Goal: Transaction & Acquisition: Purchase product/service

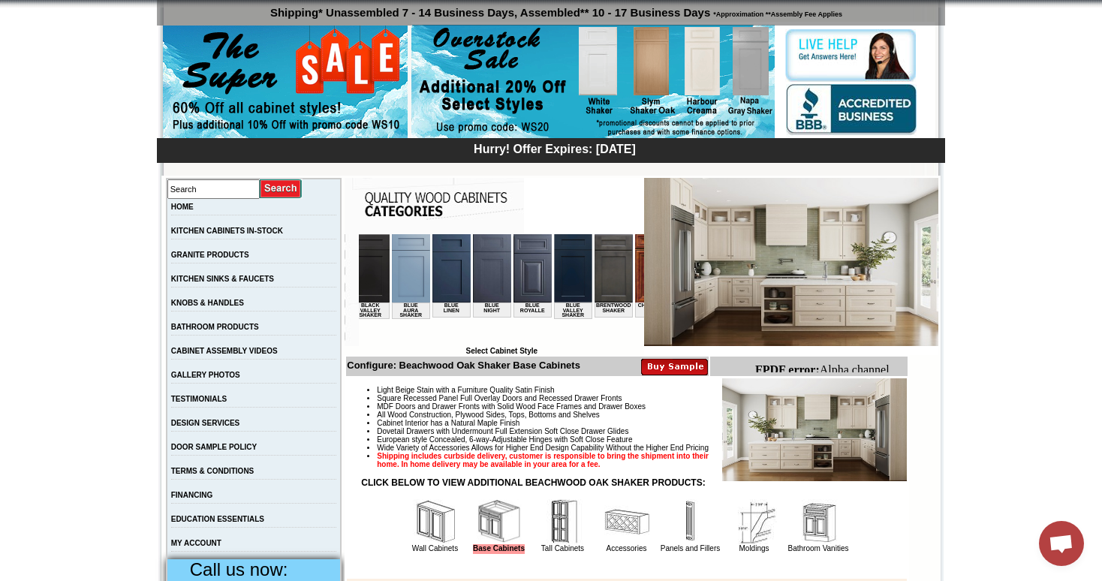
scroll to position [0, 296]
click at [406, 275] on img at bounding box center [413, 268] width 38 height 68
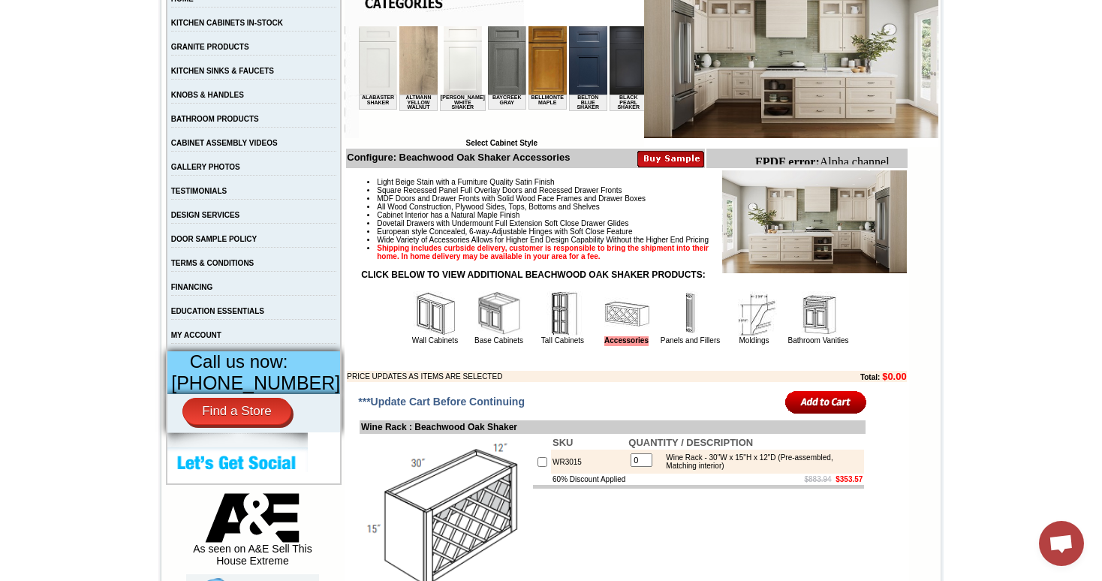
scroll to position [319, 0]
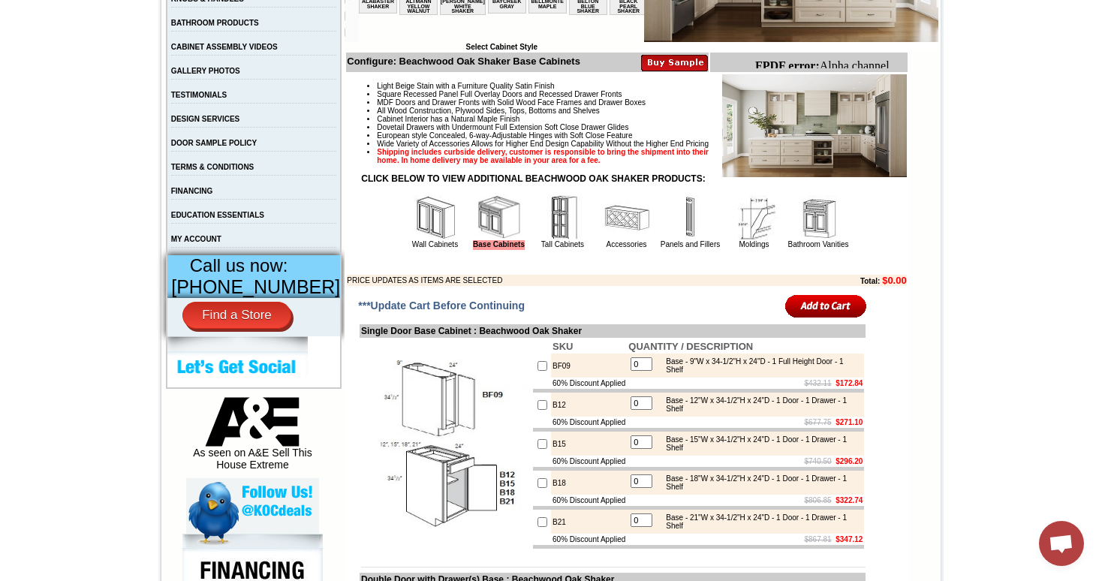
scroll to position [420, 0]
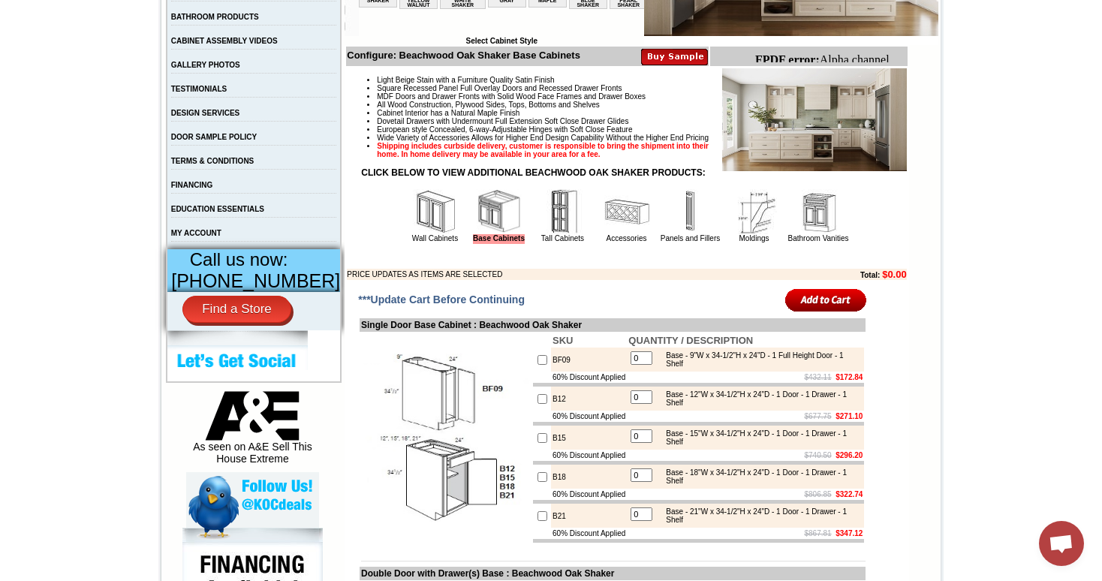
click at [628, 234] on img at bounding box center [626, 211] width 45 height 45
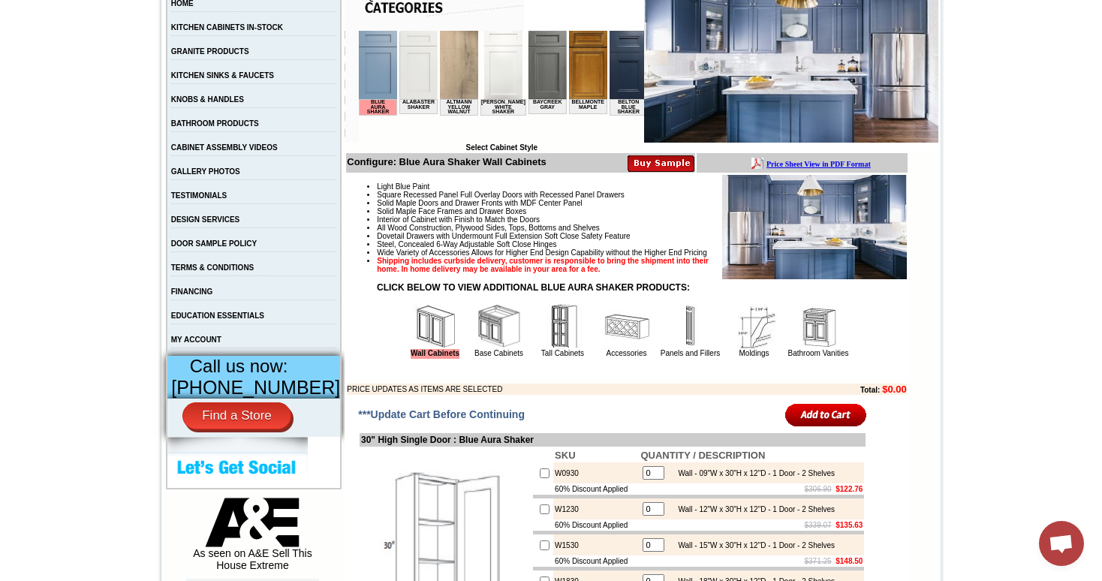
scroll to position [323, 0]
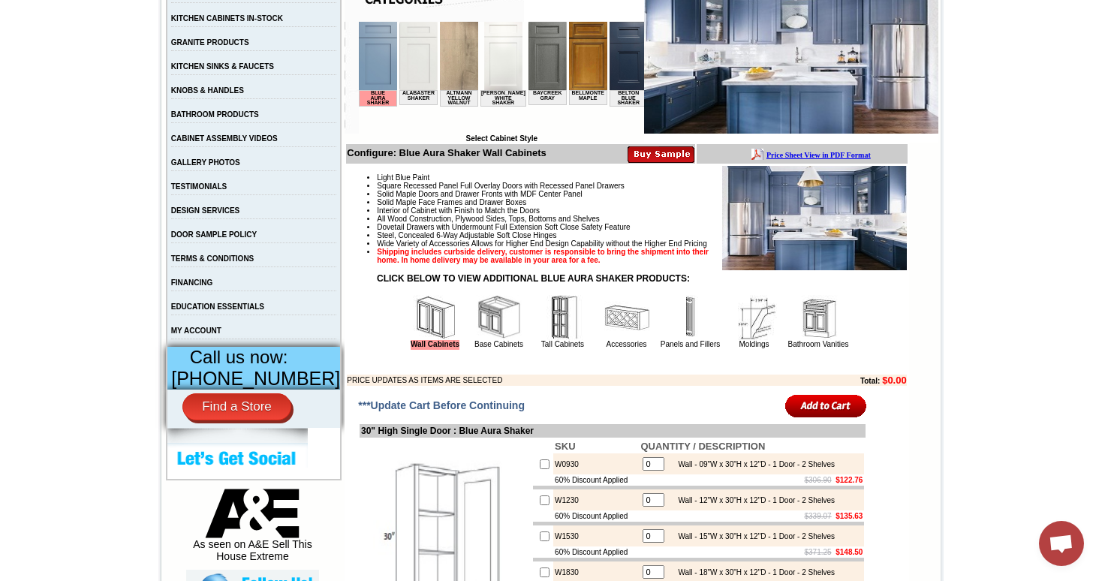
click at [495, 331] on img at bounding box center [499, 317] width 45 height 45
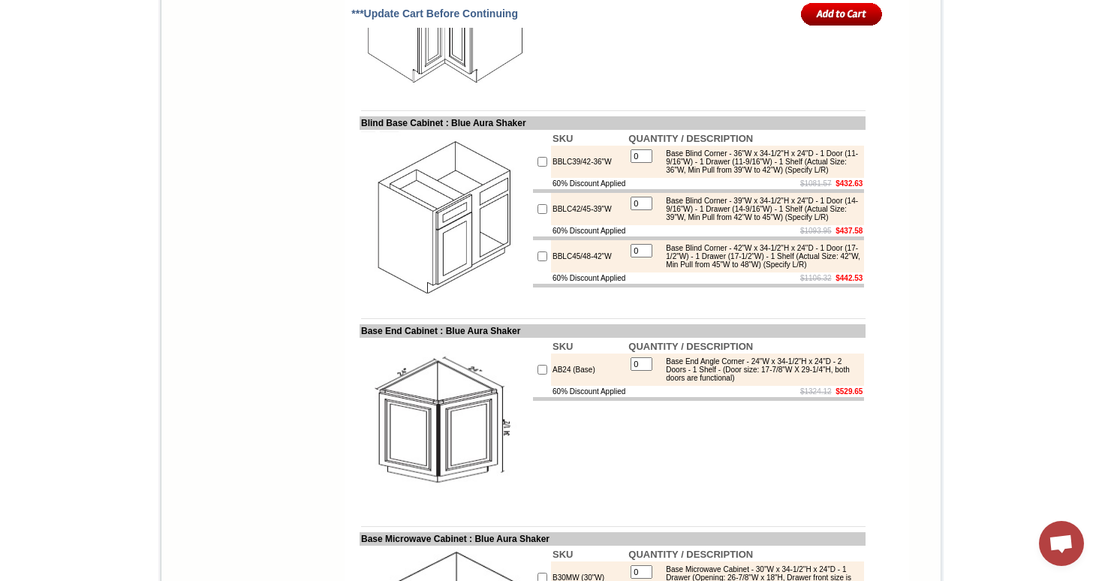
scroll to position [3093, 0]
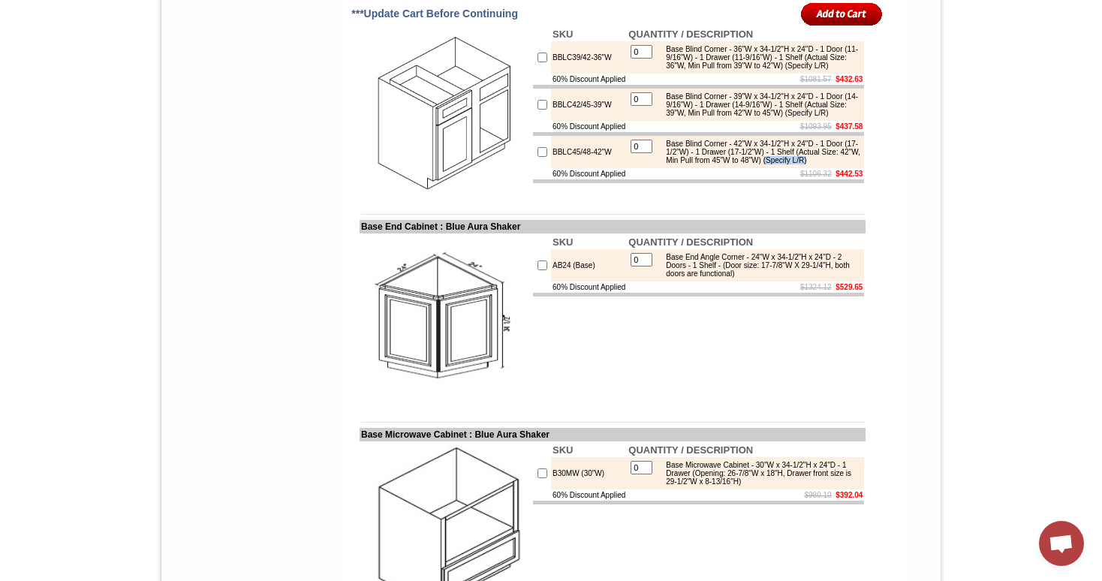
drag, startPoint x: 711, startPoint y: 346, endPoint x: 657, endPoint y: 345, distance: 53.3
click at [658, 164] on div "Base Blind Corner - 42"W x 34-1/2"H x 24"D - 1 Door (17-1/2"W) - 1 Drawer (17-1…" at bounding box center [759, 152] width 202 height 25
click at [705, 164] on div "Base Blind Corner - 42"W x 34-1/2"H x 24"D - 1 Door (17-1/2"W) - 1 Drawer (17-1…" at bounding box center [759, 152] width 202 height 25
drag, startPoint x: 690, startPoint y: 221, endPoint x: 731, endPoint y: 225, distance: 41.5
click at [731, 70] on div "Base Blind Corner - 36"W x 34-1/2"H x 24"D - 1 Door (11-9/16"W) - 1 Drawer (11-…" at bounding box center [759, 57] width 202 height 25
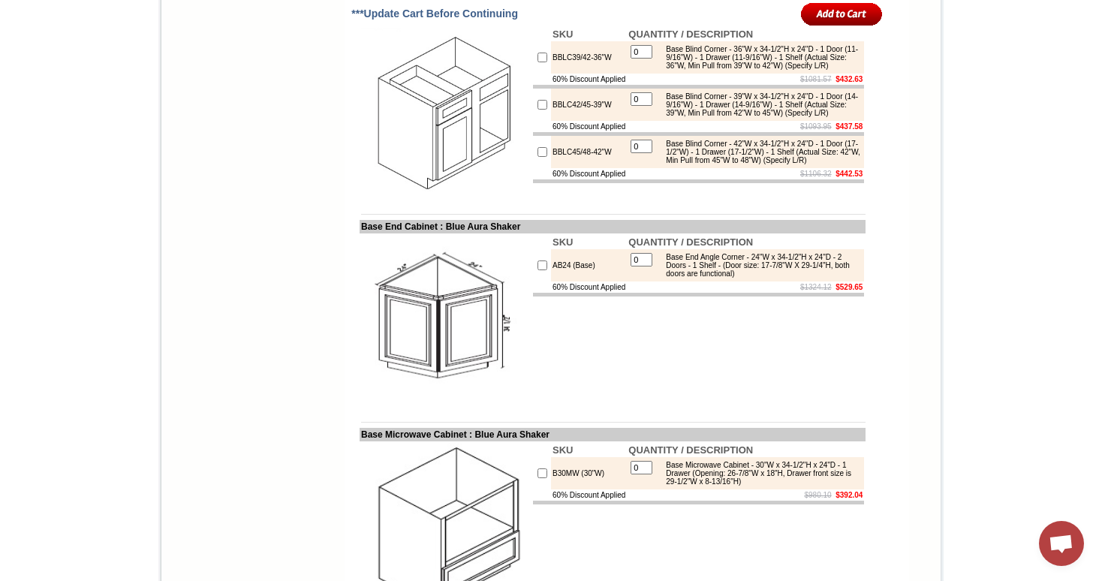
click at [747, 70] on div "Base Blind Corner - 36"W x 34-1/2"H x 24"D - 1 Door (11-9/16"W) - 1 Drawer (11-…" at bounding box center [759, 57] width 202 height 25
drag, startPoint x: 741, startPoint y: 223, endPoint x: 684, endPoint y: 224, distance: 56.3
click at [684, 70] on div "Base Blind Corner - 36"W x 34-1/2"H x 24"D - 1 Door (11-9/16"W) - 1 Drawer (11-…" at bounding box center [759, 57] width 202 height 25
copy div "(Specify L/R)"
click at [600, 74] on td "BBLC39/42-36"W" at bounding box center [589, 57] width 76 height 32
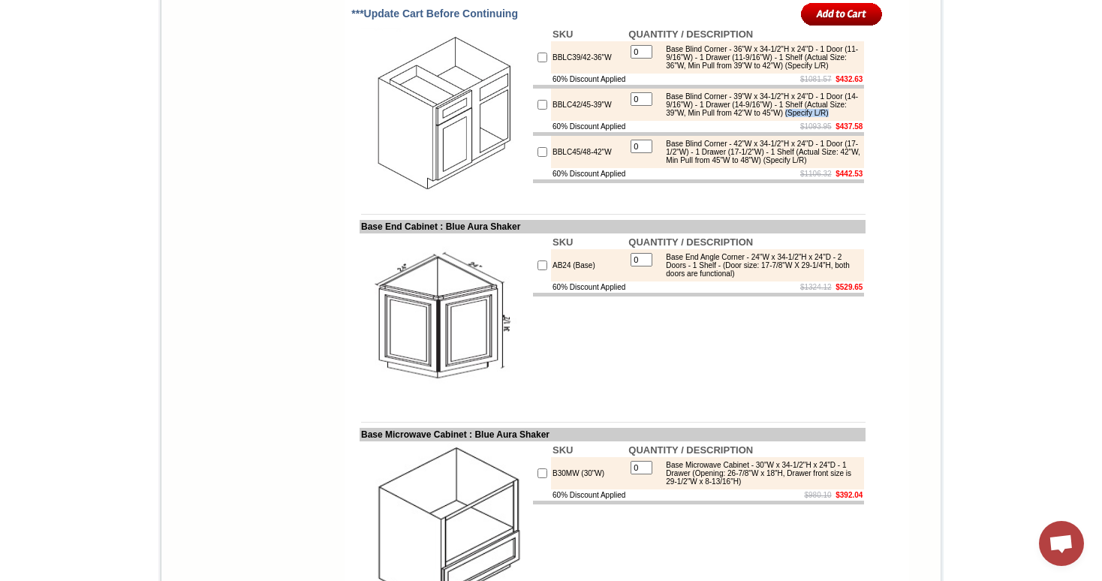
drag, startPoint x: 742, startPoint y: 283, endPoint x: 684, endPoint y: 286, distance: 58.6
click at [684, 117] on div "Base Blind Corner - 39"W x 34-1/2"H x 24"D - 1 Door (14-9/16"W) - 1 Drawer (14-…" at bounding box center [759, 104] width 202 height 25
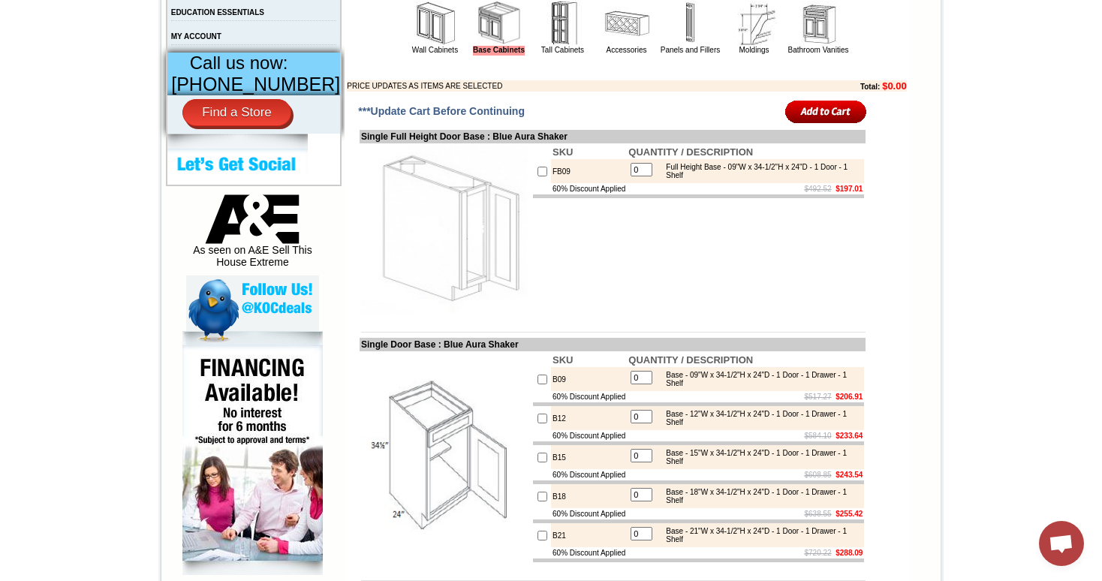
scroll to position [627, 0]
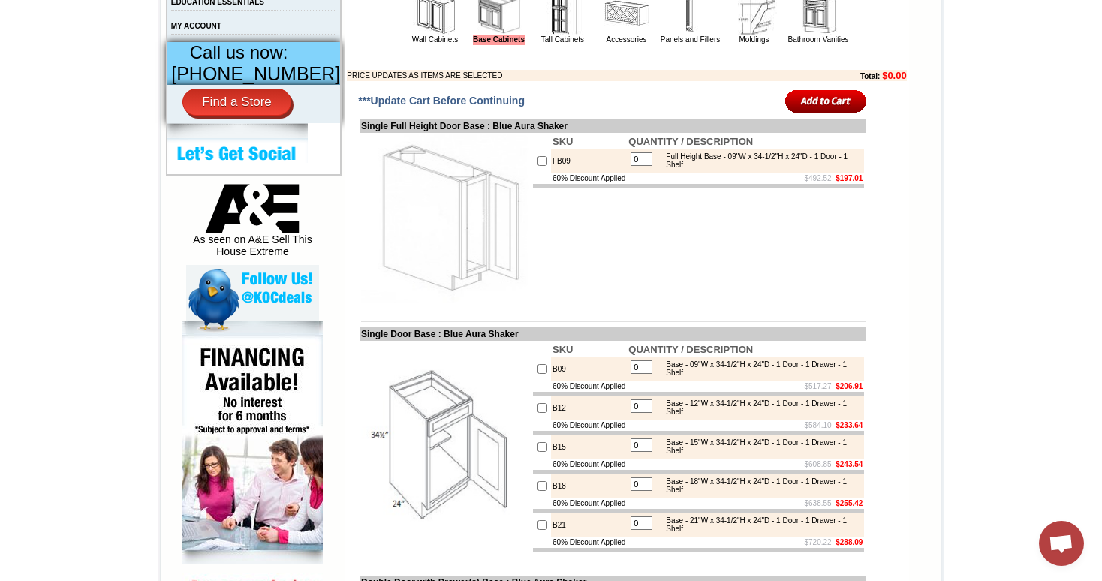
click at [622, 35] on img at bounding box center [626, 12] width 45 height 45
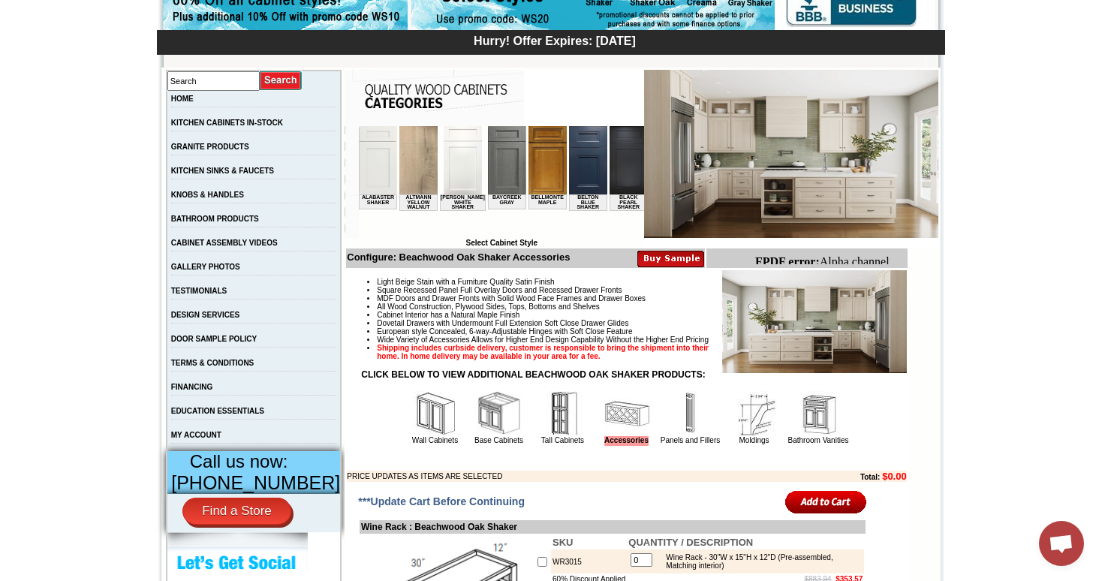
scroll to position [286, 0]
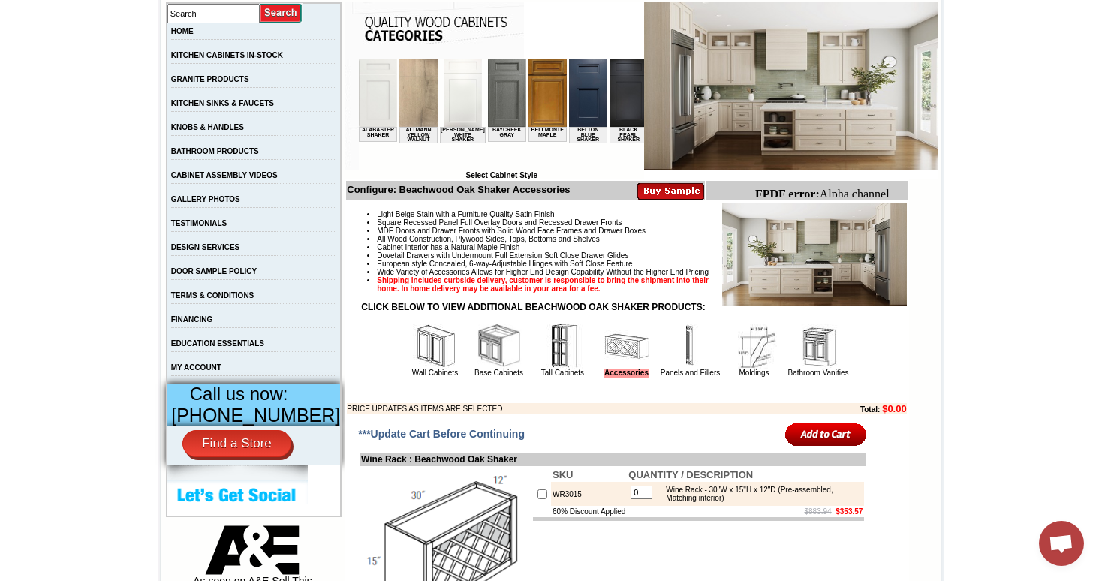
click at [483, 365] on img at bounding box center [499, 345] width 45 height 45
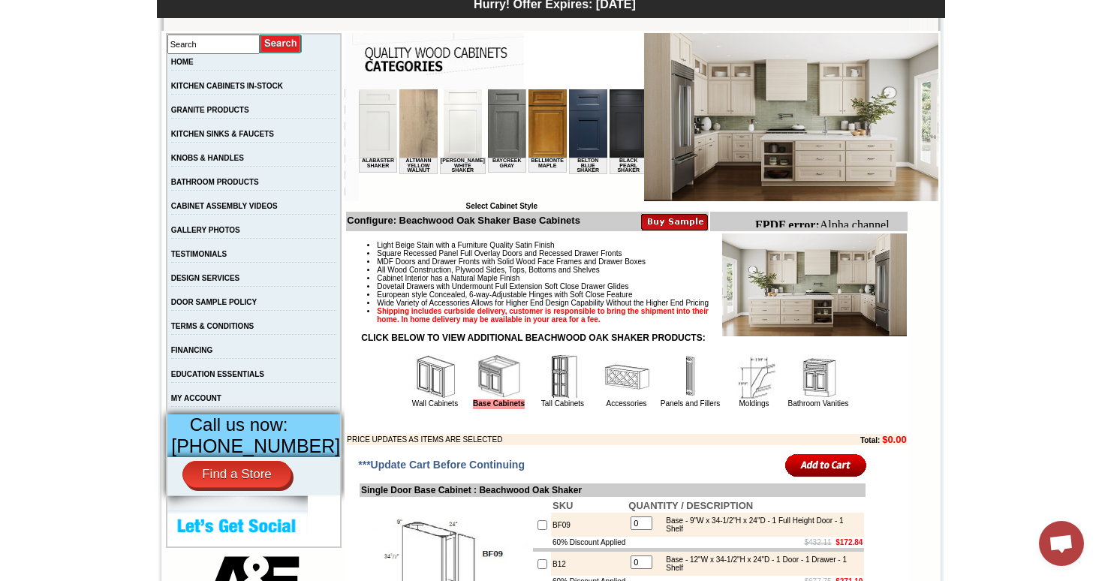
scroll to position [293, 0]
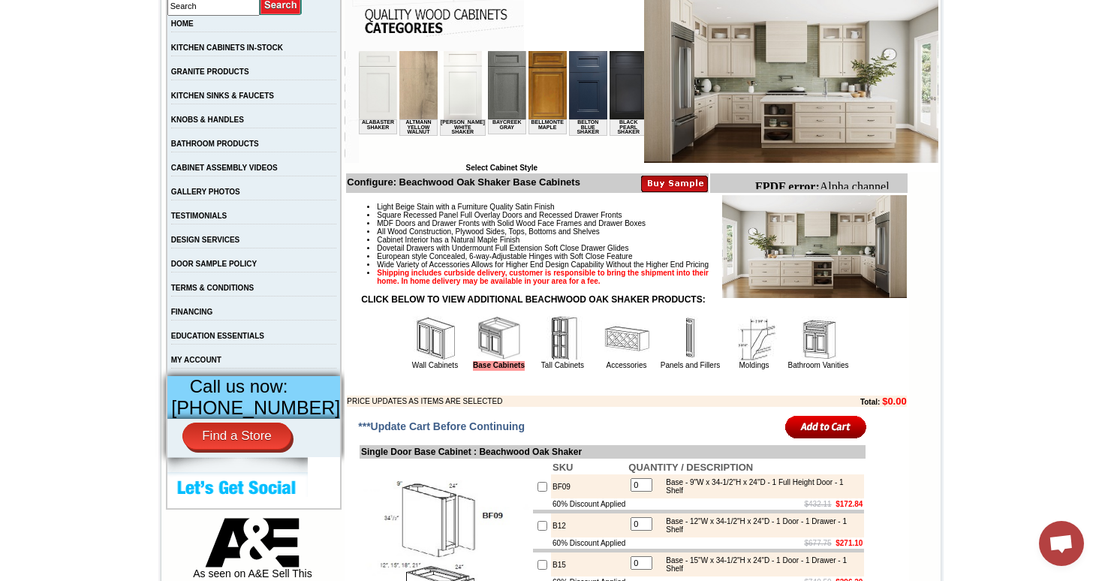
click at [617, 361] on img at bounding box center [626, 338] width 45 height 45
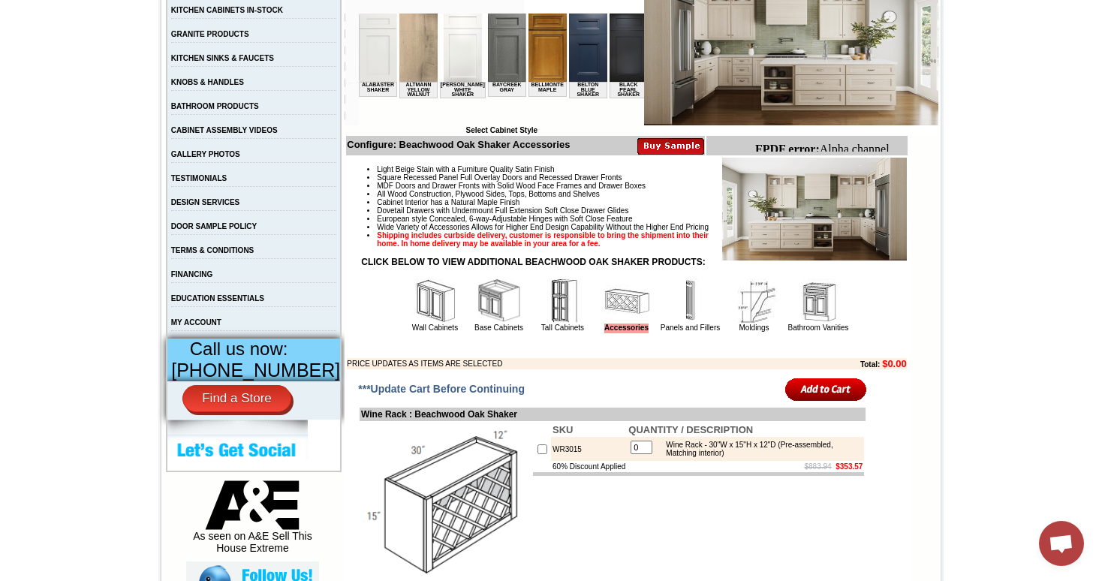
scroll to position [338, 0]
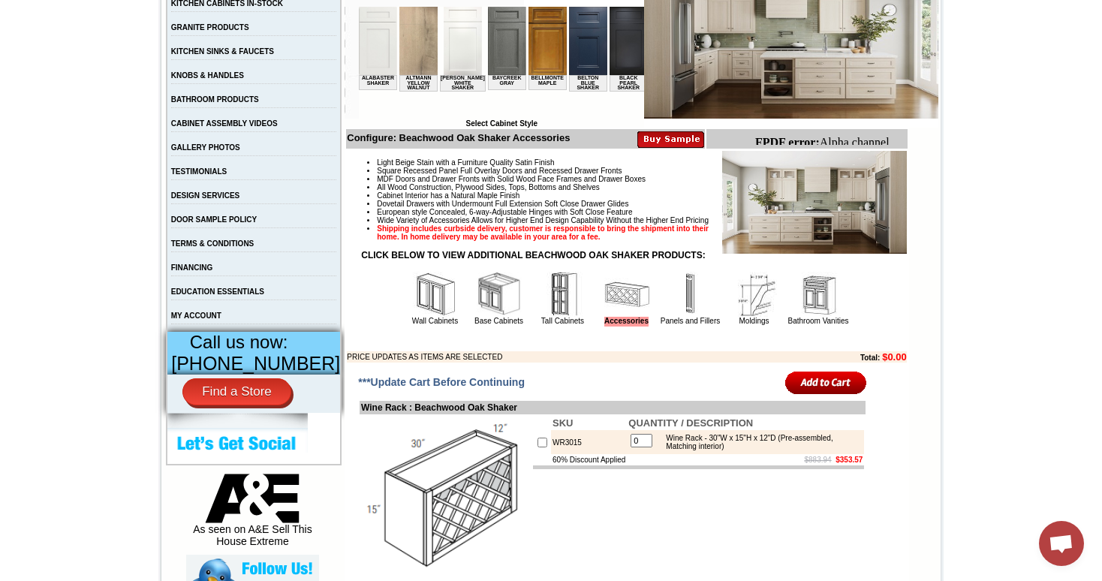
click at [477, 314] on img at bounding box center [499, 294] width 45 height 45
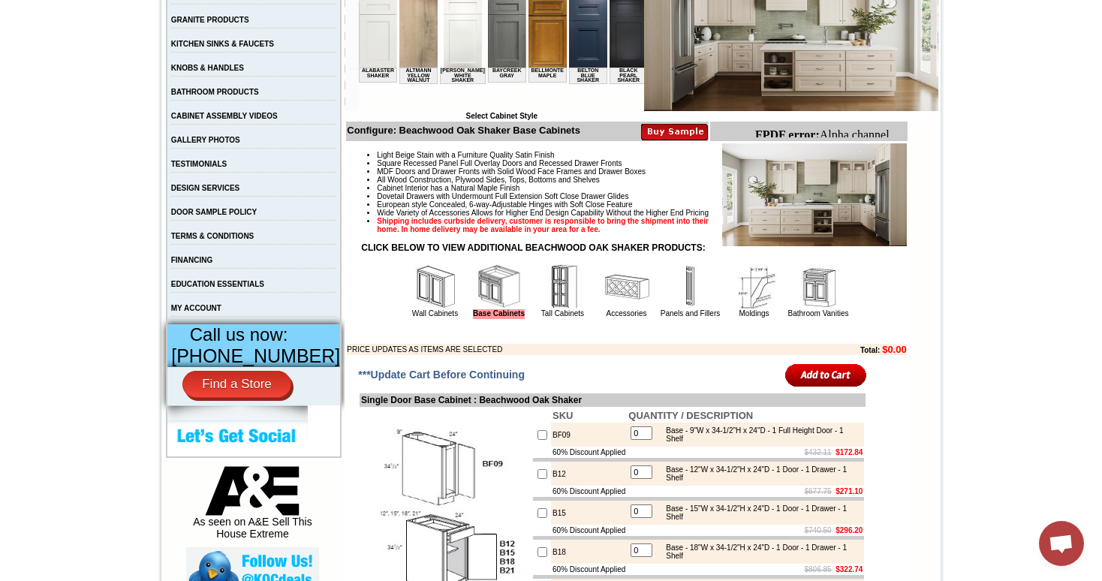
scroll to position [381, 0]
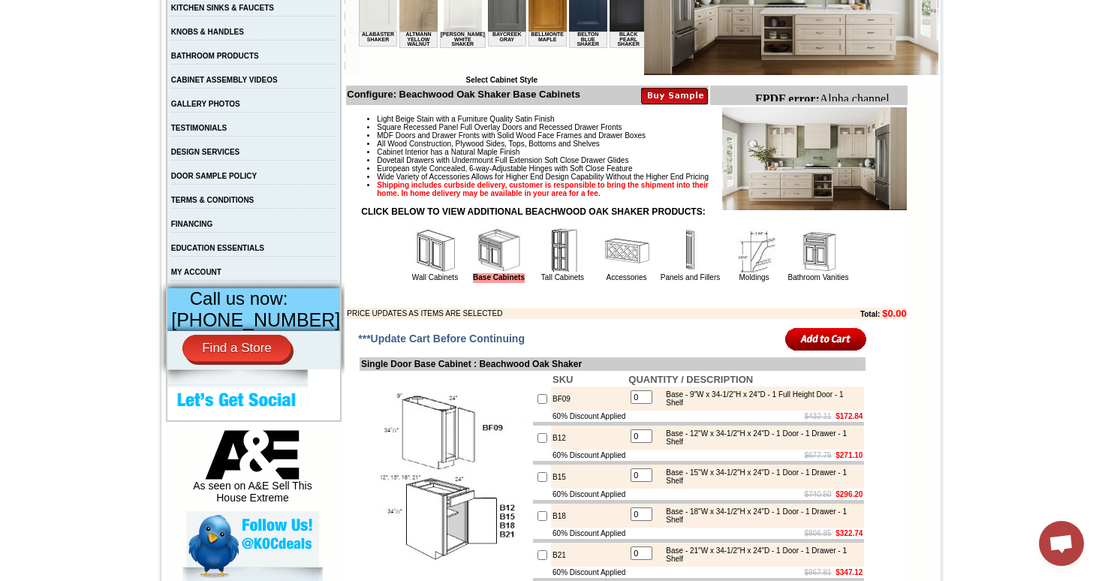
click at [615, 271] on img at bounding box center [626, 250] width 45 height 45
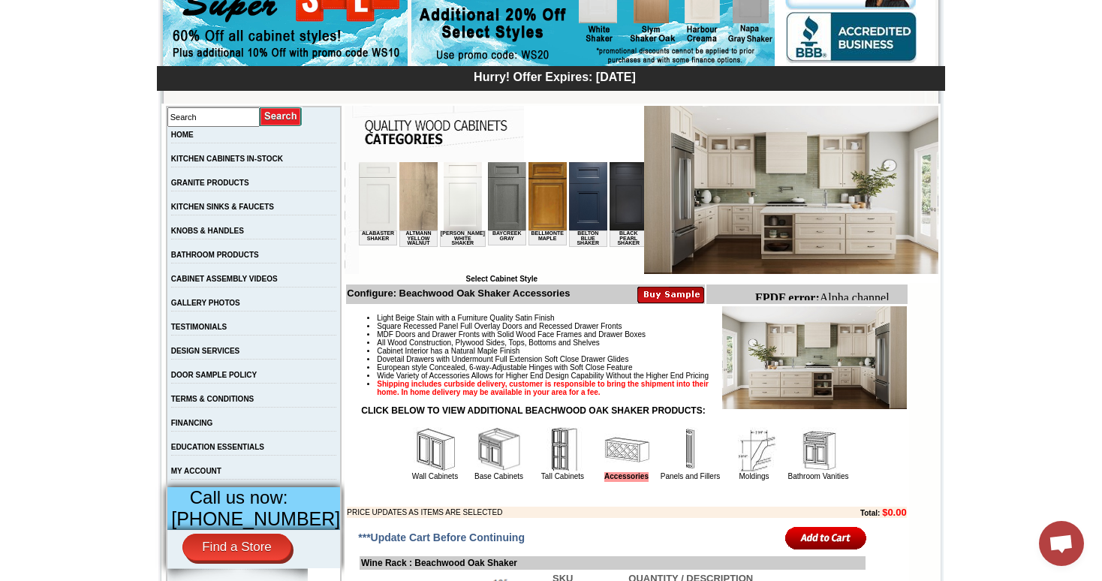
scroll to position [336, 0]
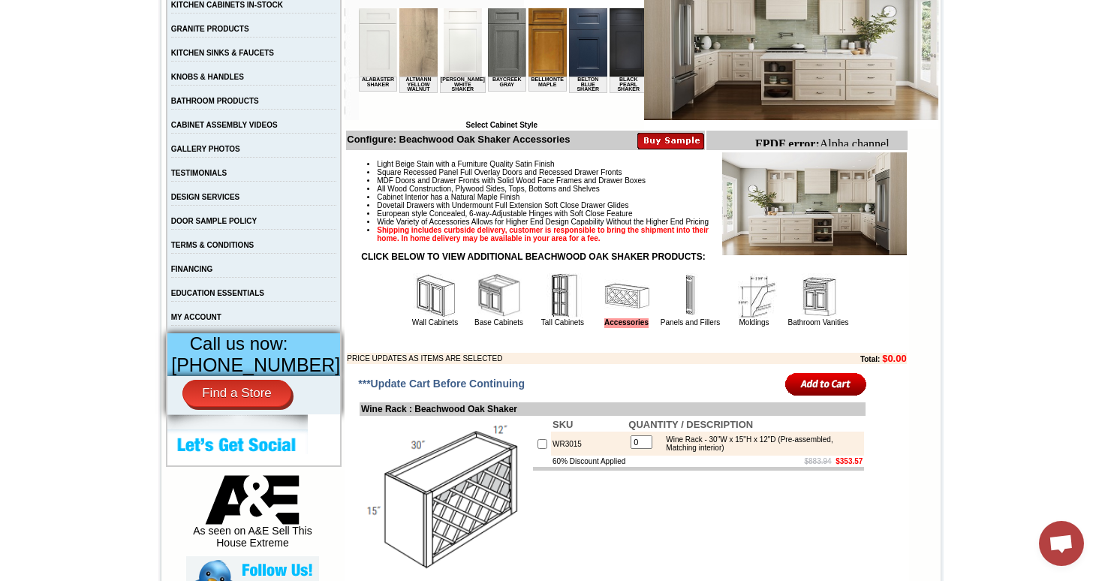
click at [540, 316] on img at bounding box center [562, 295] width 45 height 45
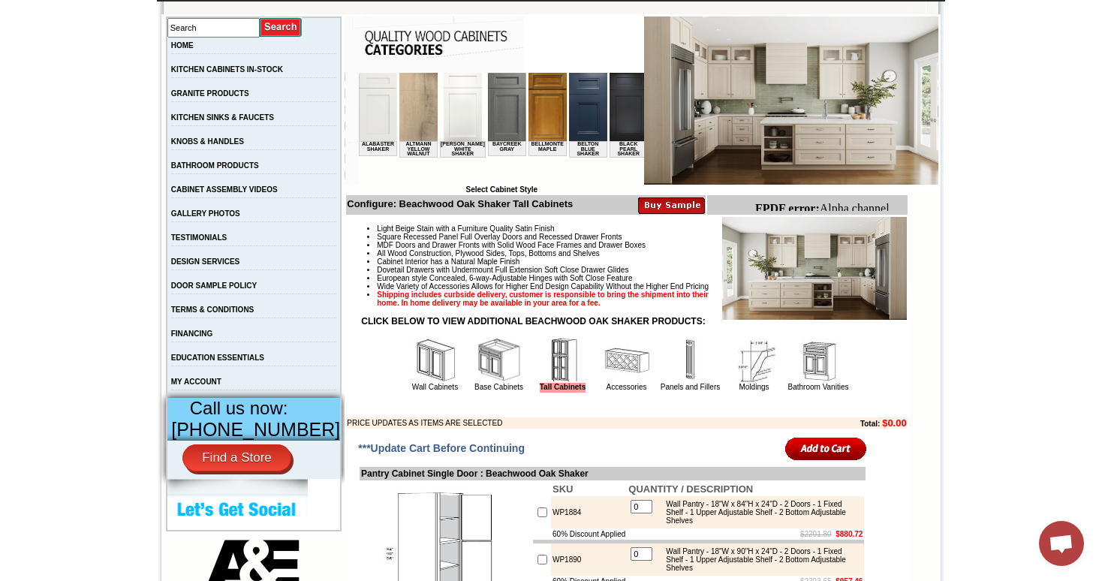
scroll to position [279, 0]
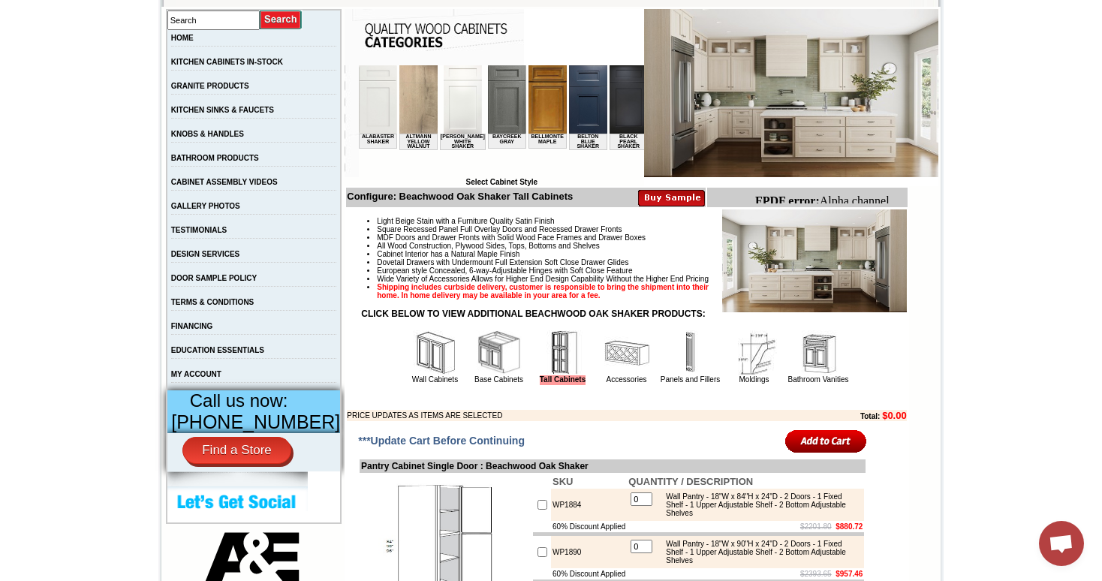
click at [621, 371] on img at bounding box center [626, 352] width 45 height 45
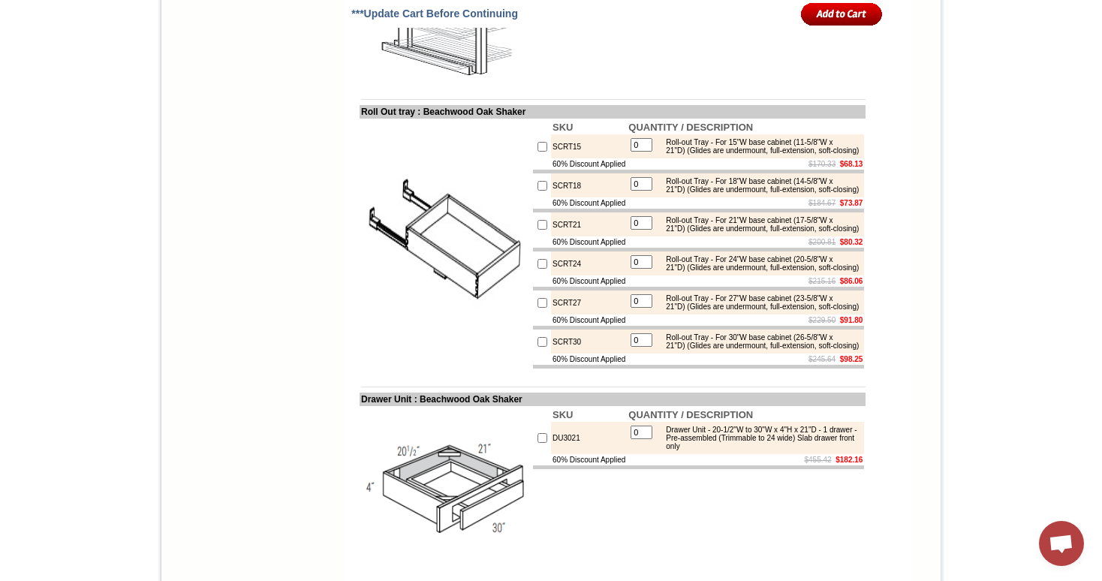
scroll to position [4756, 0]
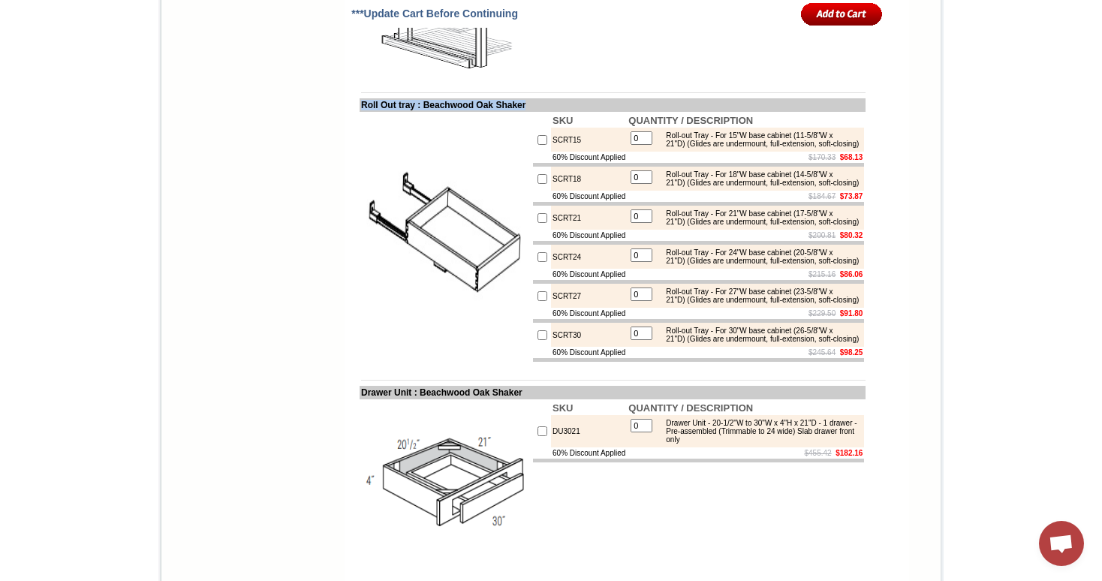
drag, startPoint x: 346, startPoint y: 199, endPoint x: 559, endPoint y: 200, distance: 213.1
click at [559, 112] on td "Roll Out tray : Beachwood Oak Shaker" at bounding box center [612, 105] width 506 height 14
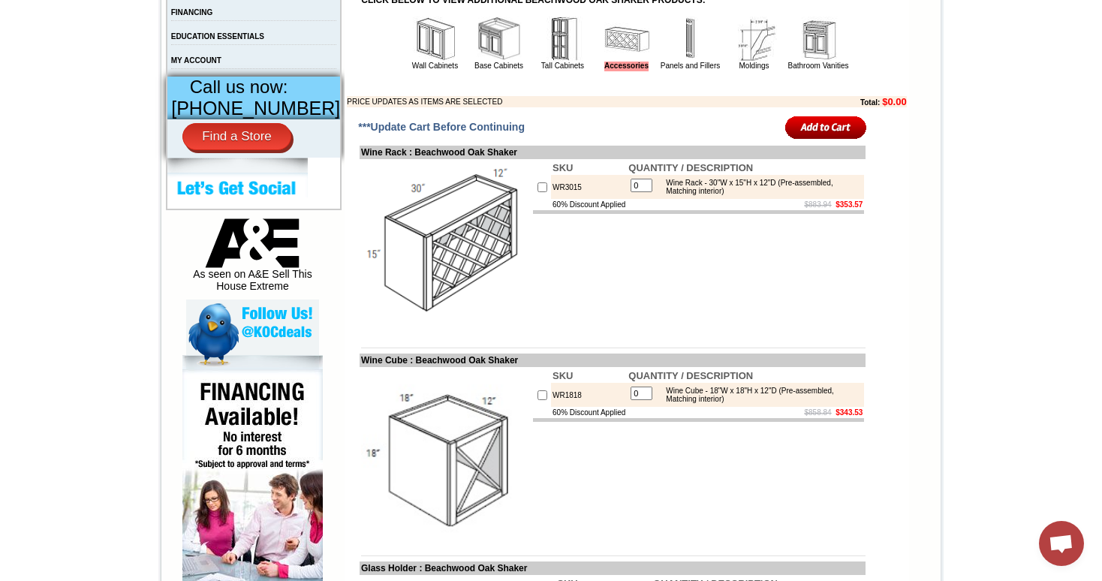
scroll to position [625, 0]
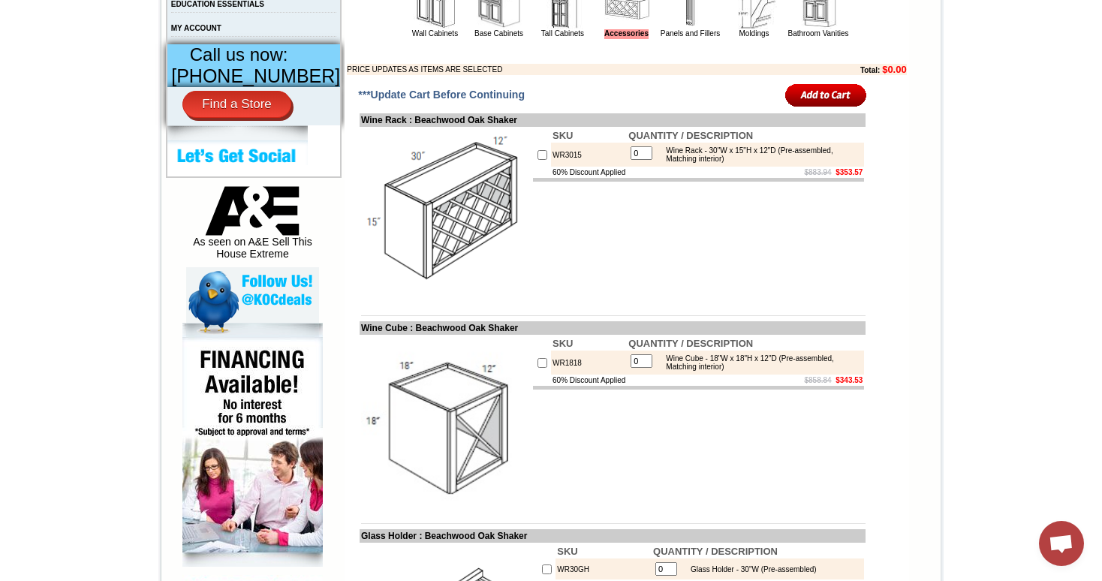
click at [817, 29] on img at bounding box center [818, 6] width 45 height 45
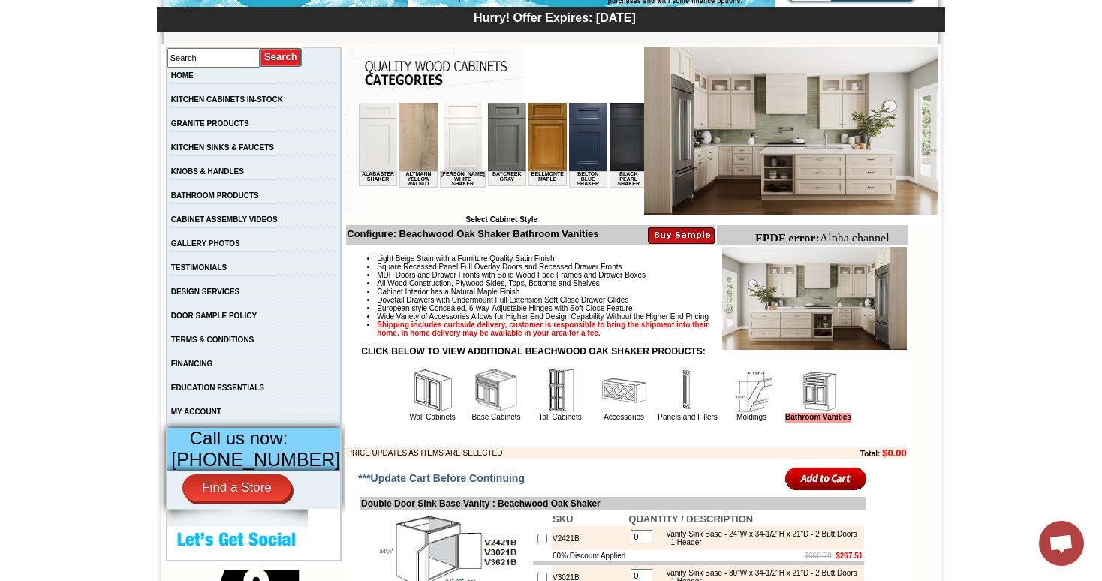
scroll to position [243, 0]
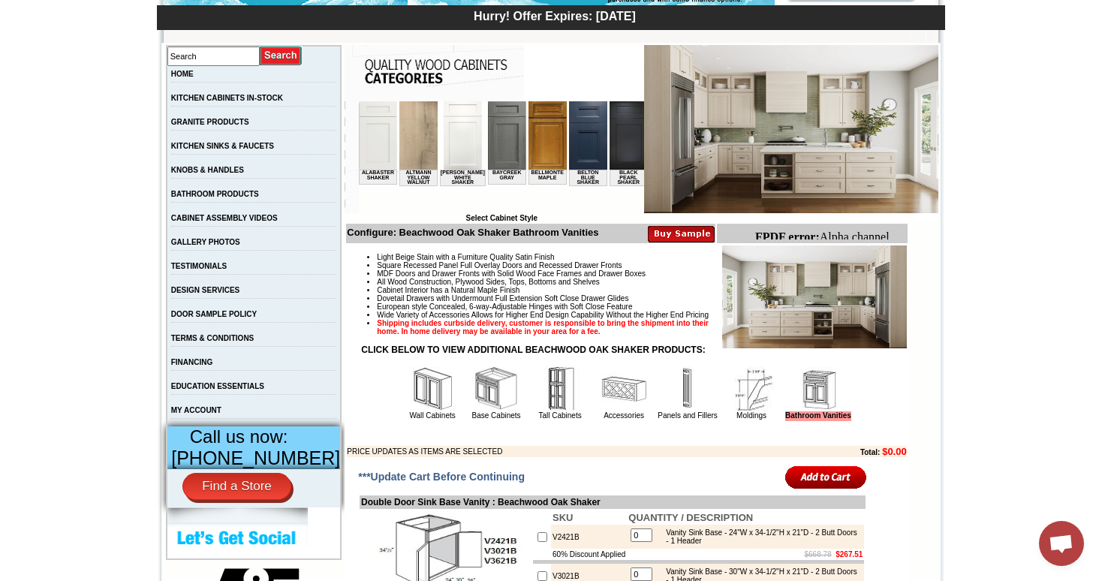
click at [485, 398] on img at bounding box center [496, 388] width 45 height 45
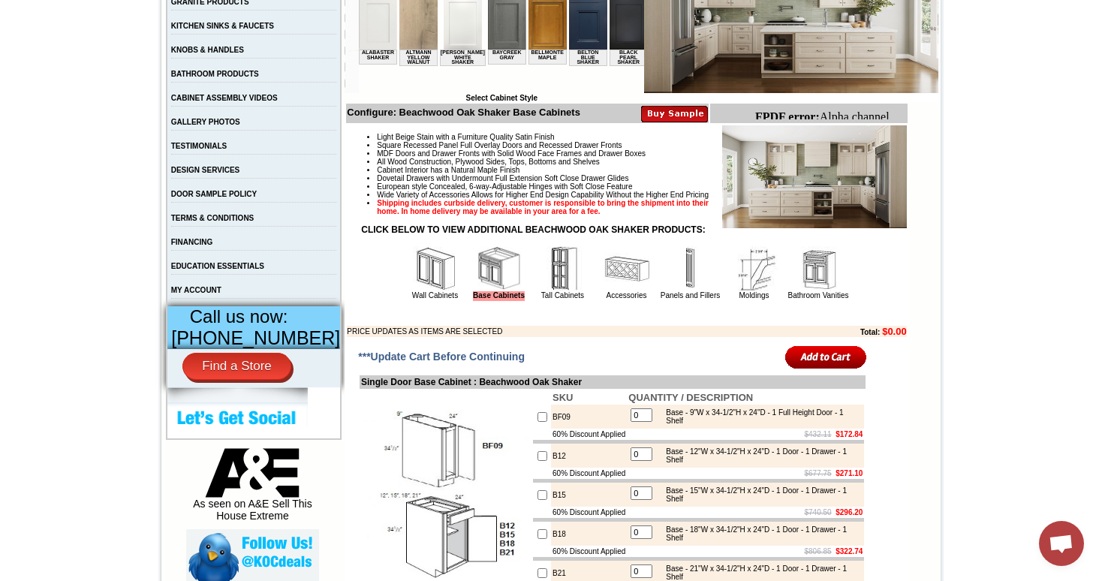
click at [614, 282] on img at bounding box center [626, 268] width 45 height 45
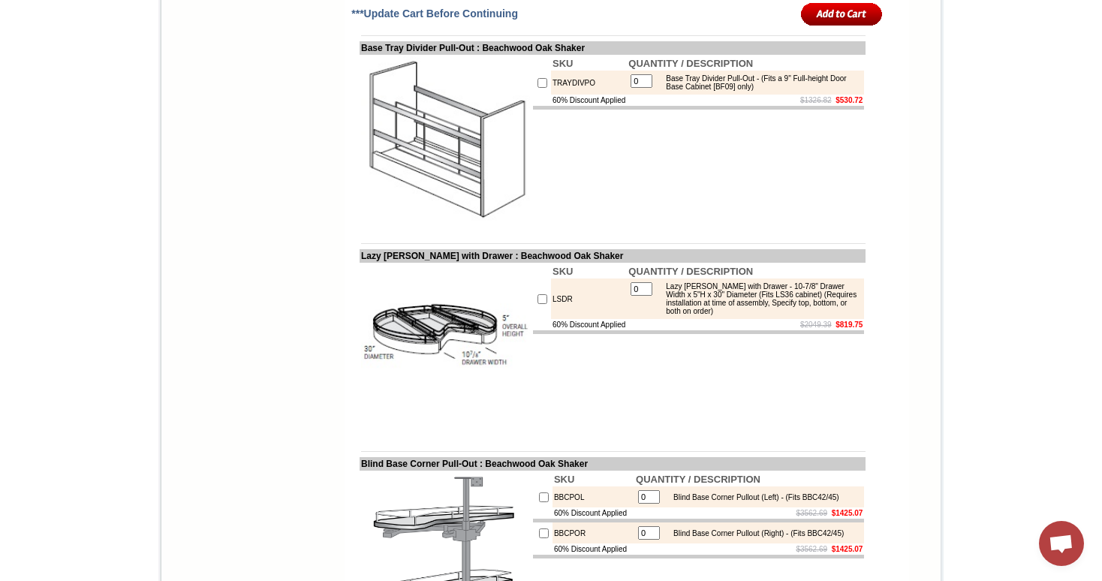
scroll to position [4001, 0]
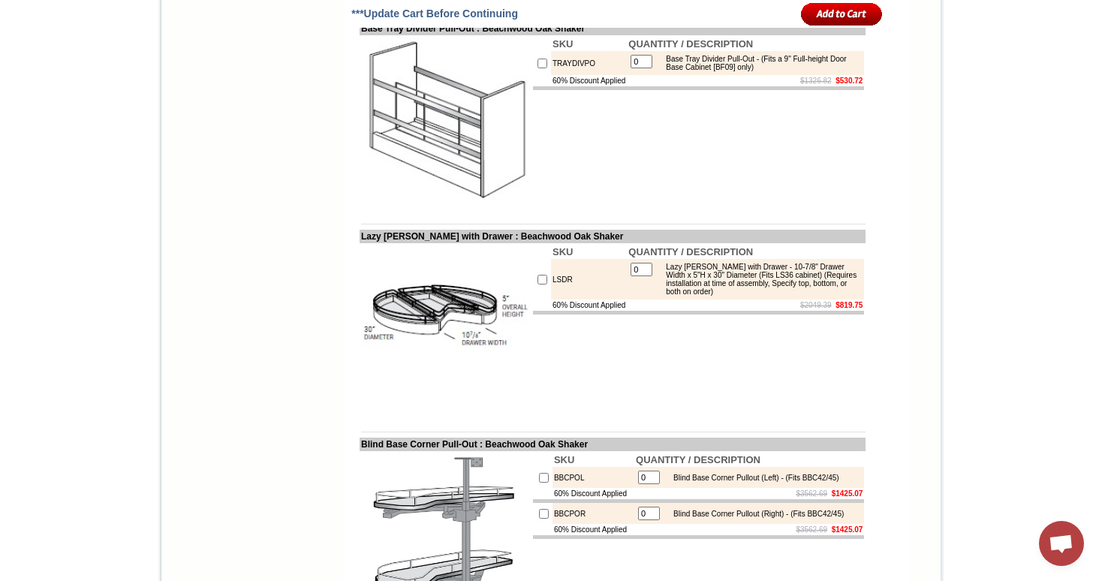
click at [602, 218] on td at bounding box center [612, 212] width 506 height 11
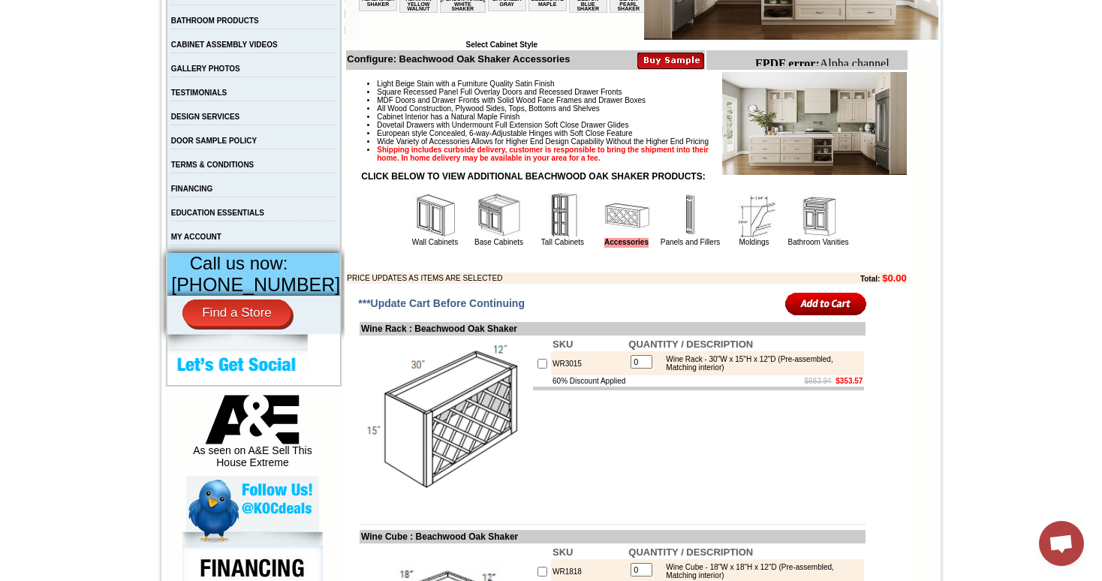
scroll to position [476, 0]
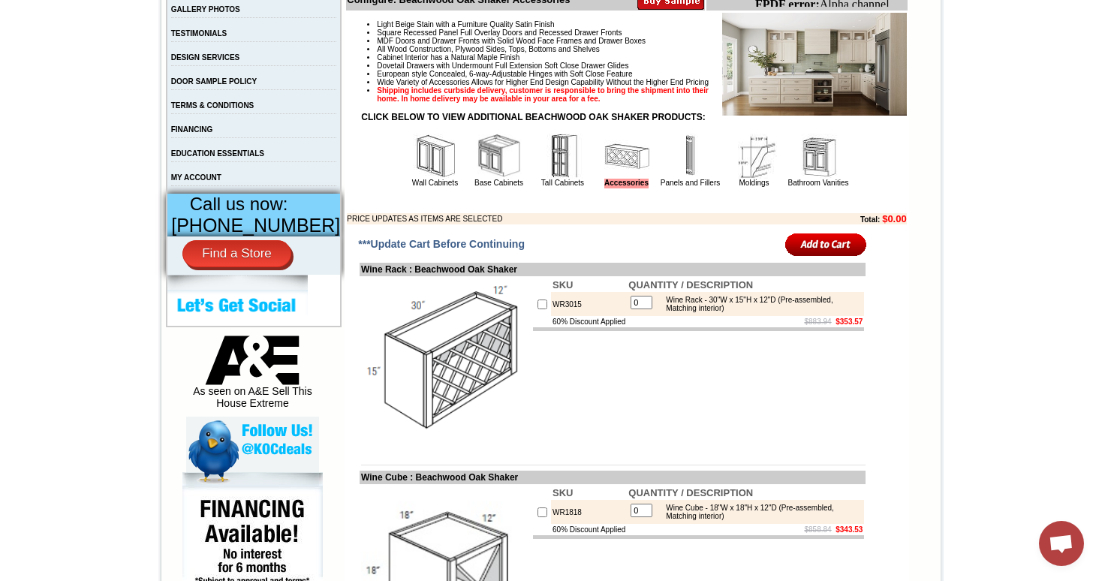
click at [487, 173] on img at bounding box center [499, 156] width 45 height 45
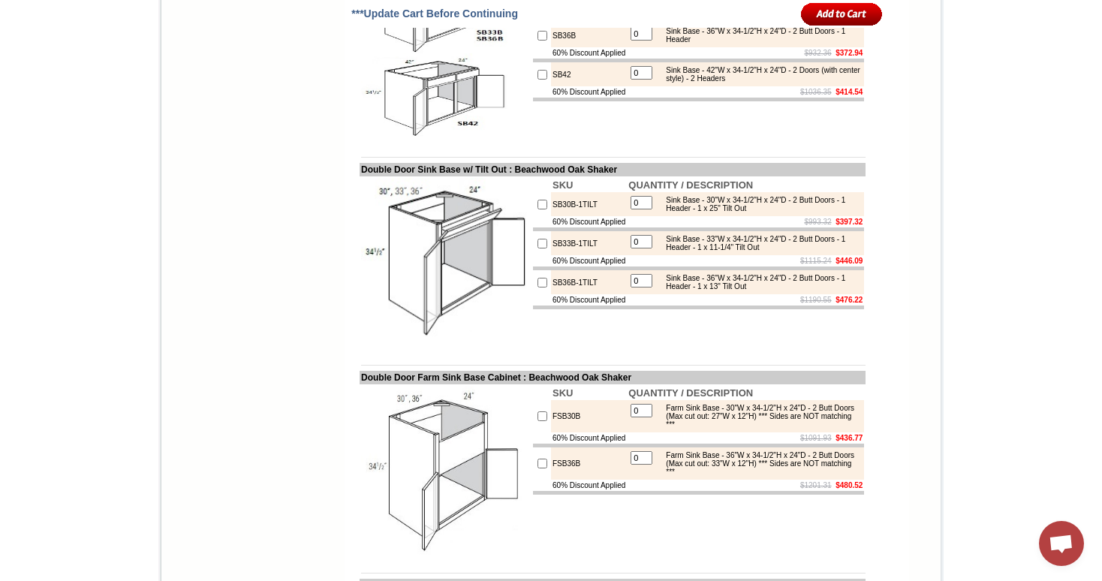
scroll to position [3803, 0]
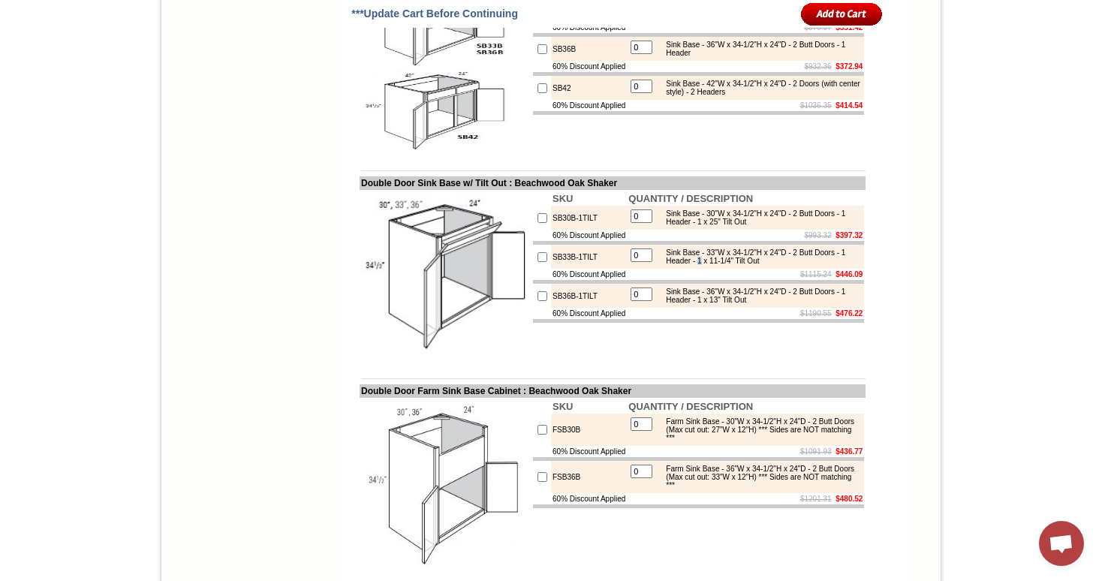
click at [732, 265] on div "Sink Base - 33"W x 34-1/2"H x 24"D - 2 Butt Doors - 1 Header - 1 x 11-1/4" Tilt…" at bounding box center [759, 256] width 202 height 17
click at [742, 265] on div "Sink Base - 33"W x 34-1/2"H x 24"D - 2 Butt Doors - 1 Header - 1 x 11-1/4" Tilt…" at bounding box center [759, 256] width 202 height 17
click at [729, 304] on div "Sink Base - 36"W x 34-1/2"H x 24"D - 2 Butt Doors - 1 Header - 1 x 13" Tilt Out" at bounding box center [759, 295] width 202 height 17
drag, startPoint x: 762, startPoint y: 305, endPoint x: 792, endPoint y: 308, distance: 29.5
click at [792, 227] on td "Sink Base - 30"W x 34-1/2"H x 24"D - 2 Butt Doors - 1 Header - 1 x 25" Tilt Out" at bounding box center [758, 218] width 203 height 18
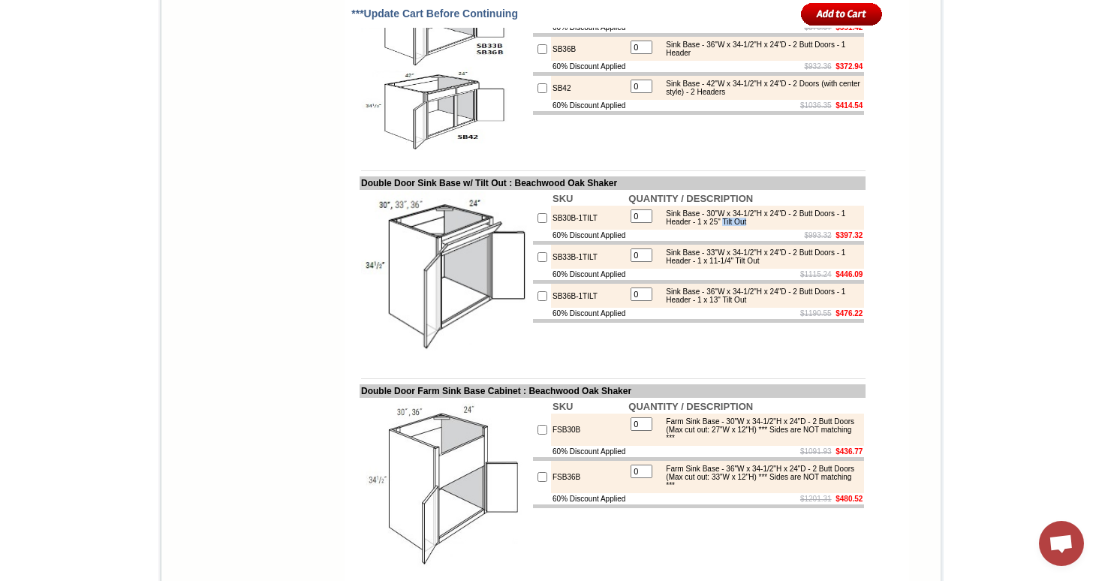
click at [793, 226] on div "Sink Base - 30"W x 34-1/2"H x 24"D - 2 Butt Doors - 1 Header - 1 x 25" Tilt Out" at bounding box center [759, 217] width 202 height 17
drag, startPoint x: 817, startPoint y: 350, endPoint x: 645, endPoint y: 336, distance: 173.1
click at [645, 266] on tr "0 Sink Base - 33"W x 34-1/2"H x 24"D - 2 Butt Doors - 1 Header - 1 x 11-1/4" Ti…" at bounding box center [745, 257] width 231 height 18
copy tr "Sink Base - 33"W x 34-1/2"H x 24"D - 2 Butt Doors - 1 Header - 1 x 11-1/4" Tilt…"
click at [677, 280] on td "$1115.24 $446.09" at bounding box center [745, 274] width 237 height 11
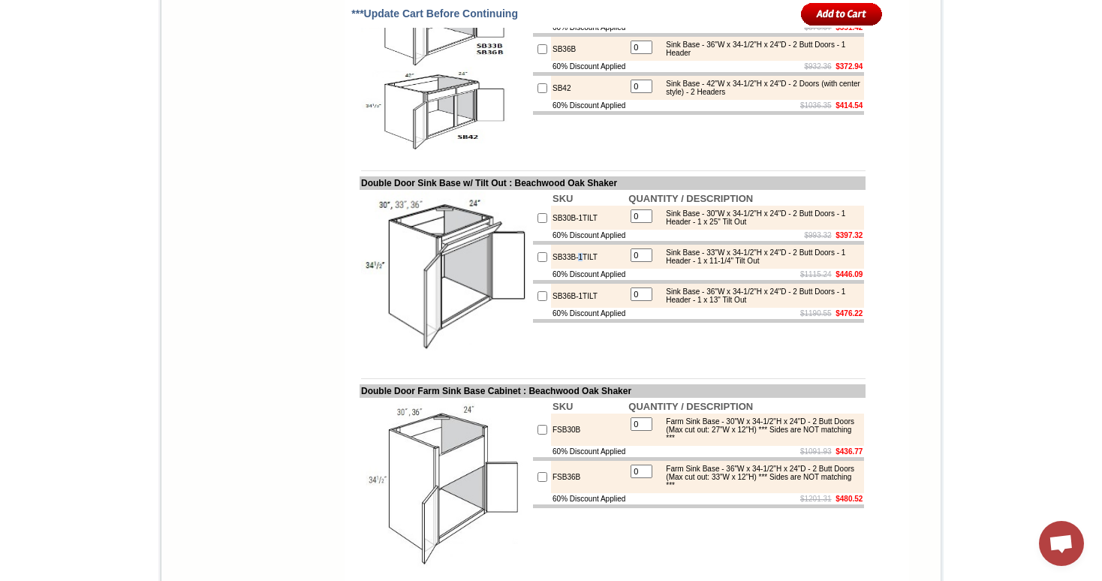
click at [565, 269] on td "SB33B-1TILT" at bounding box center [589, 257] width 76 height 24
click at [600, 269] on td "SB33B-1TILT" at bounding box center [589, 257] width 76 height 24
drag, startPoint x: 593, startPoint y: 341, endPoint x: 525, endPoint y: 341, distance: 67.5
click at [533, 269] on tr "SB33B-1TILT 0 Sink Base - 33"W x 34-1/2"H x 24"D - 2 Butt Doors - 1 Header - 1 …" at bounding box center [698, 257] width 331 height 24
copy tr "SB33B-1TILT"
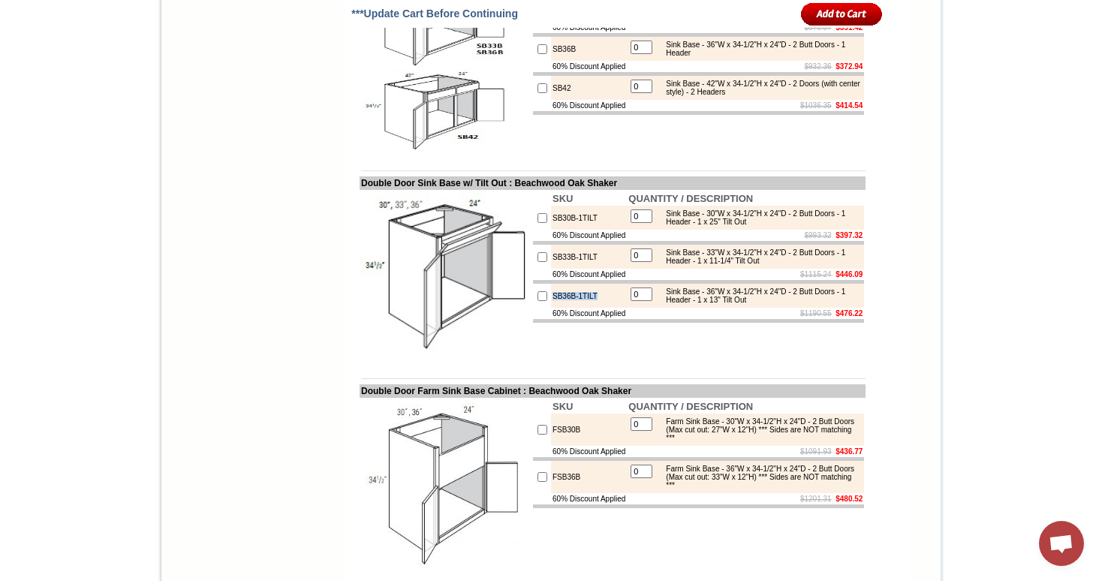
drag, startPoint x: 591, startPoint y: 380, endPoint x: 537, endPoint y: 383, distance: 54.8
click at [551, 308] on td "SB36B-1TILT" at bounding box center [589, 296] width 76 height 24
copy td "SB36B-1TILT"
drag, startPoint x: 588, startPoint y: 296, endPoint x: 538, endPoint y: 299, distance: 50.4
click at [551, 230] on td "SB30B-1TILT" at bounding box center [589, 218] width 76 height 24
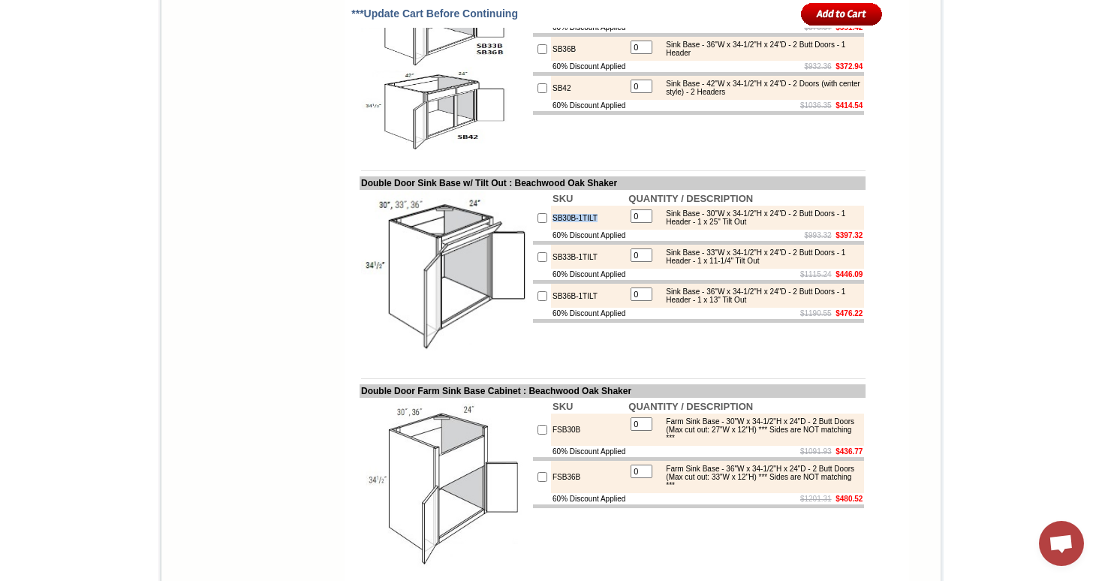
copy td "SB30B-1TILT"
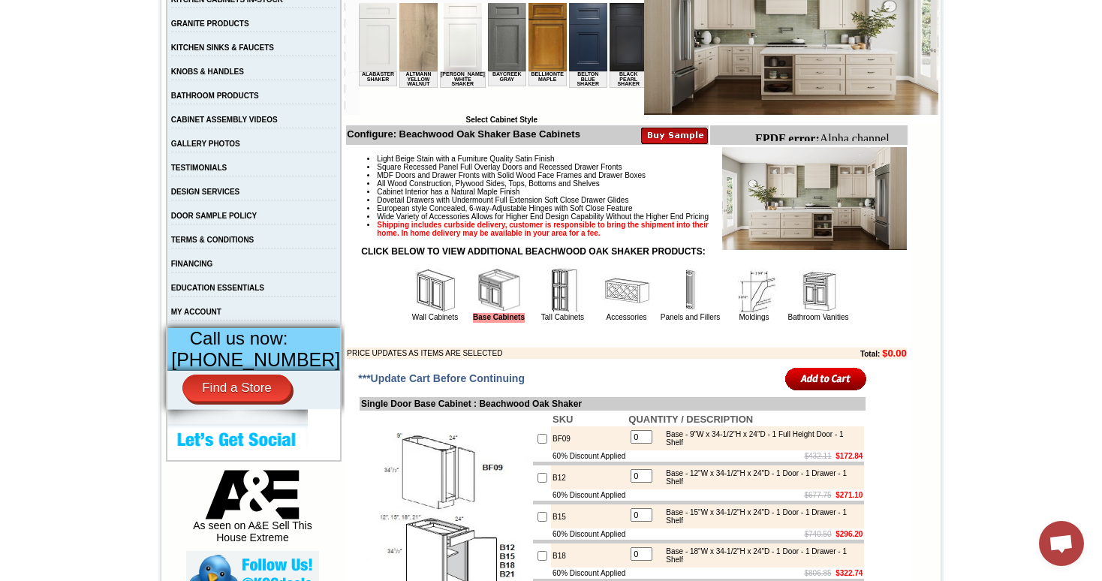
scroll to position [347, 0]
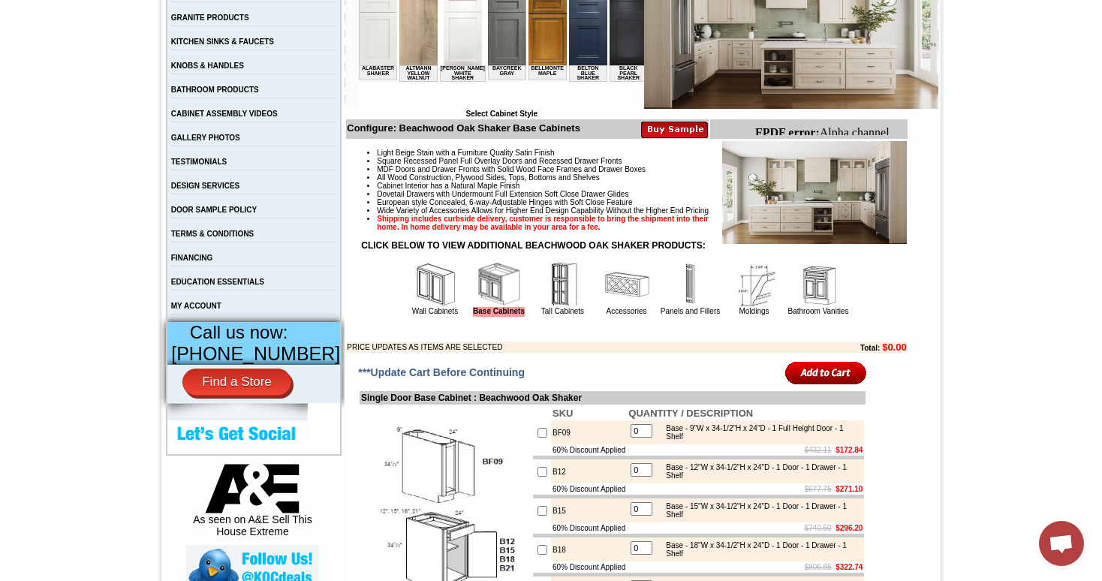
click at [546, 301] on img at bounding box center [562, 284] width 45 height 45
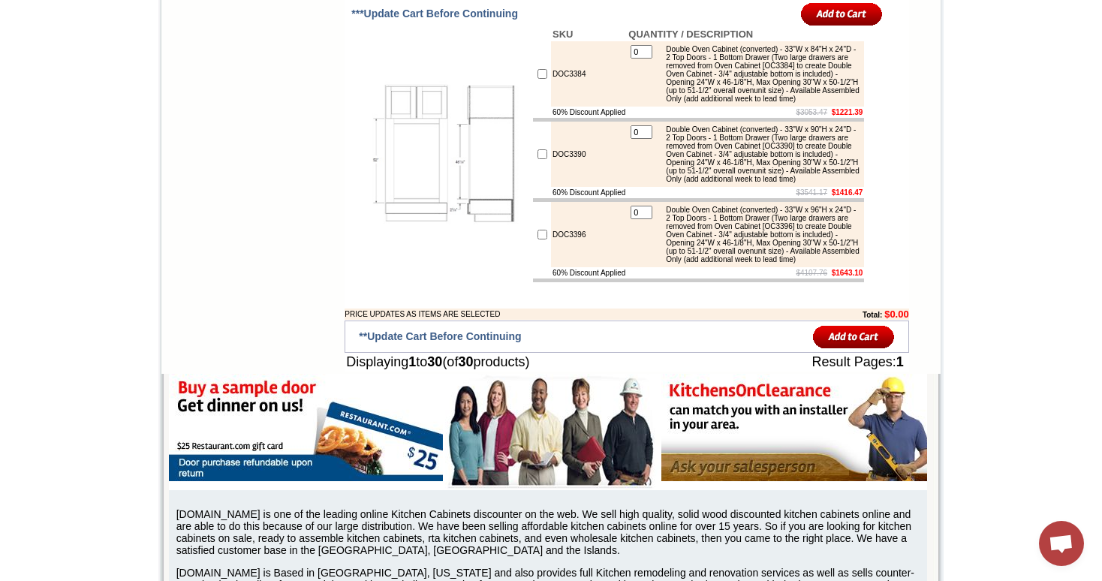
scroll to position [2517, 0]
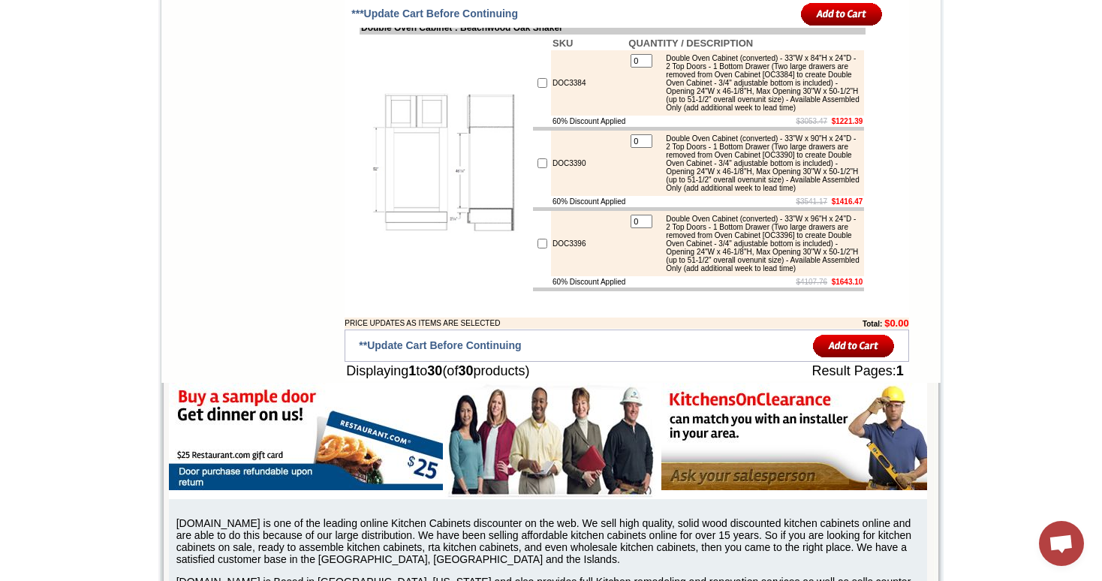
click at [844, 192] on div "Double Oven Cabinet (converted) - 33"W x 90"H x 24"D - 2 Top Doors - 1 Bottom D…" at bounding box center [759, 163] width 202 height 58
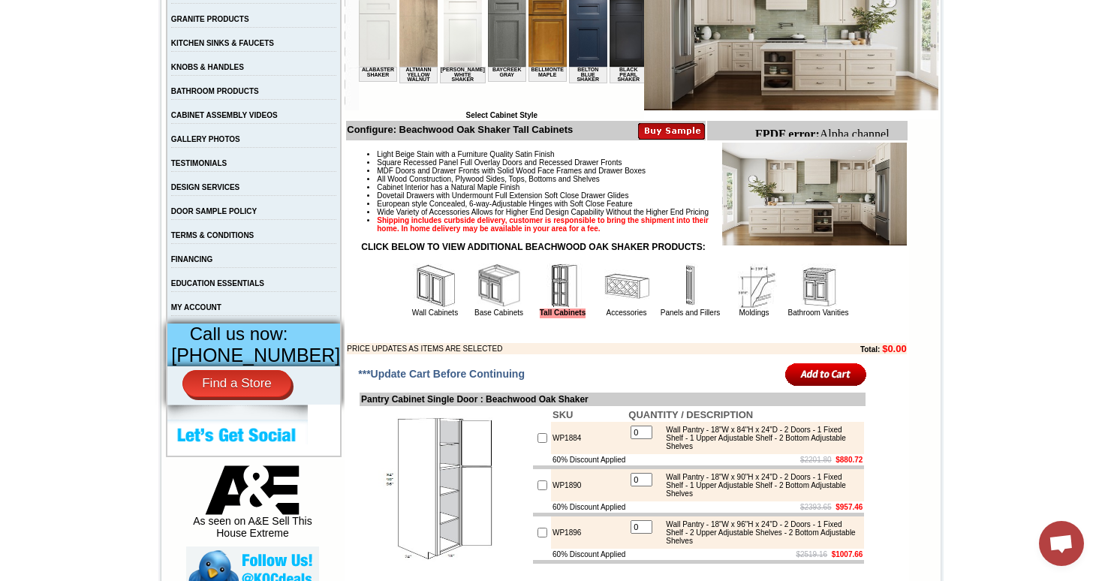
scroll to position [494, 0]
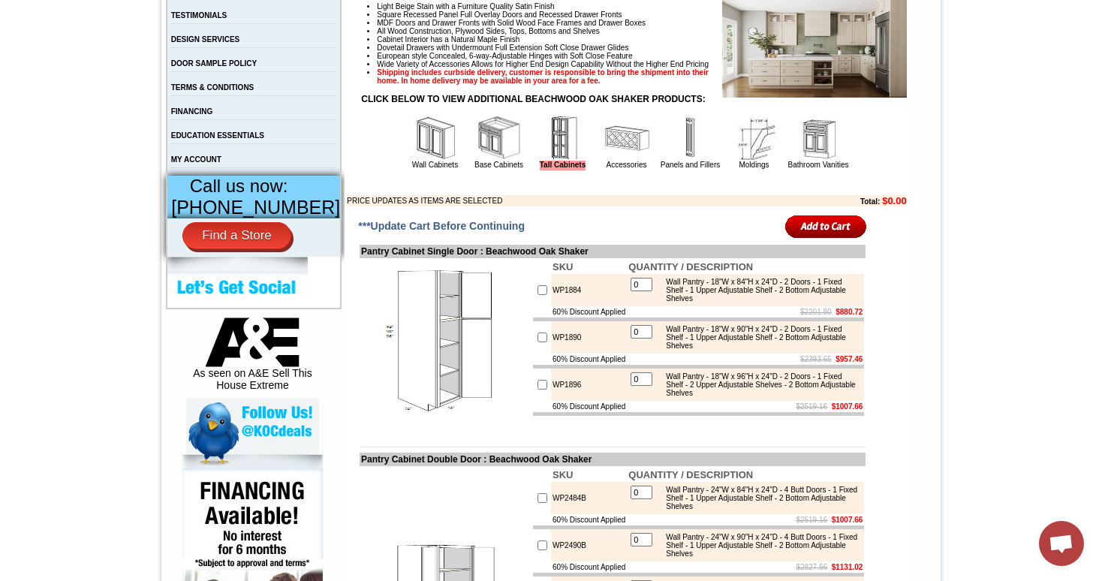
click at [616, 160] on img at bounding box center [626, 138] width 45 height 45
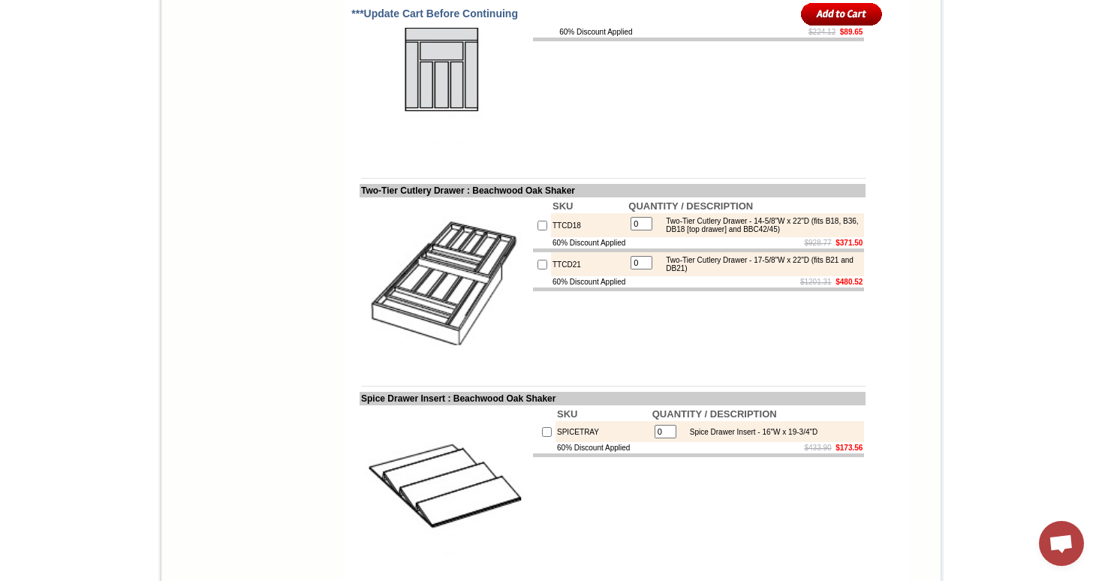
scroll to position [2272, 0]
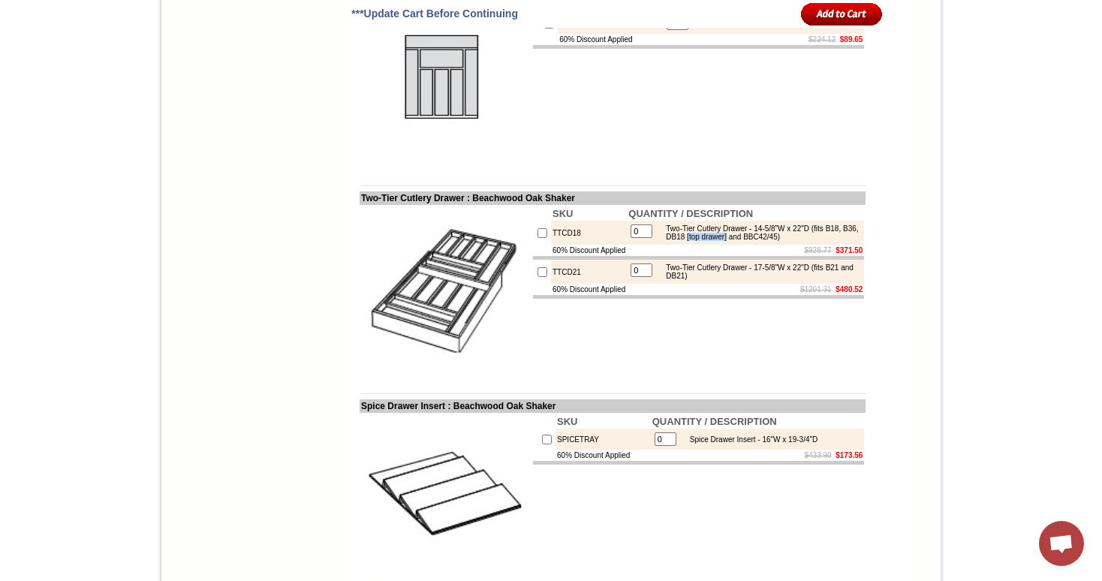
drag, startPoint x: 771, startPoint y: 281, endPoint x: 722, endPoint y: 281, distance: 48.8
click at [722, 241] on div "Two-Tier Cutlery Drawer - 14-5/8"W x 22"D (fits B18, B36, DB18 [top drawer] and…" at bounding box center [759, 232] width 202 height 17
drag, startPoint x: 700, startPoint y: 277, endPoint x: 772, endPoint y: 277, distance: 72.0
click at [772, 241] on div "Two-Tier Cutlery Drawer - 14-5/8"W x 22"D (fits B18, B36, DB18 [top drawer] and…" at bounding box center [759, 232] width 202 height 17
drag, startPoint x: 693, startPoint y: 320, endPoint x: 723, endPoint y: 318, distance: 30.1
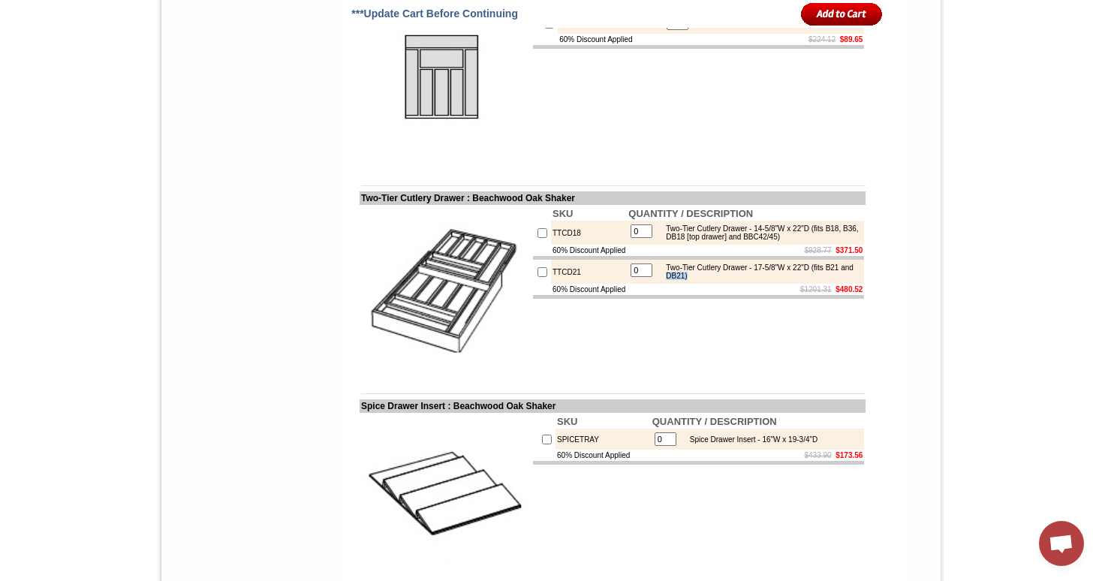
click at [723, 280] on div "Two-Tier Cutlery Drawer - 17-5/8"W x 22"D (fits B21 and DB21)" at bounding box center [759, 271] width 202 height 17
drag, startPoint x: 771, startPoint y: 278, endPoint x: 723, endPoint y: 277, distance: 48.8
click at [723, 241] on div "Two-Tier Cutlery Drawer - 14-5/8"W x 22"D (fits B18, B36, DB18 [top drawer] and…" at bounding box center [759, 232] width 202 height 17
click at [768, 241] on div "Two-Tier Cutlery Drawer - 14-5/8"W x 22"D (fits B18, B36, DB18 [top drawer] and…" at bounding box center [759, 232] width 202 height 17
drag, startPoint x: 771, startPoint y: 281, endPoint x: 723, endPoint y: 278, distance: 48.1
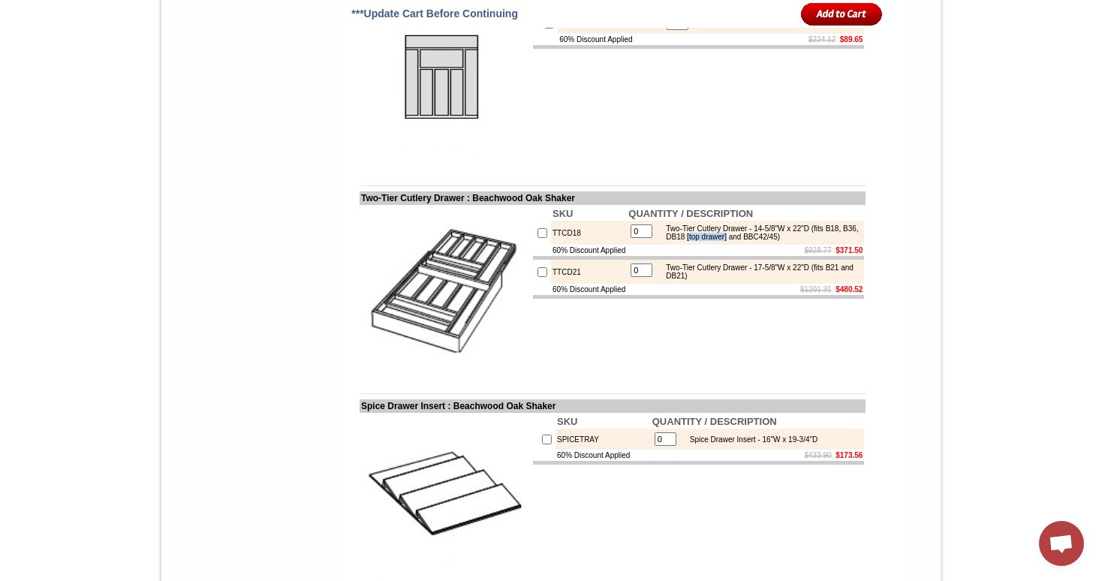
click at [722, 241] on div "Two-Tier Cutlery Drawer - 14-5/8"W x 22"D (fits B18, B36, DB18 [top drawer] and…" at bounding box center [759, 232] width 202 height 17
click at [712, 280] on div "Two-Tier Cutlery Drawer - 17-5/8"W x 22"D (fits B21 and DB21)" at bounding box center [759, 271] width 202 height 17
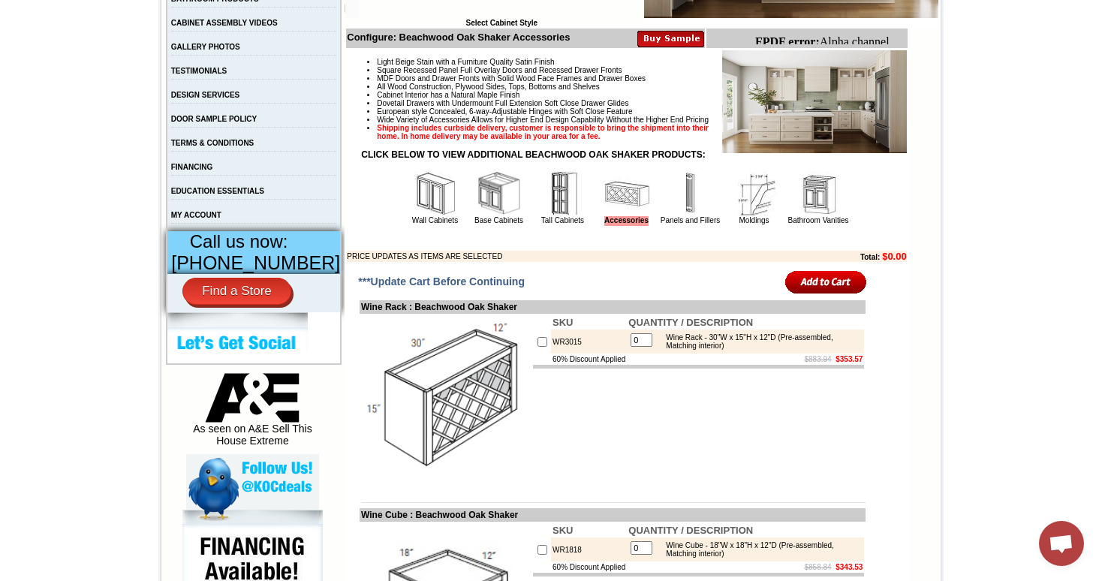
scroll to position [466, 0]
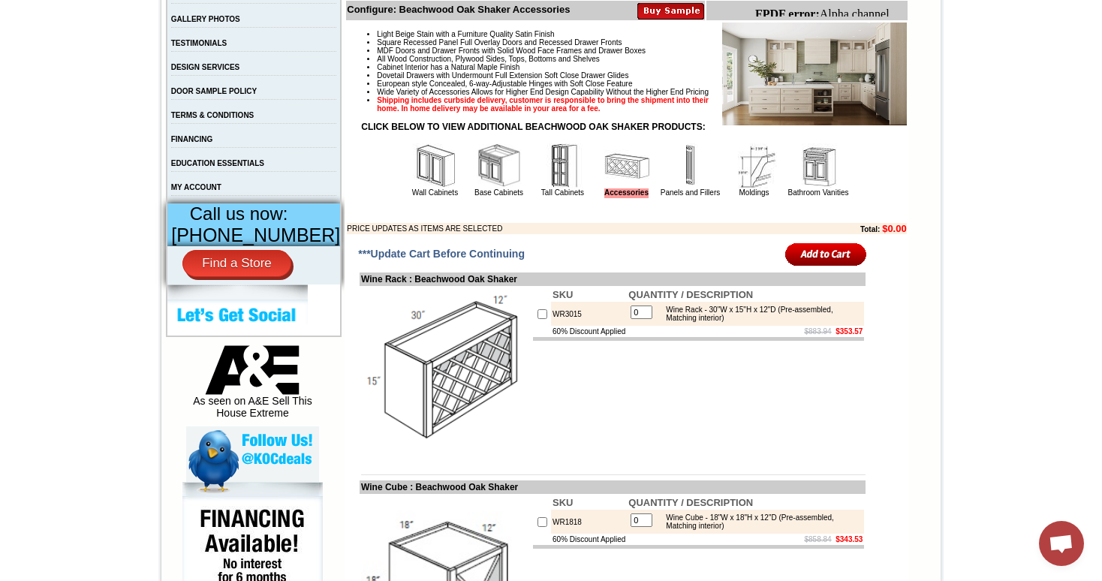
click at [675, 181] on img at bounding box center [690, 165] width 45 height 45
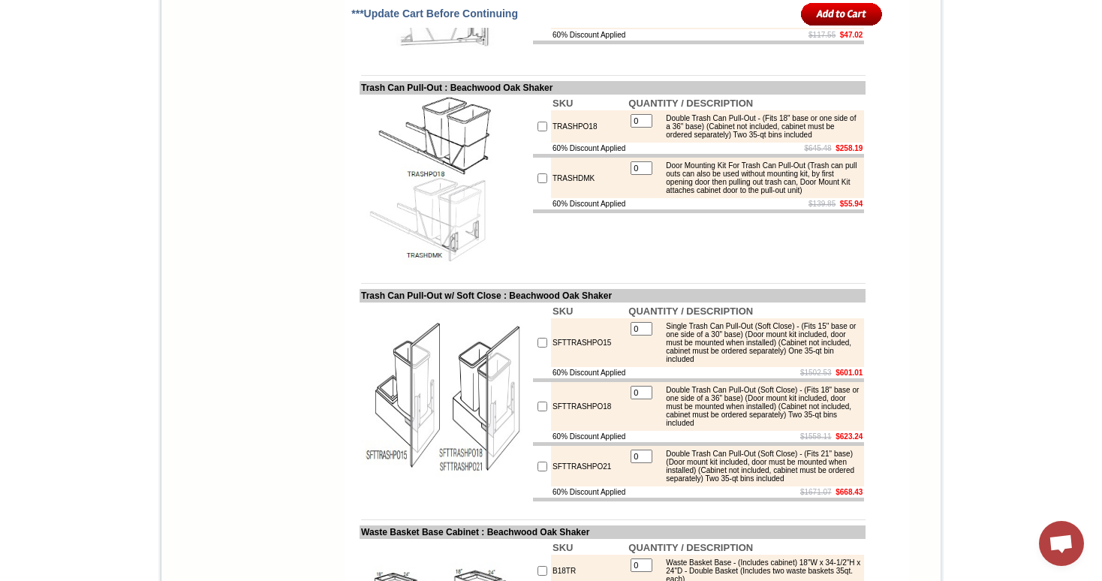
scroll to position [6174, 0]
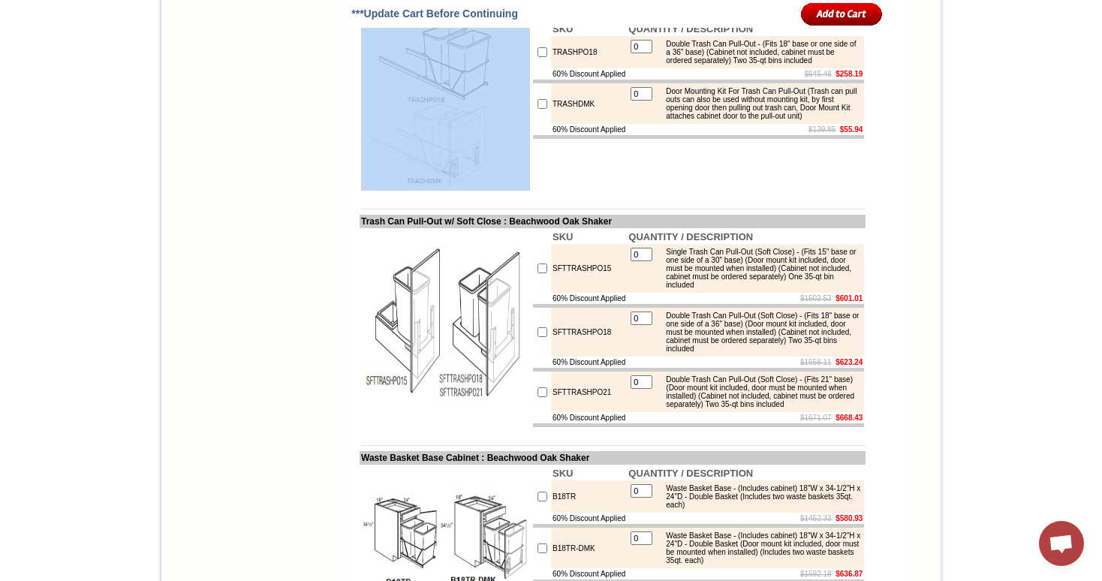
drag, startPoint x: 347, startPoint y: 200, endPoint x: 816, endPoint y: 362, distance: 496.0
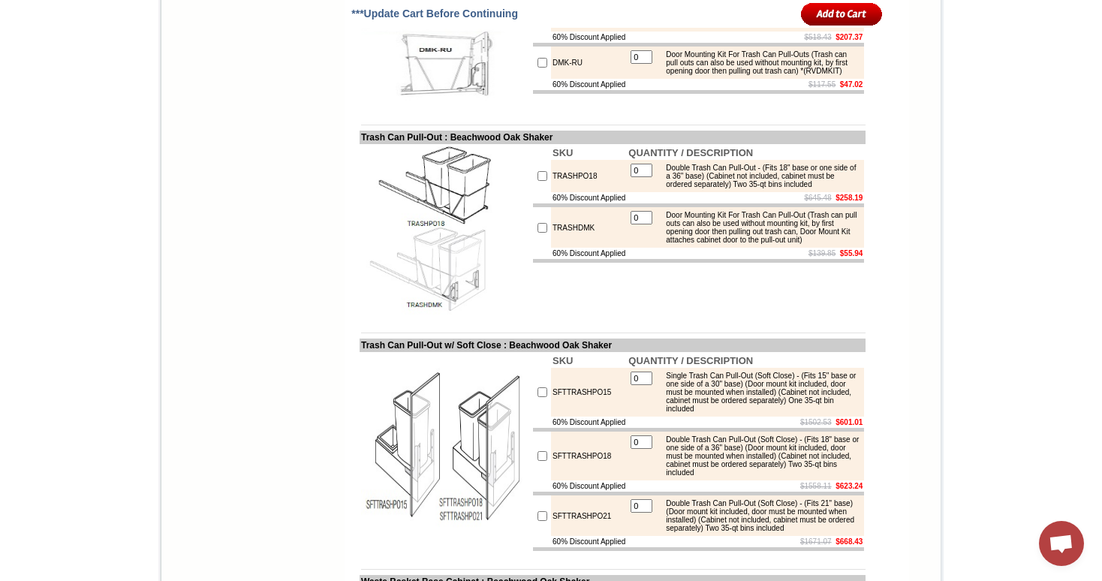
scroll to position [6053, 0]
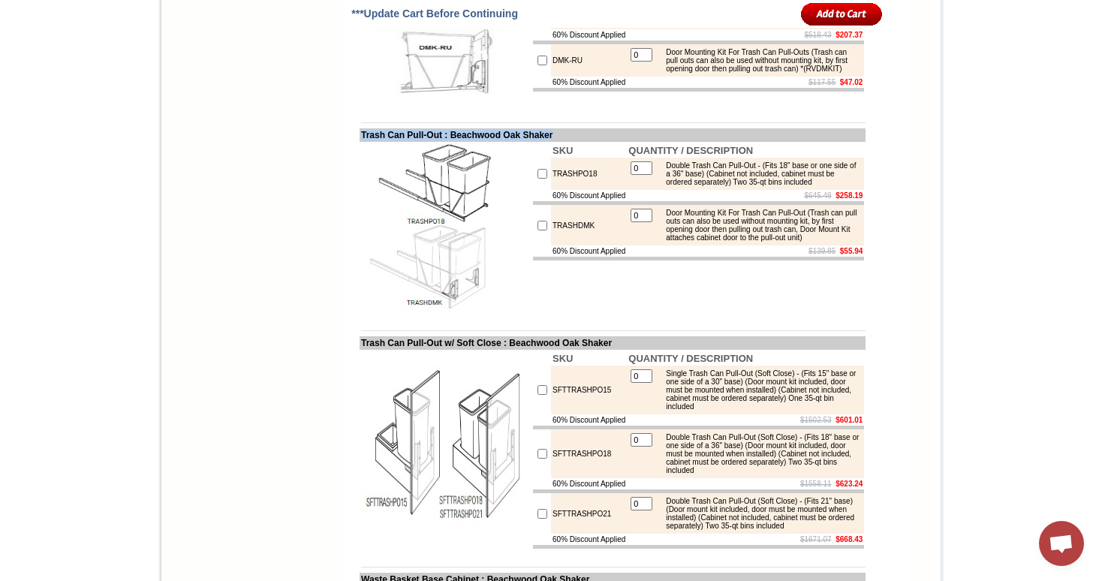
drag, startPoint x: 347, startPoint y: 318, endPoint x: 577, endPoint y: 317, distance: 229.7
click at [577, 142] on td "Trash Can Pull-Out : Beachwood Oak Shaker" at bounding box center [612, 135] width 506 height 14
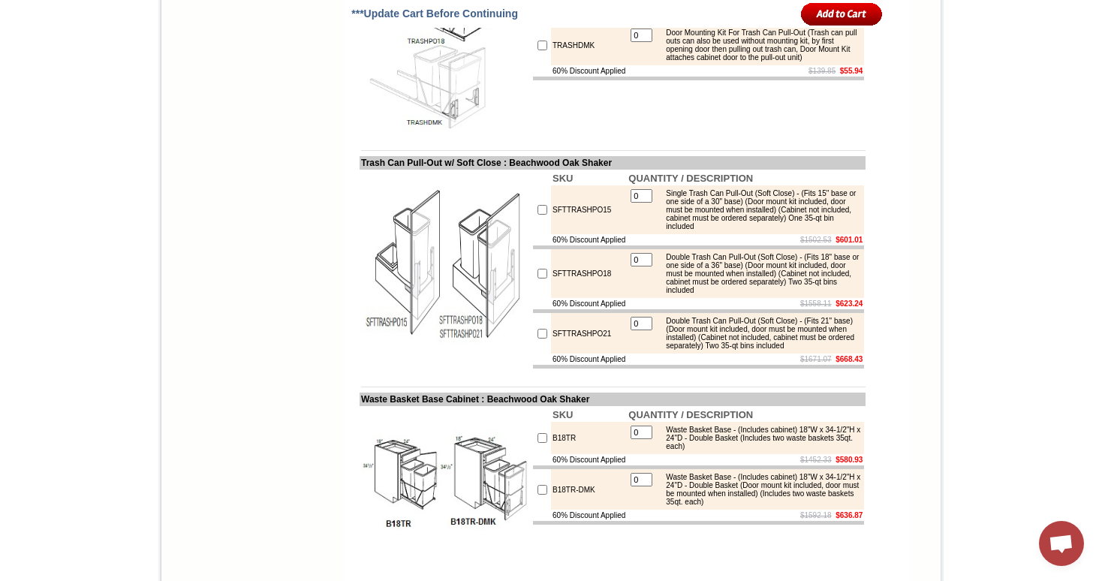
scroll to position [6227, 0]
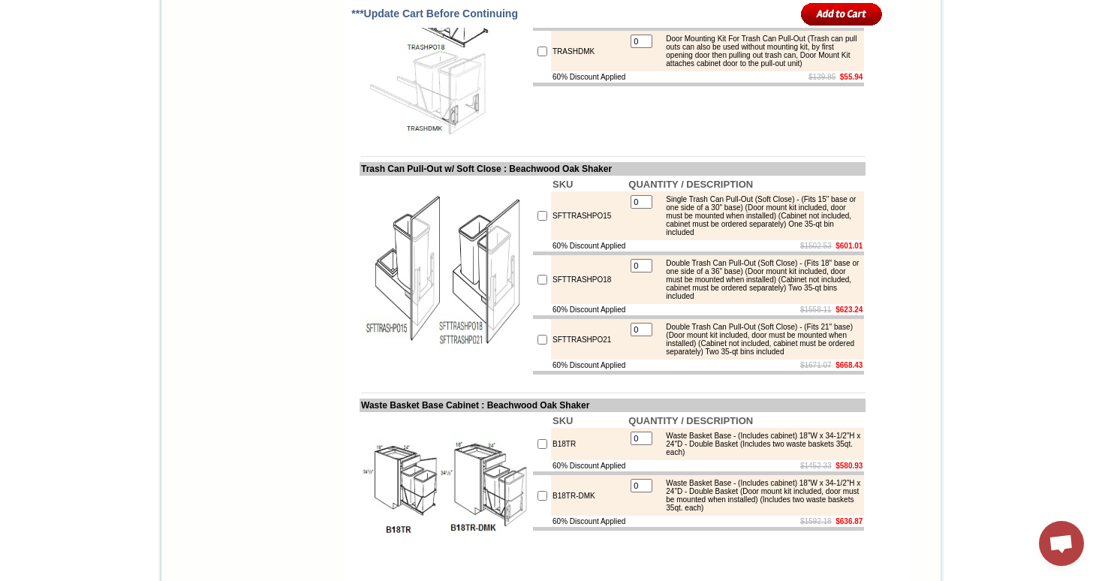
click at [498, 138] on img at bounding box center [445, 53] width 169 height 169
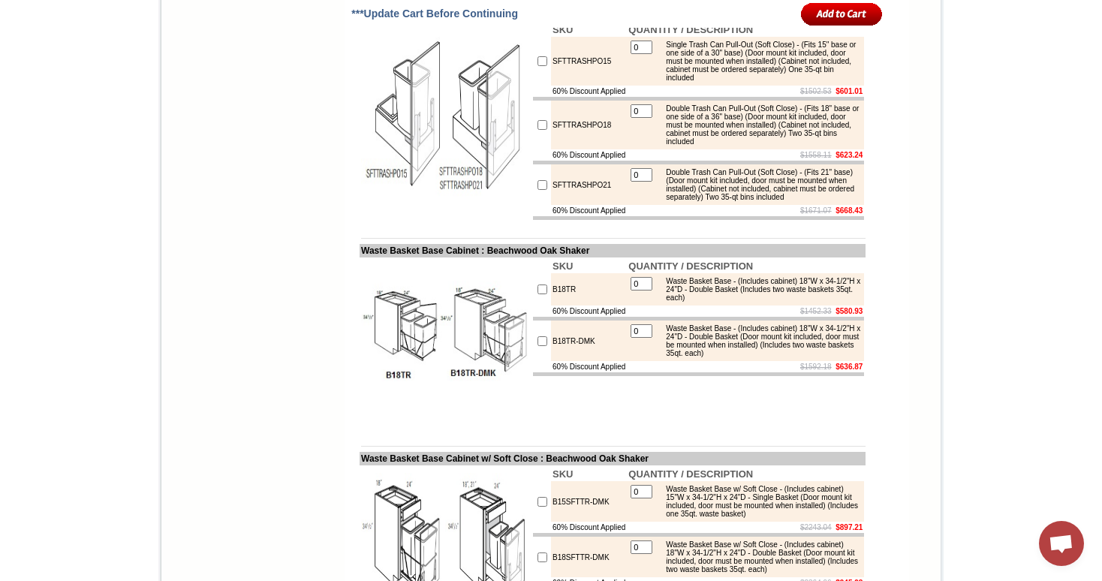
scroll to position [6394, 0]
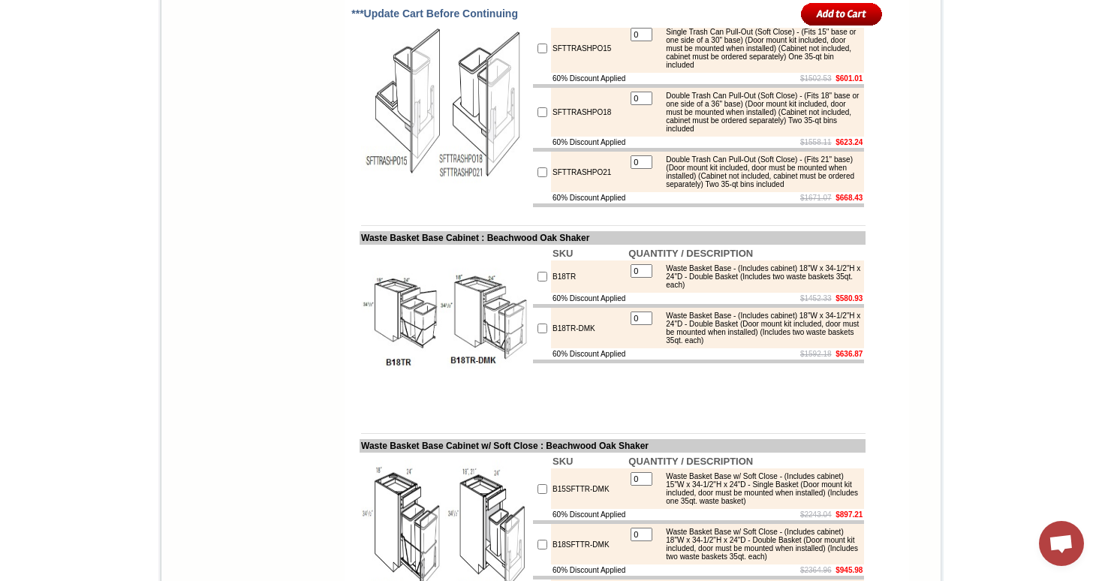
drag, startPoint x: 346, startPoint y: 185, endPoint x: 518, endPoint y: 194, distance: 172.1
click at [517, 8] on td "Trash Can Pull-Out w/ Soft Close : Beachwood Oak Shaker" at bounding box center [612, 2] width 506 height 14
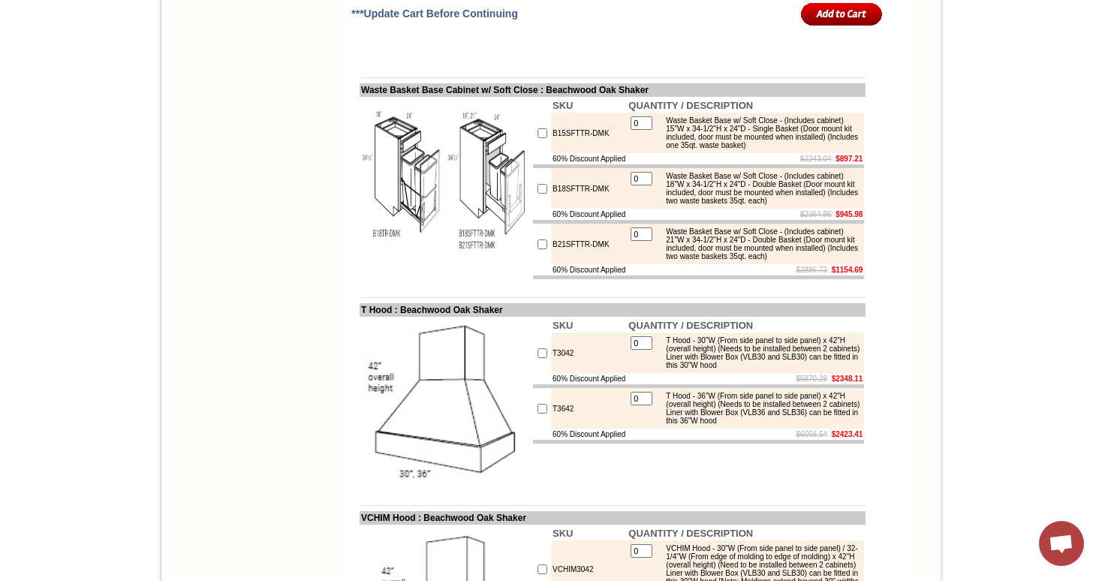
scroll to position [6749, 0]
drag, startPoint x: 347, startPoint y: 91, endPoint x: 608, endPoint y: 440, distance: 435.9
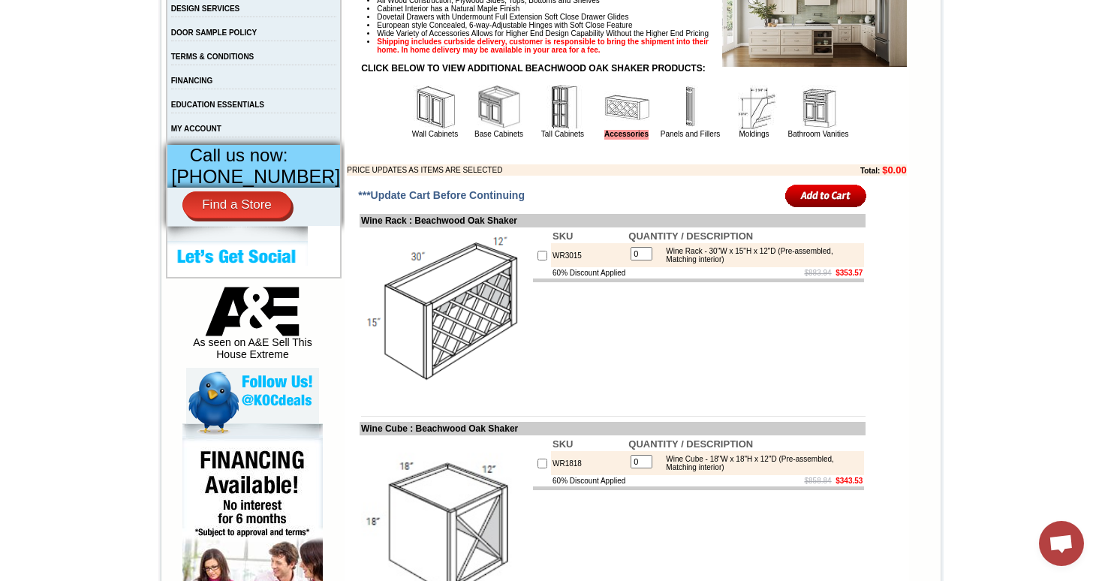
scroll to position [495, 0]
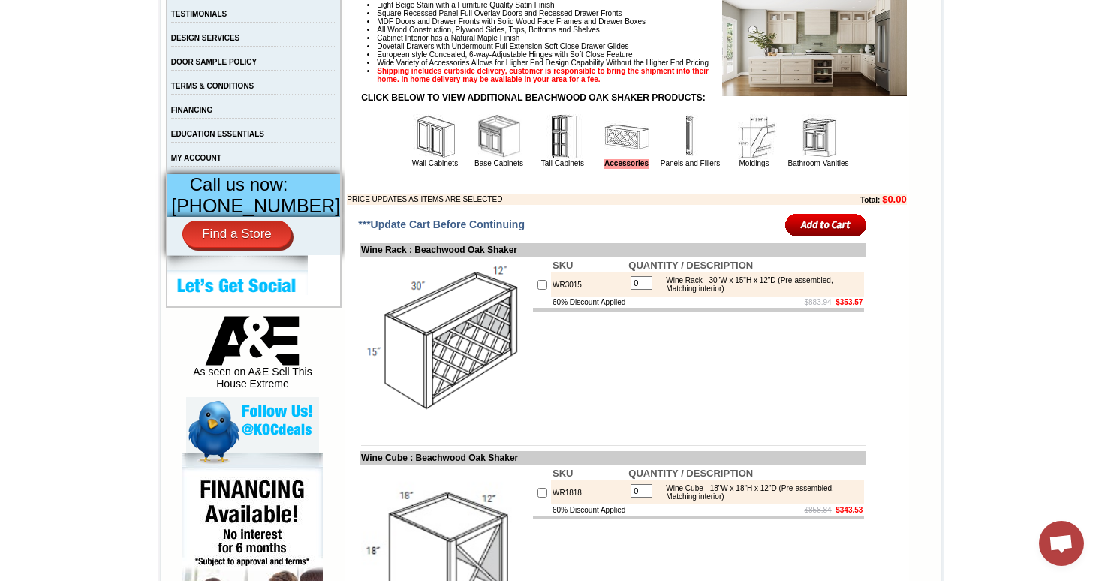
click at [480, 149] on img at bounding box center [499, 136] width 45 height 45
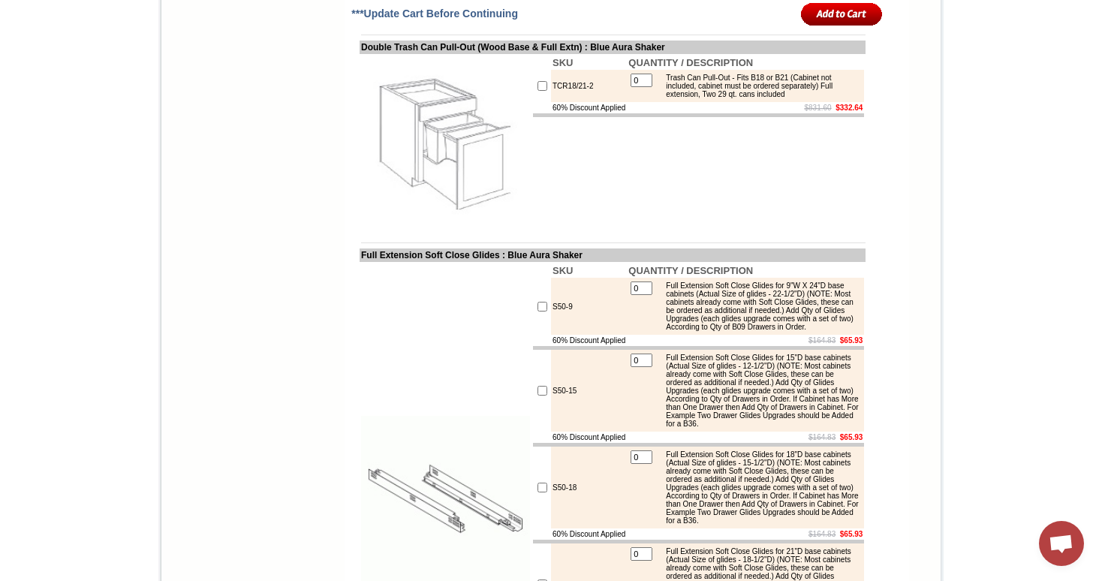
scroll to position [3113, 0]
drag, startPoint x: 484, startPoint y: 146, endPoint x: 609, endPoint y: 146, distance: 124.6
click at [609, 56] on td "Double Trash Can Pull-Out (Wood Base & Full Extn) : Blue Aura Shaker" at bounding box center [612, 49] width 506 height 14
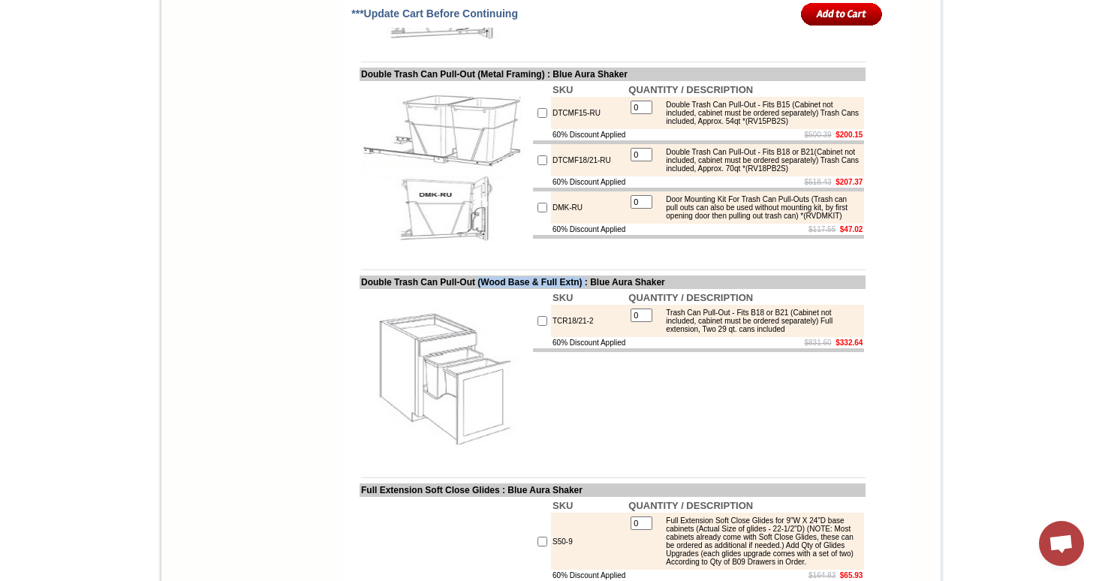
scroll to position [3069, 0]
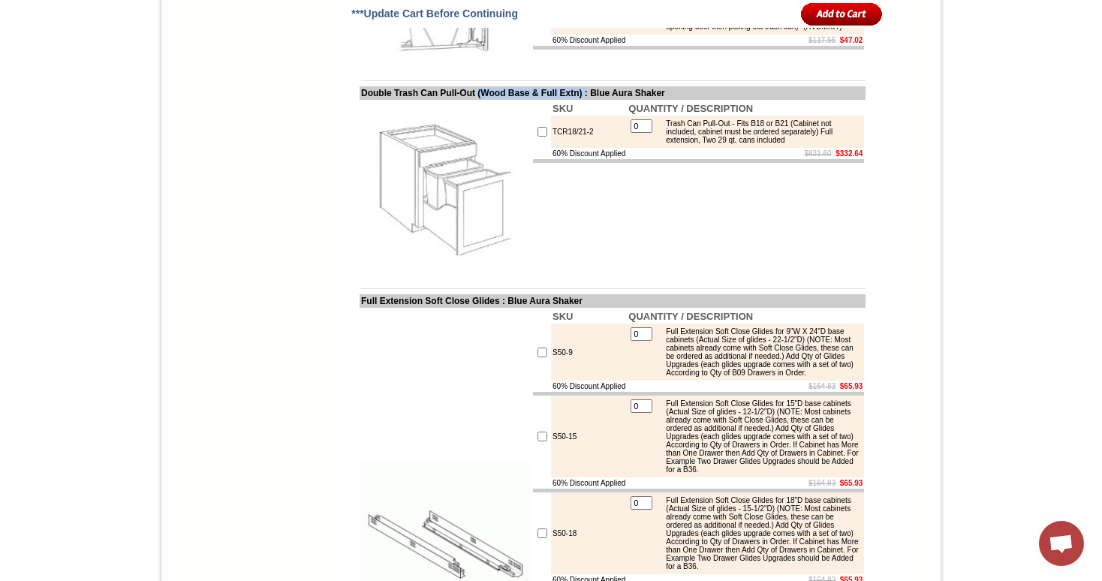
click at [605, 100] on td "Double Trash Can Pull-Out (Wood Base & Full Extn) : Blue Aura Shaker" at bounding box center [612, 93] width 506 height 14
drag, startPoint x: 606, startPoint y: 190, endPoint x: 359, endPoint y: 174, distance: 247.4
click at [554, 272] on td "SKU QUANTITY / DESCRIPTION TCR18/21-2 0 Trash Can Pull-Out - Fits B18 or B21 (C…" at bounding box center [698, 186] width 334 height 172
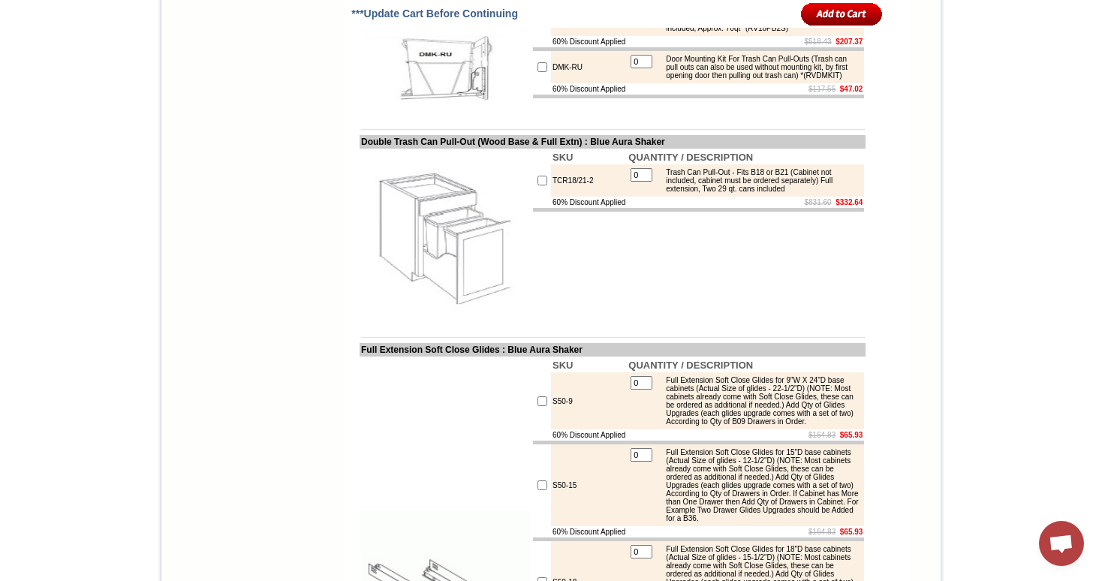
scroll to position [3033, 0]
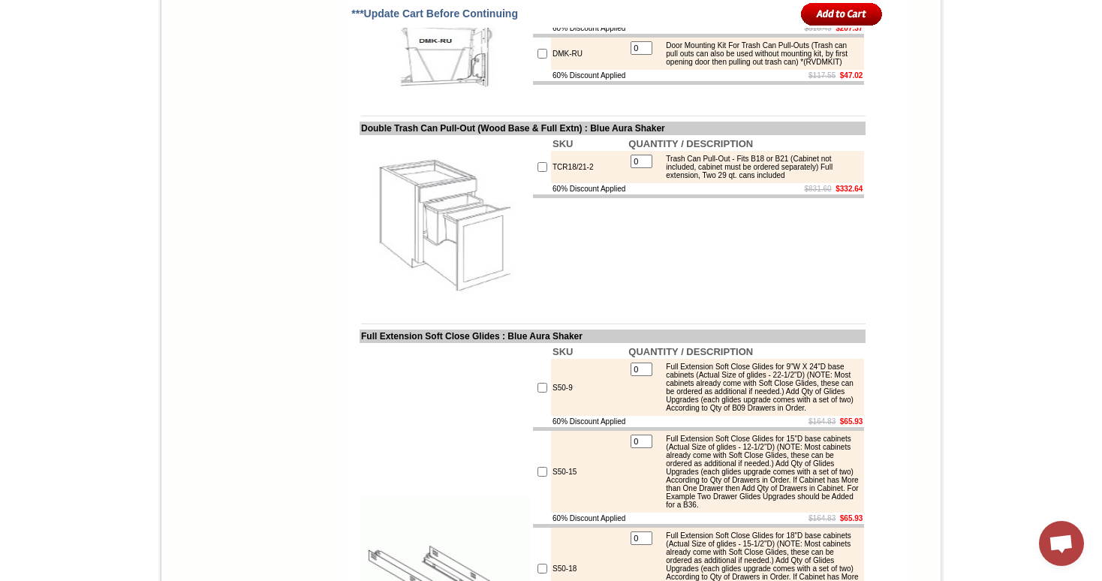
drag, startPoint x: 348, startPoint y: 225, endPoint x: 610, endPoint y: 218, distance: 262.0
drag, startPoint x: 606, startPoint y: 224, endPoint x: 484, endPoint y: 230, distance: 121.7
click at [484, 135] on td "Double Trash Can Pull-Out (Wood Base & Full Extn) : Blue Aura Shaker" at bounding box center [612, 129] width 506 height 14
click at [495, 135] on td "Double Trash Can Pull-Out (Wood Base & Full Extn) : Blue Aura Shaker" at bounding box center [612, 129] width 506 height 14
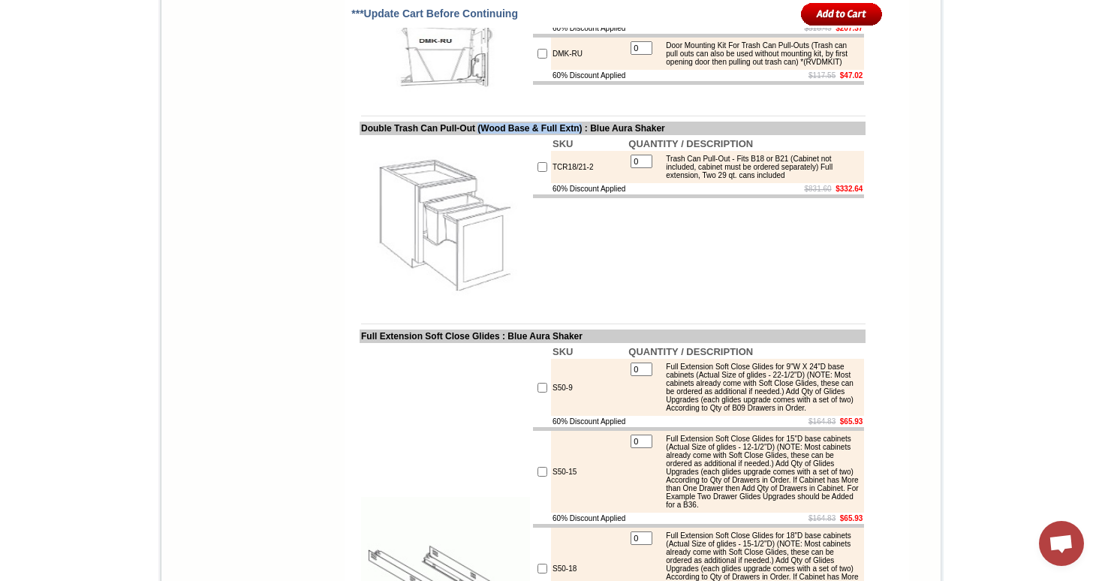
drag, startPoint x: 483, startPoint y: 226, endPoint x: 608, endPoint y: 225, distance: 124.6
click at [608, 135] on td "Double Trash Can Pull-Out (Wood Base & Full Extn) : Blue Aura Shaker" at bounding box center [612, 129] width 506 height 14
click at [550, 135] on td "Double Trash Can Pull-Out (Wood Base & Full Extn) : Blue Aura Shaker" at bounding box center [612, 129] width 506 height 14
drag, startPoint x: 603, startPoint y: 227, endPoint x: 558, endPoint y: 227, distance: 44.3
click at [558, 135] on td "Double Trash Can Pull-Out (Wood Base & Full Extn) : Blue Aura Shaker" at bounding box center [612, 129] width 506 height 14
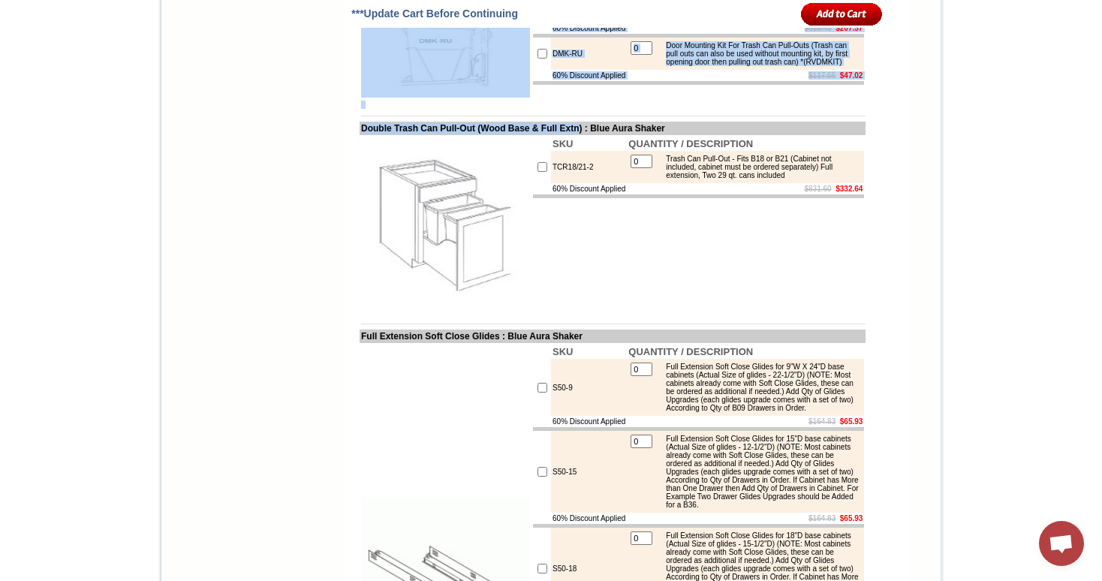
drag, startPoint x: 607, startPoint y: 226, endPoint x: 344, endPoint y: 223, distance: 263.4
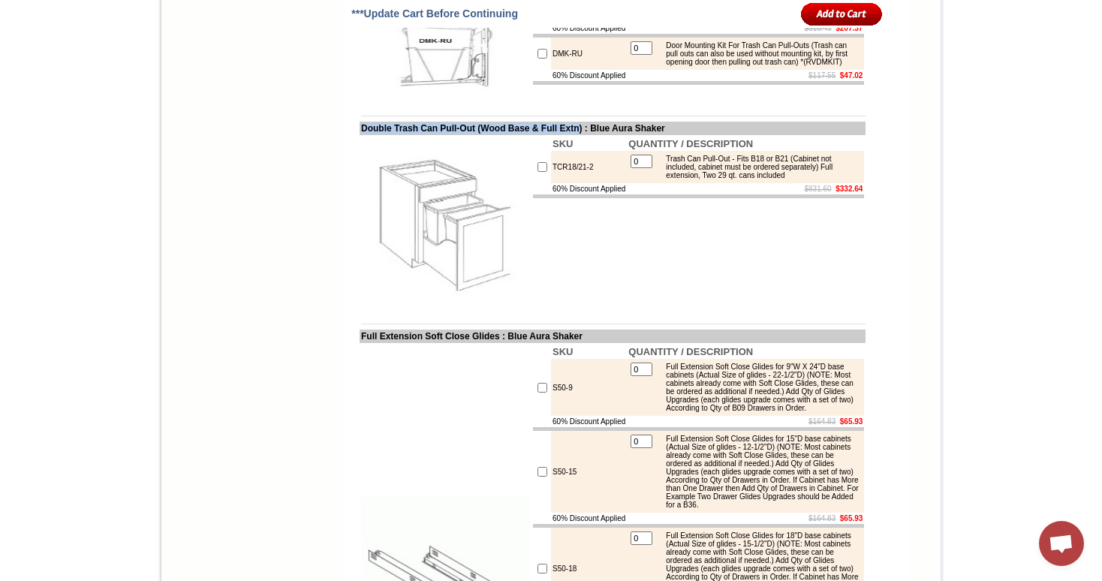
drag, startPoint x: 347, startPoint y: 224, endPoint x: 606, endPoint y: 227, distance: 258.9
click at [606, 135] on td "Double Trash Can Pull-Out (Wood Base & Full Extn) : Blue Aura Shaker" at bounding box center [612, 129] width 506 height 14
copy td "Double Trash Can Pull-Out (Wood Base & Full Extn)"
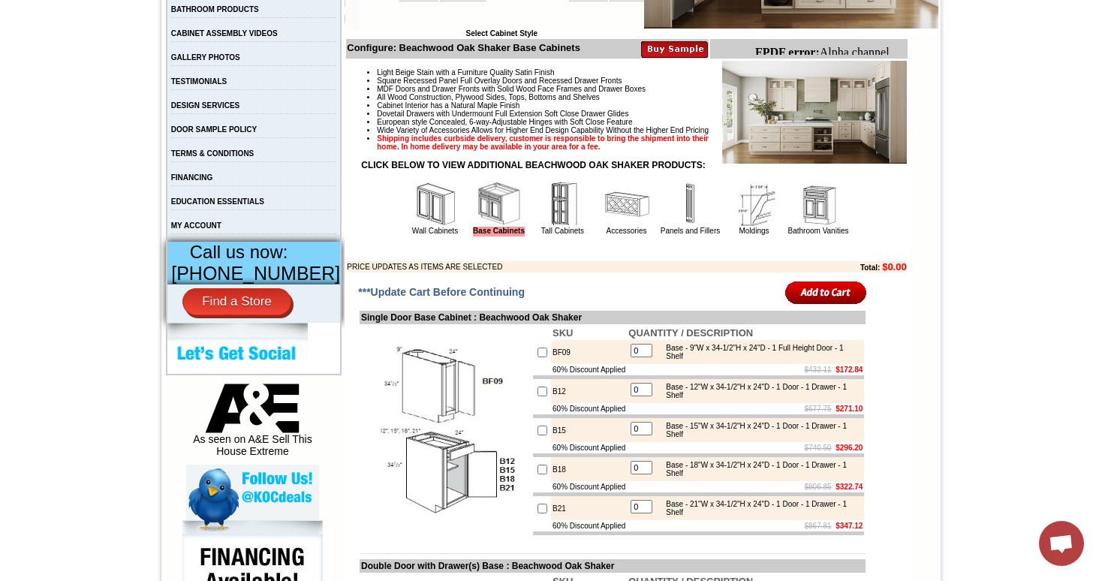
scroll to position [429, 0]
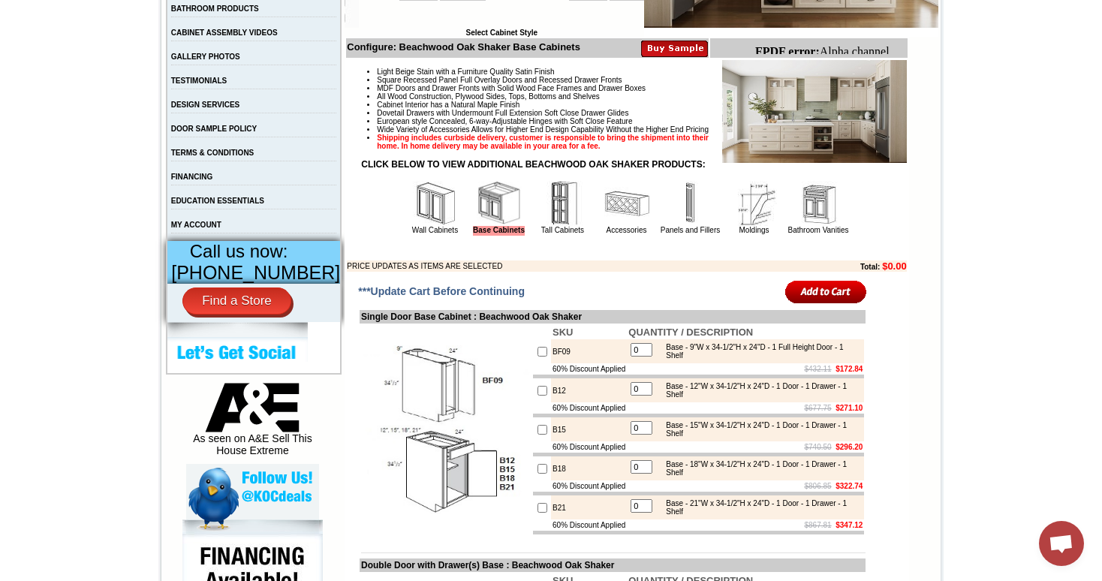
click at [606, 221] on img at bounding box center [626, 203] width 45 height 45
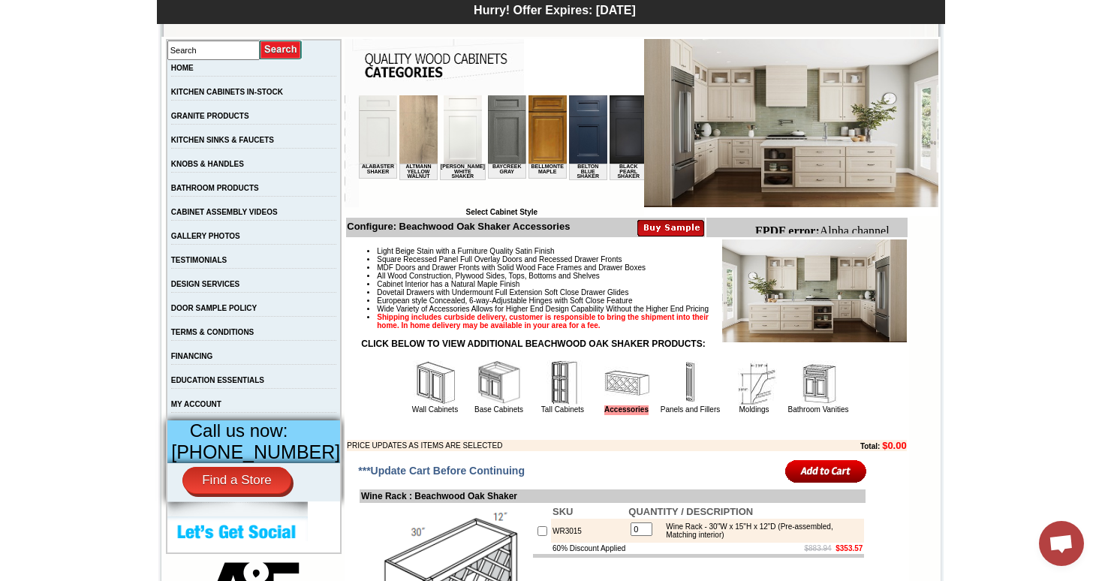
scroll to position [291, 0]
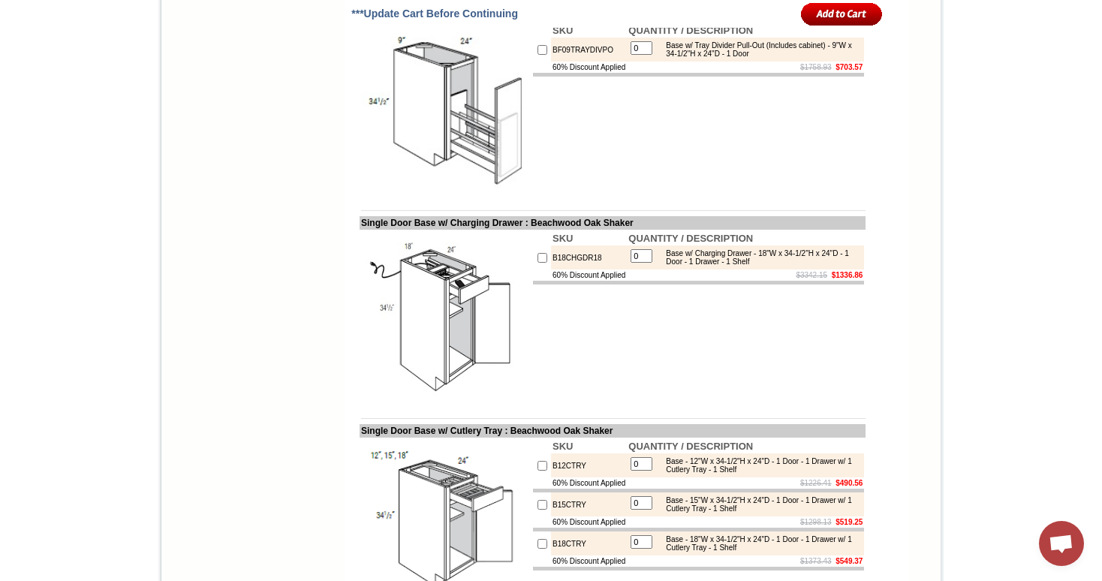
scroll to position [1993, 0]
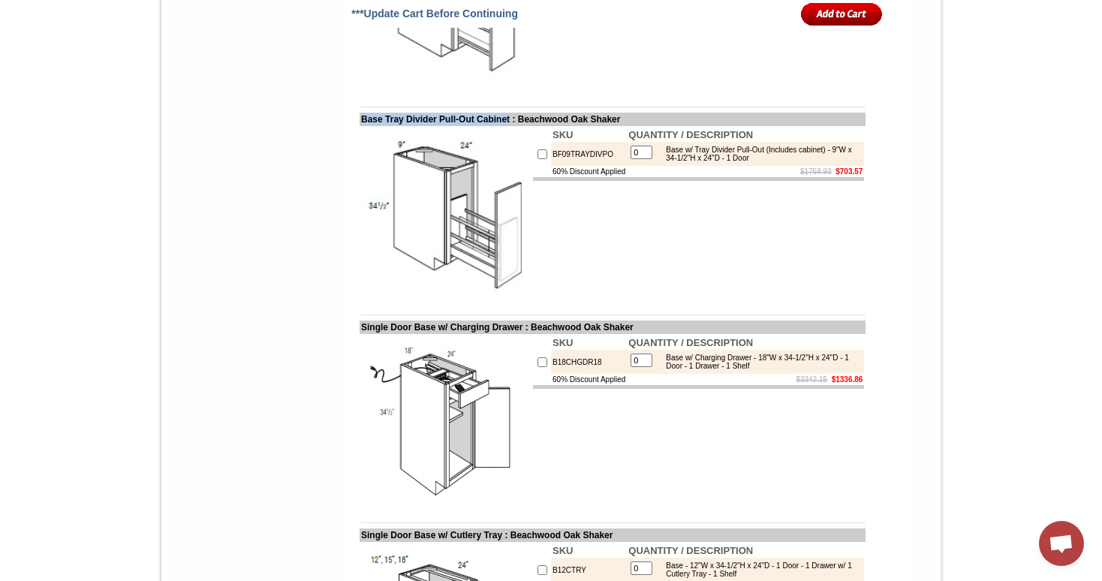
drag, startPoint x: 521, startPoint y: 170, endPoint x: 349, endPoint y: 170, distance: 171.9
click at [359, 126] on td "Base Tray Divider Pull-Out Cabinet : Beachwood Oak Shaker" at bounding box center [612, 120] width 506 height 14
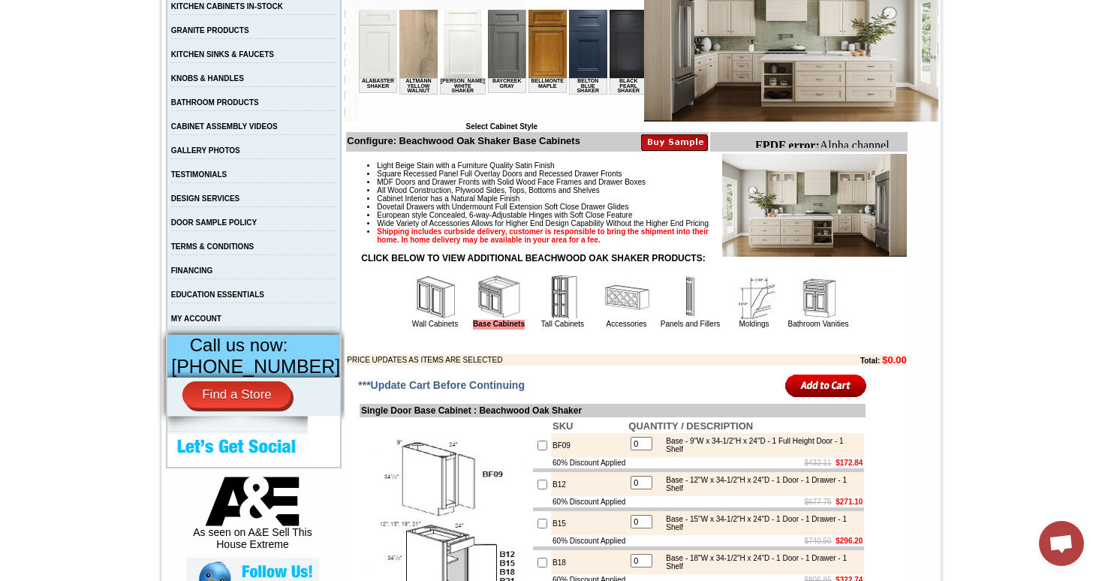
scroll to position [341, 0]
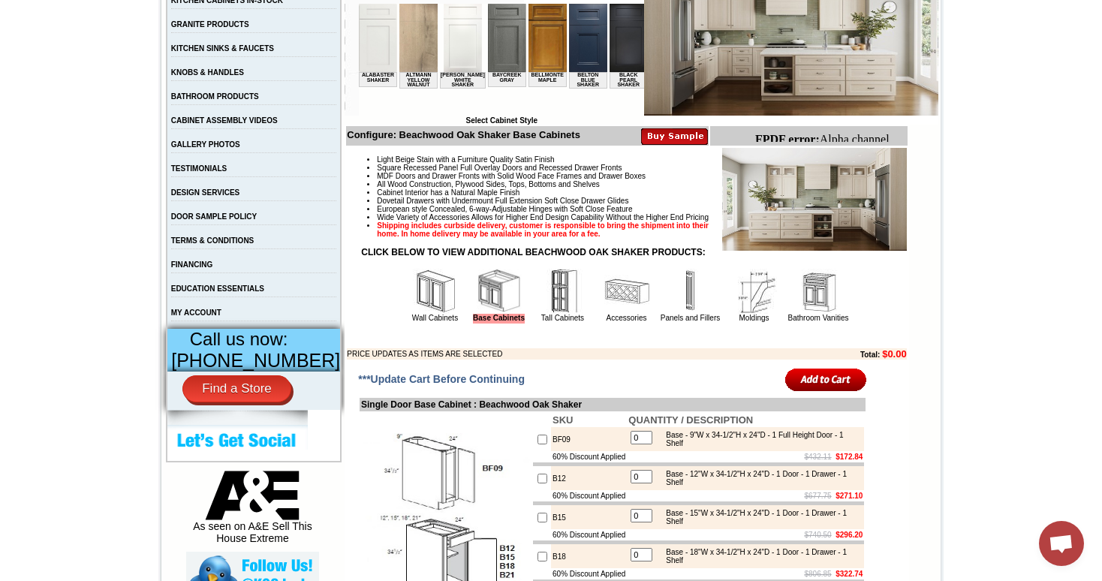
click at [609, 314] on img at bounding box center [626, 291] width 45 height 45
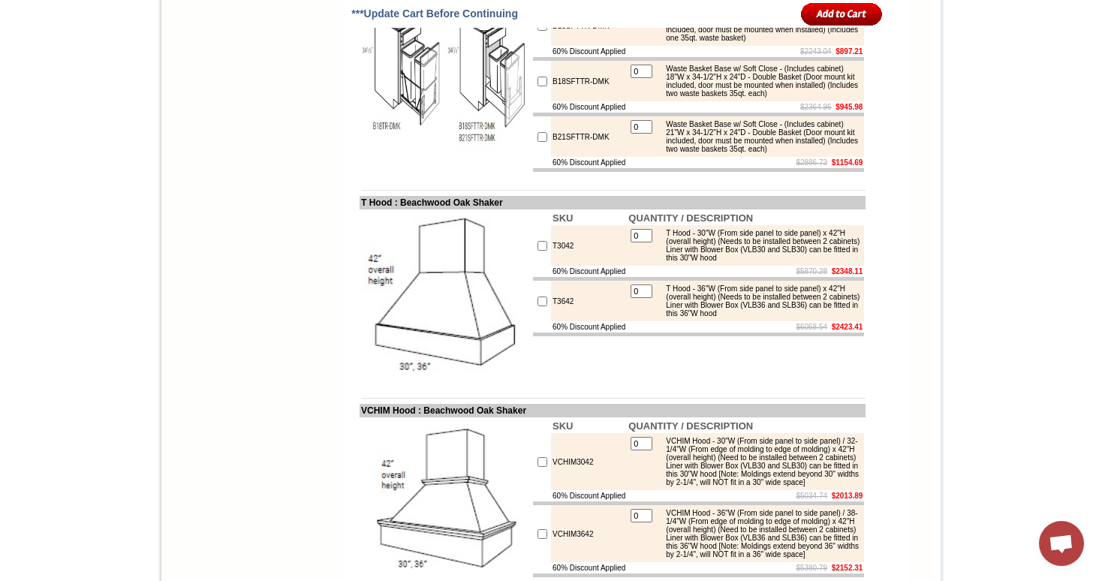
scroll to position [6647, 0]
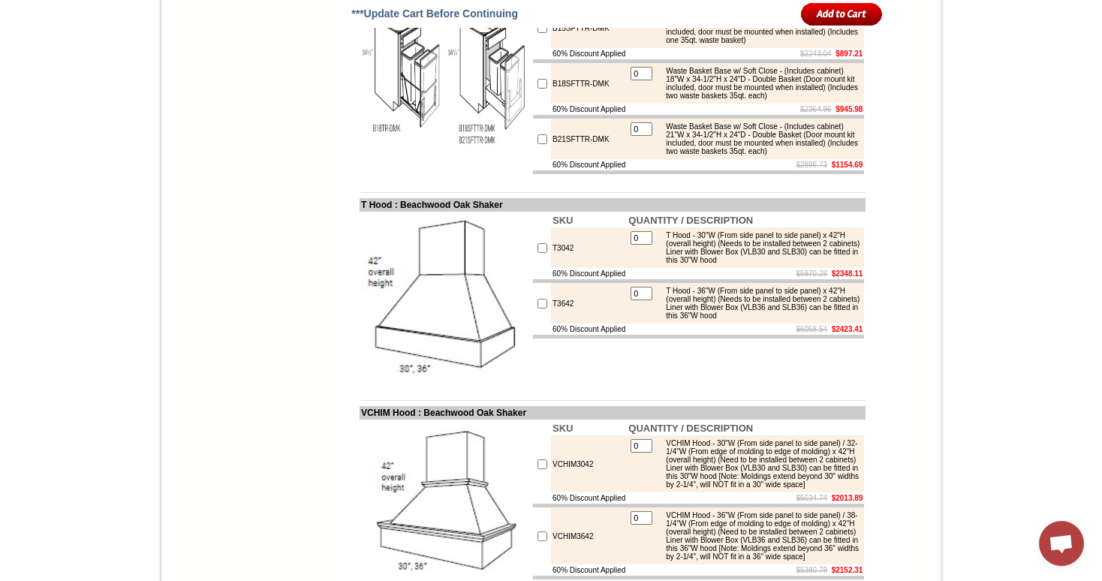
drag, startPoint x: 556, startPoint y: 193, endPoint x: 347, endPoint y: 195, distance: 209.4
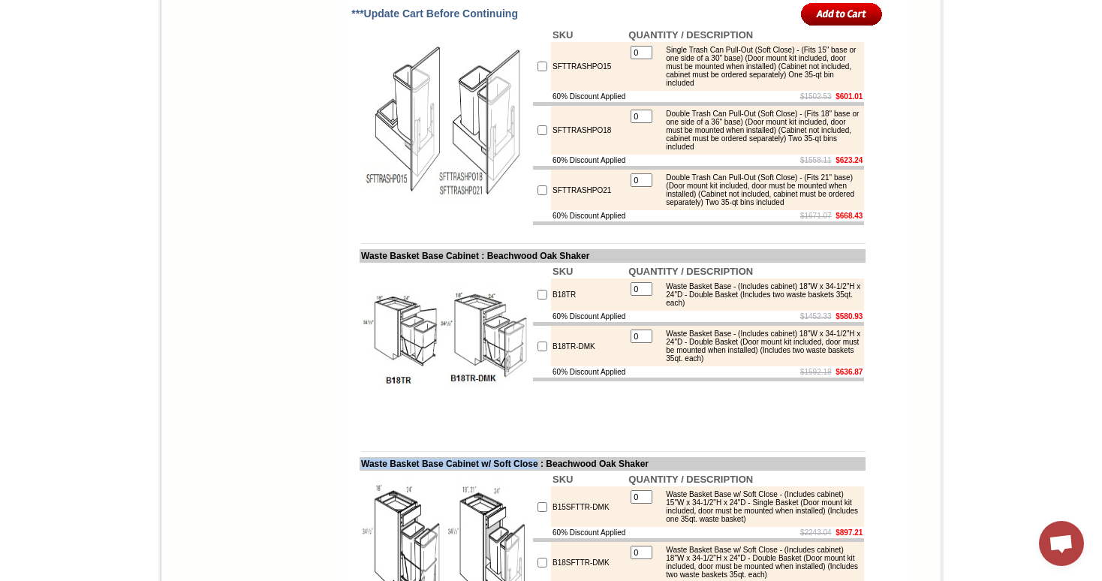
scroll to position [6159, 0]
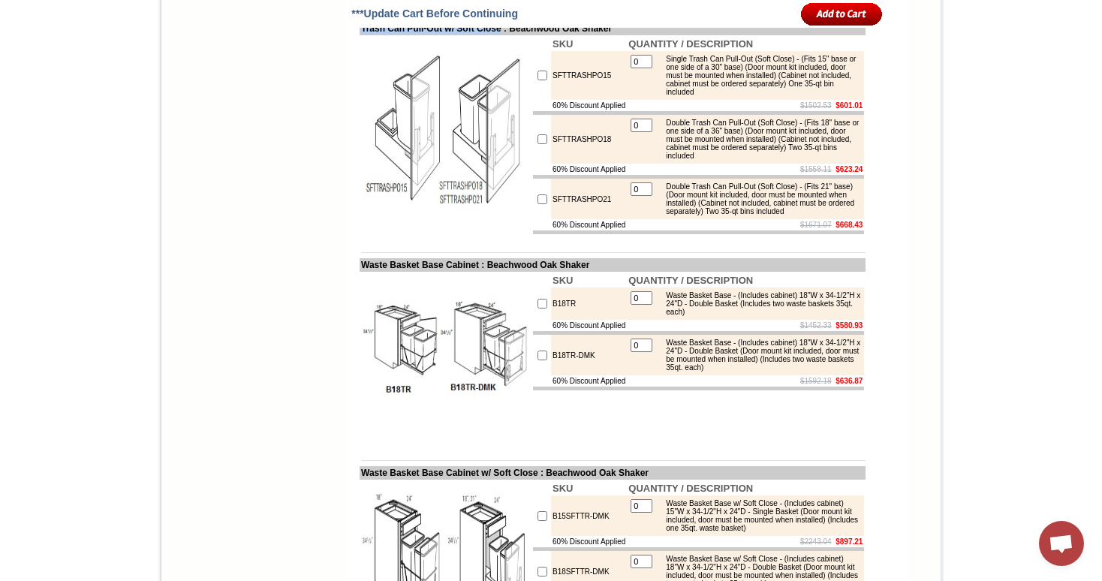
drag, startPoint x: 347, startPoint y: 216, endPoint x: 514, endPoint y: 214, distance: 166.6
click at [514, 35] on td "Trash Can Pull-Out w/ Soft Close : Beachwood Oak Shaker" at bounding box center [612, 29] width 506 height 14
click at [369, 35] on td "Trash Can Pull-Out w/ Soft Close : Beachwood Oak Shaker" at bounding box center [612, 29] width 506 height 14
drag, startPoint x: 344, startPoint y: 212, endPoint x: 510, endPoint y: 38, distance: 240.5
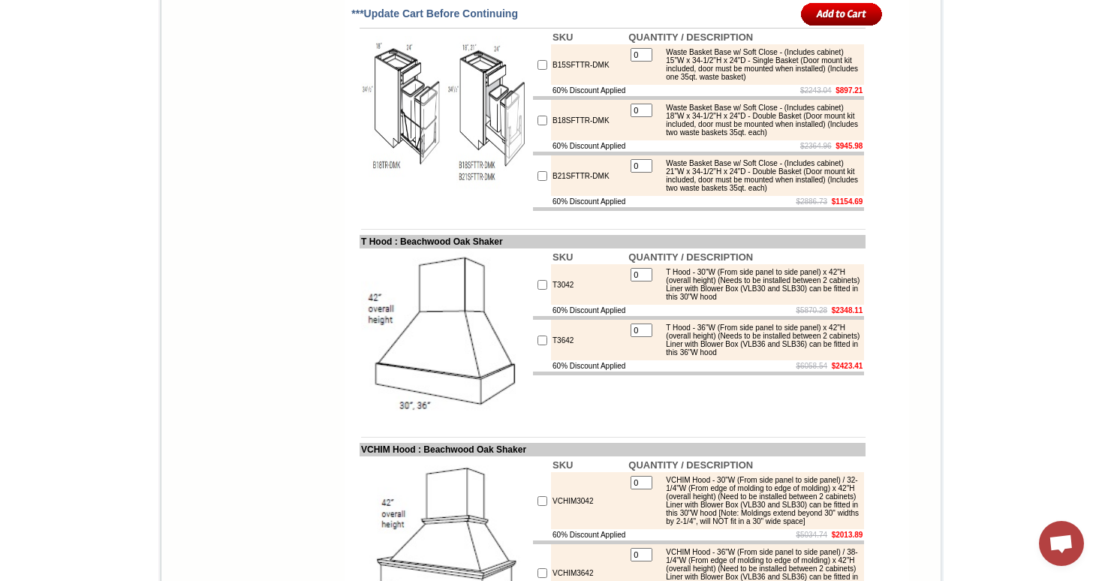
scroll to position [6615, 0]
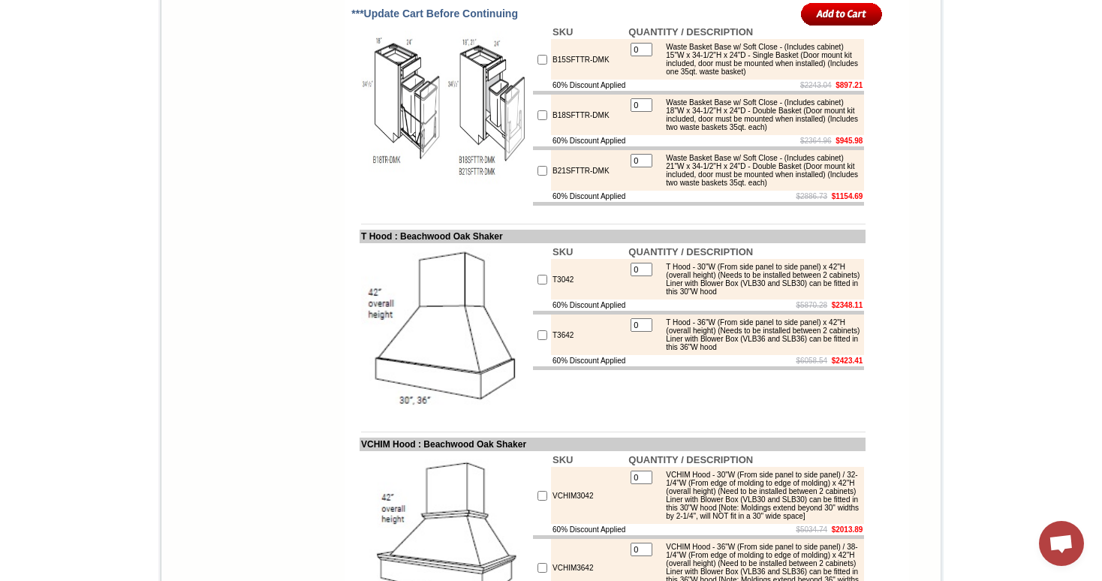
drag, startPoint x: 556, startPoint y: 227, endPoint x: 489, endPoint y: 225, distance: 67.6
click at [489, 23] on td "Waste Basket Base Cabinet w/ Soft Close : Beachwood Oak Shaker" at bounding box center [612, 17] width 506 height 14
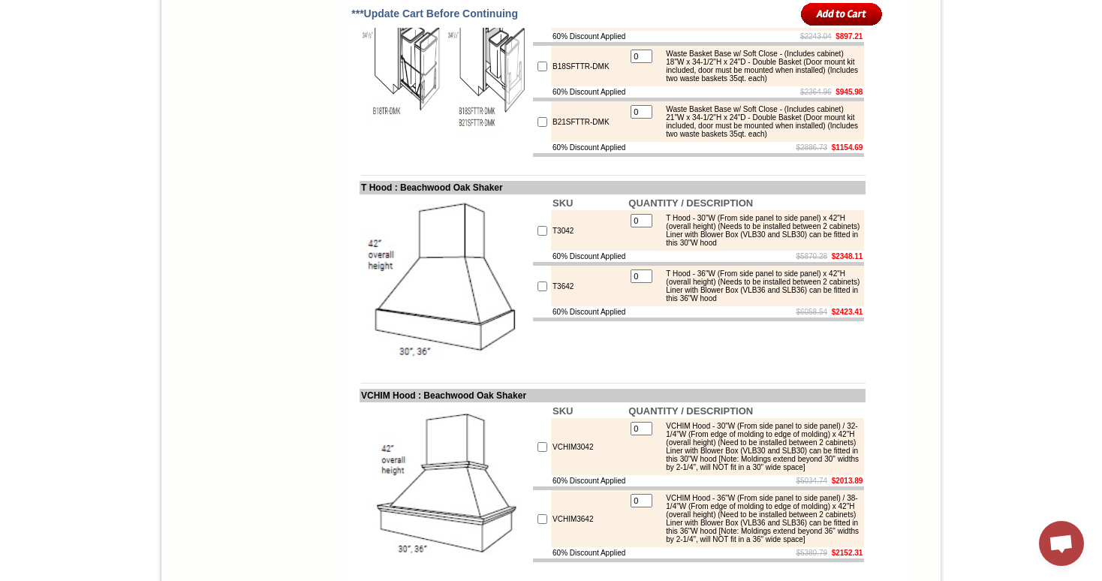
scroll to position [6665, 0]
click at [501, 150] on img at bounding box center [445, 65] width 169 height 169
click at [392, 150] on img at bounding box center [445, 65] width 169 height 169
drag, startPoint x: 354, startPoint y: 204, endPoint x: 405, endPoint y: 327, distance: 133.2
click at [405, 158] on td at bounding box center [445, 66] width 172 height 184
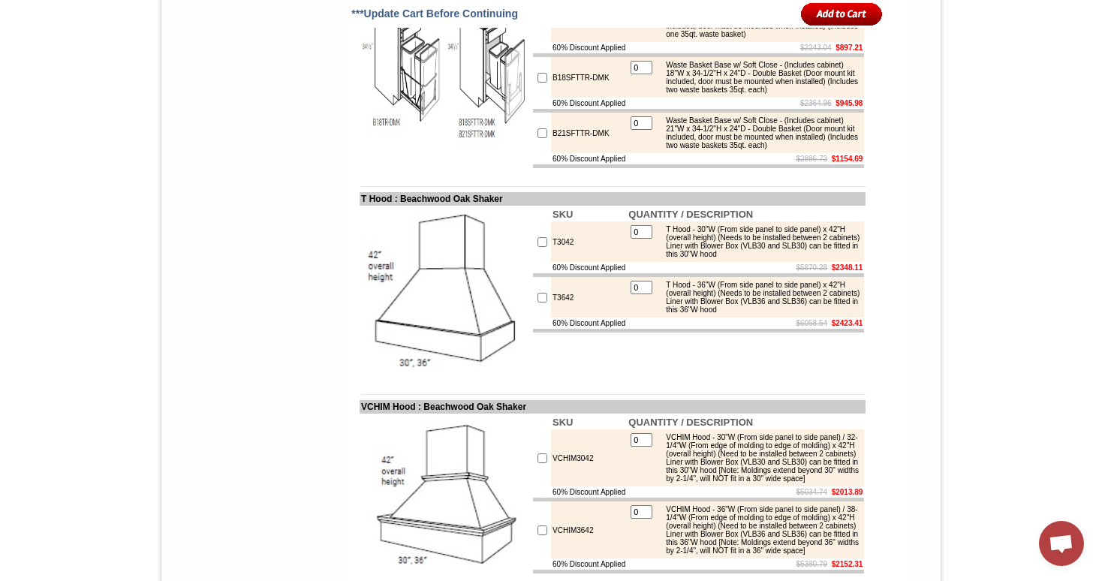
scroll to position [6633, 0]
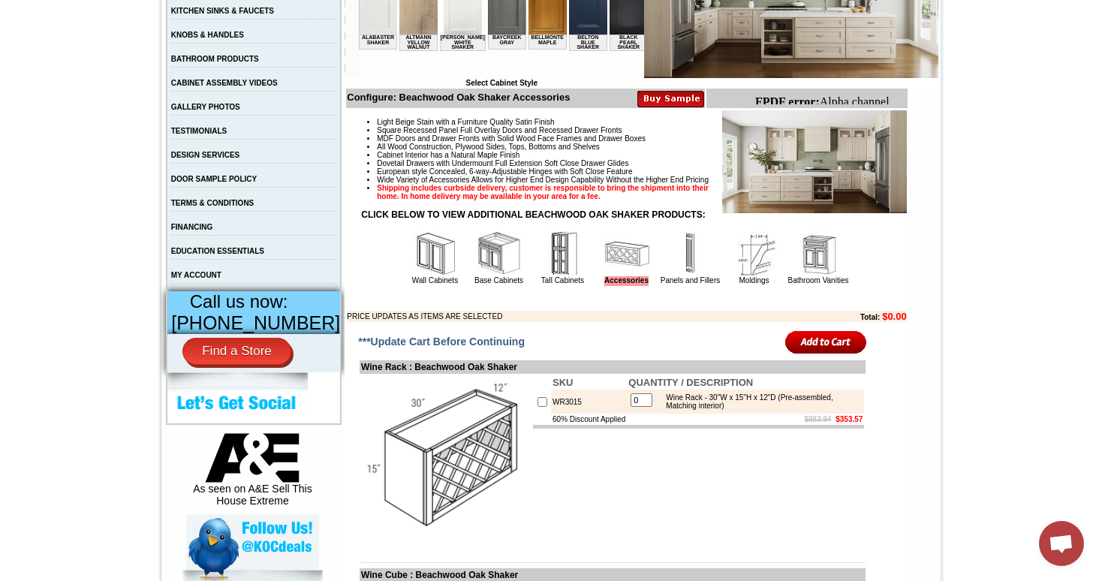
scroll to position [385, 0]
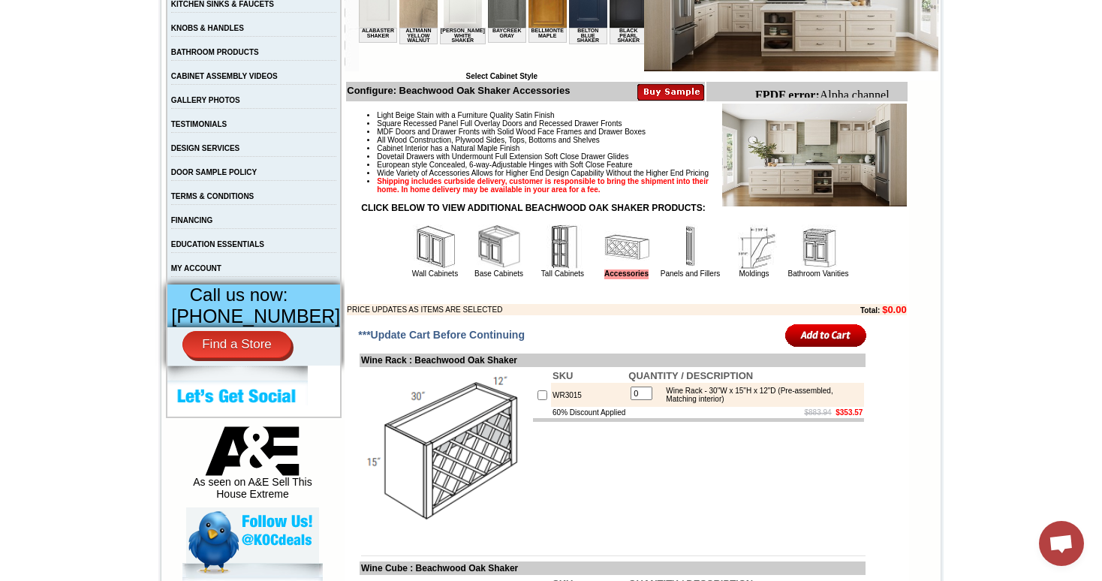
click at [495, 269] on img at bounding box center [499, 246] width 45 height 45
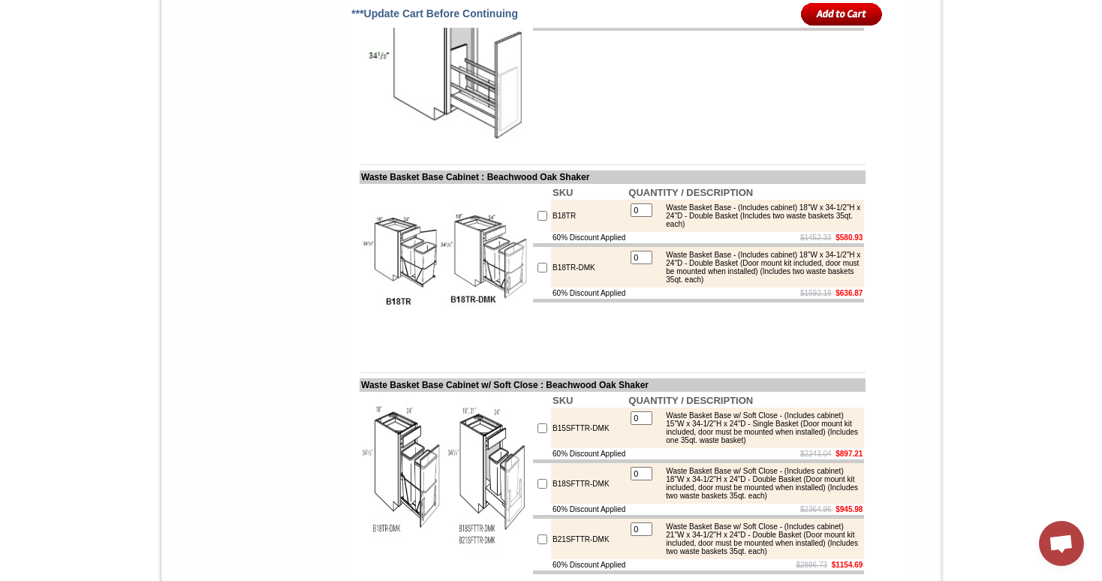
scroll to position [2157, 0]
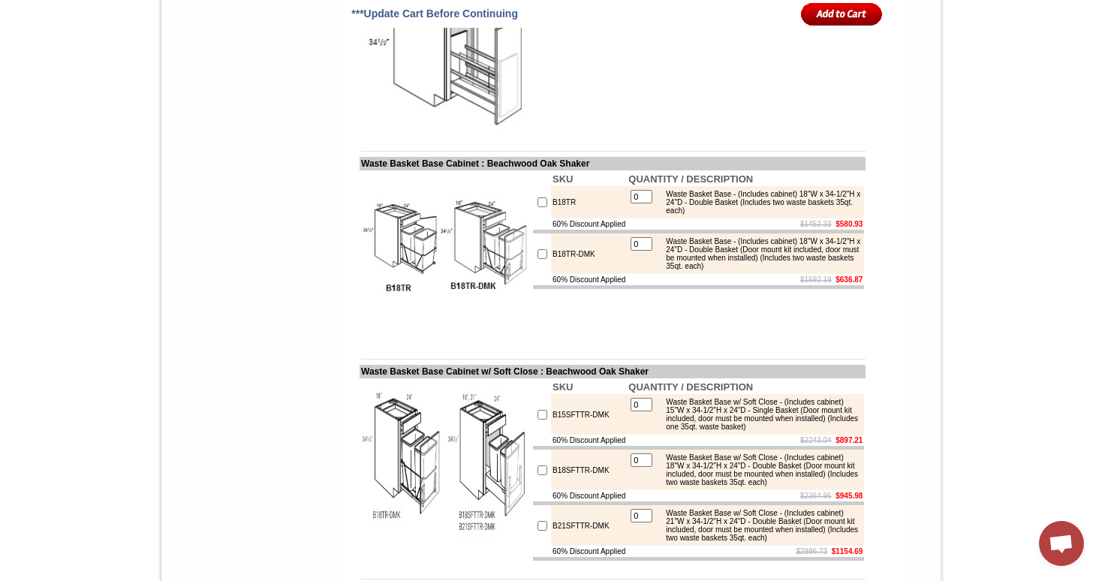
click at [399, 305] on img at bounding box center [445, 256] width 169 height 169
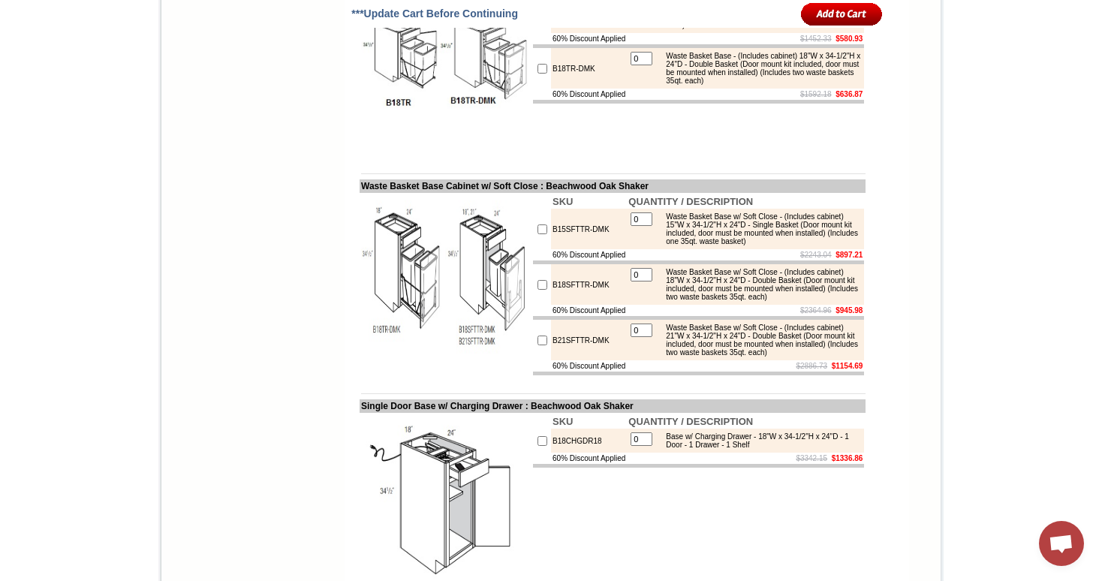
scroll to position [2302, 0]
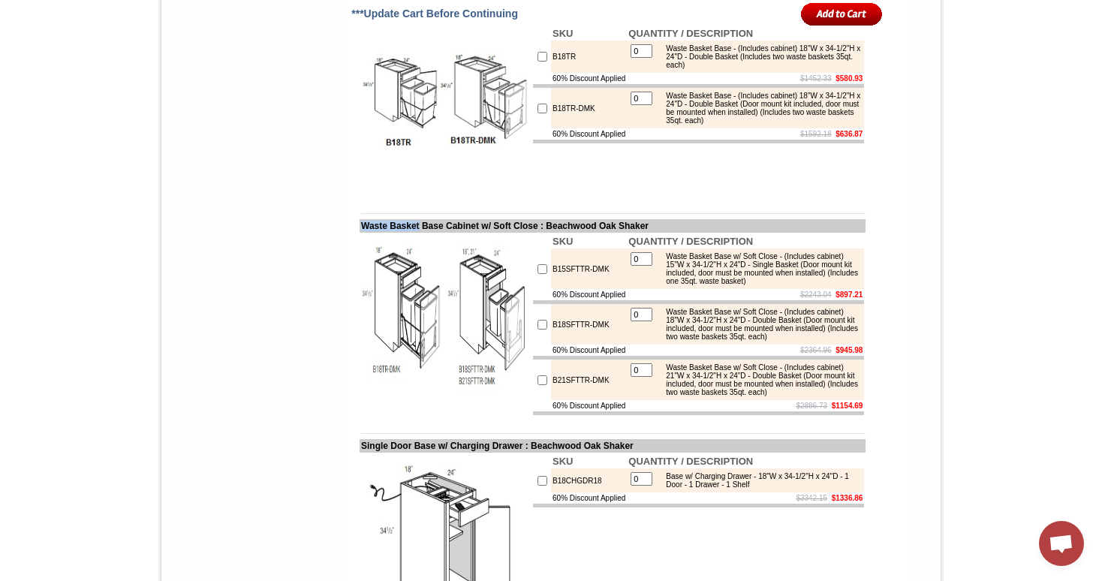
drag, startPoint x: 348, startPoint y: 279, endPoint x: 415, endPoint y: 281, distance: 66.8
click at [415, 233] on td "Waste Basket Base Cabinet w/ Soft Close : Beachwood Oak Shaker" at bounding box center [612, 226] width 506 height 14
copy td "Waste Basket"
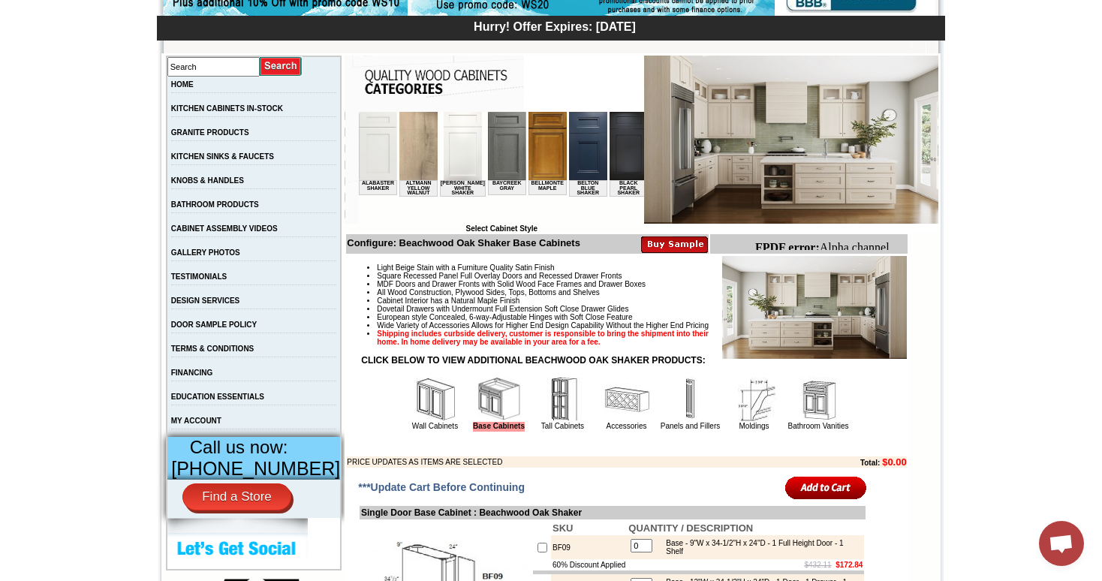
scroll to position [292, 0]
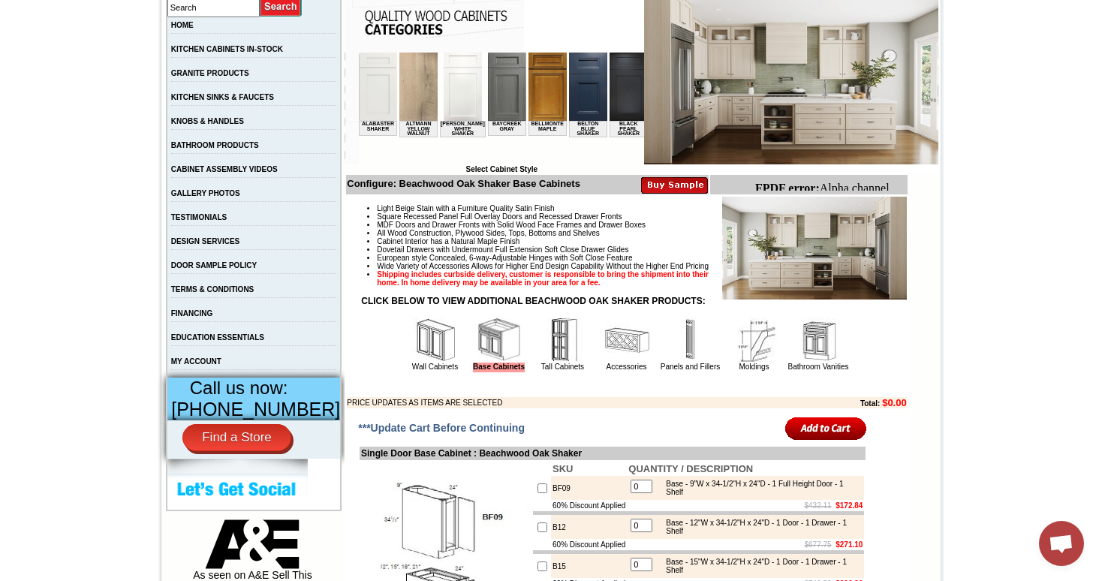
click at [604, 350] on img at bounding box center [626, 339] width 45 height 45
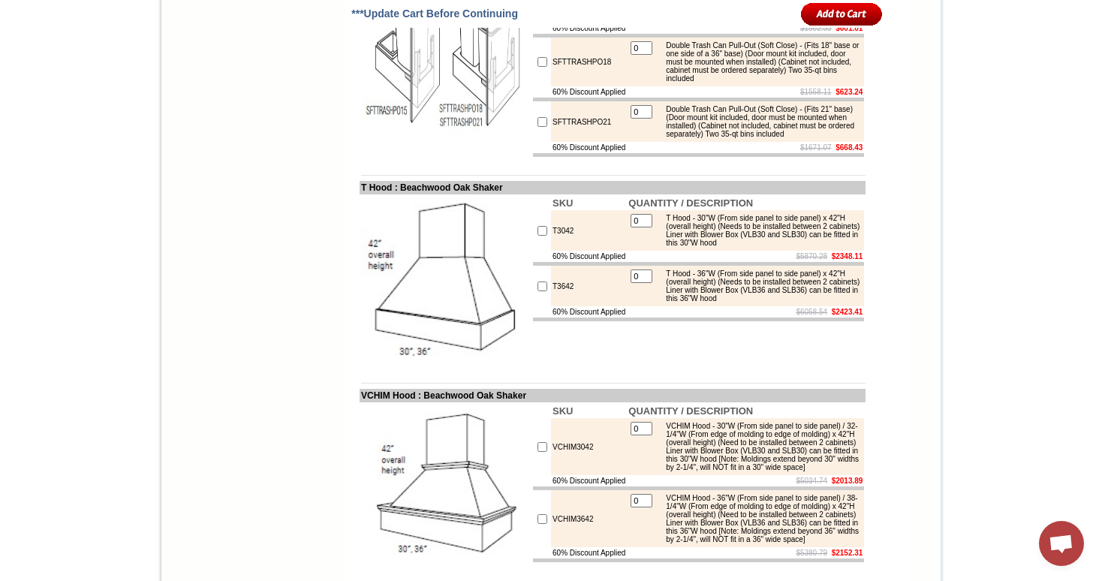
scroll to position [6239, 0]
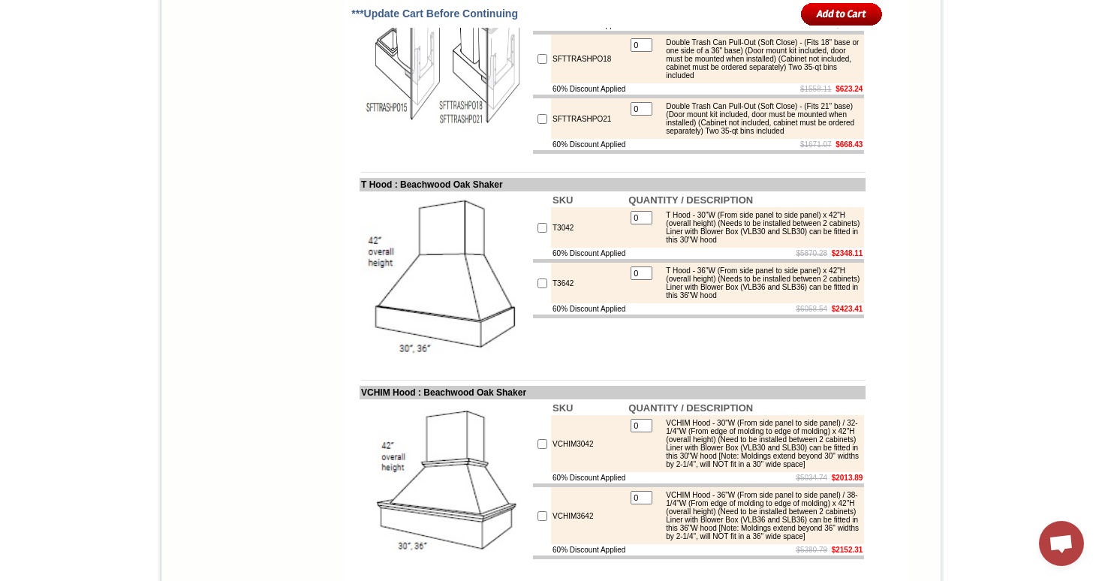
drag, startPoint x: 394, startPoint y: 136, endPoint x: 346, endPoint y: 134, distance: 48.1
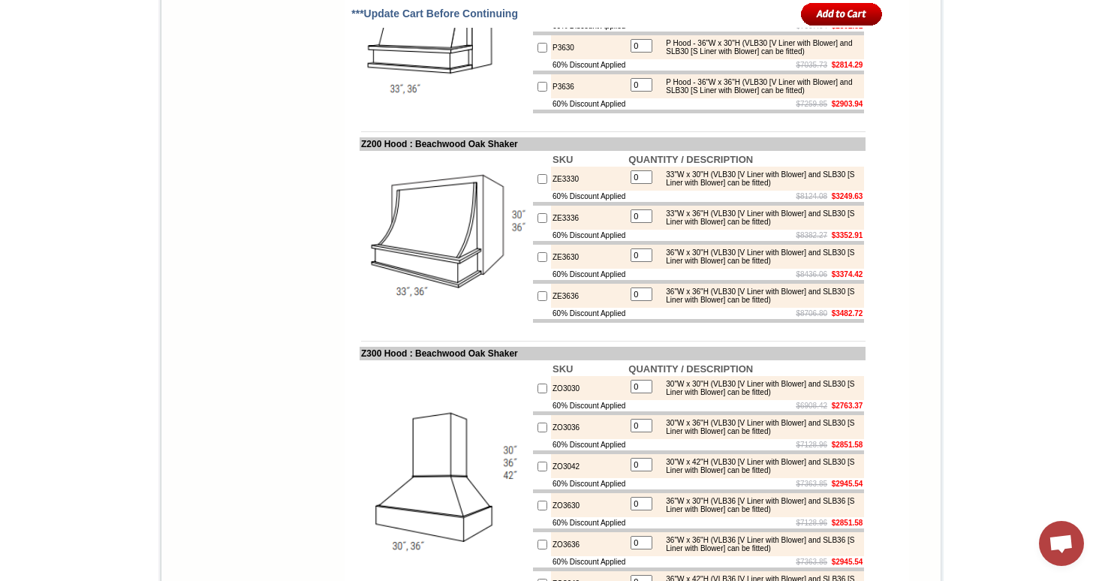
scroll to position [7839, 0]
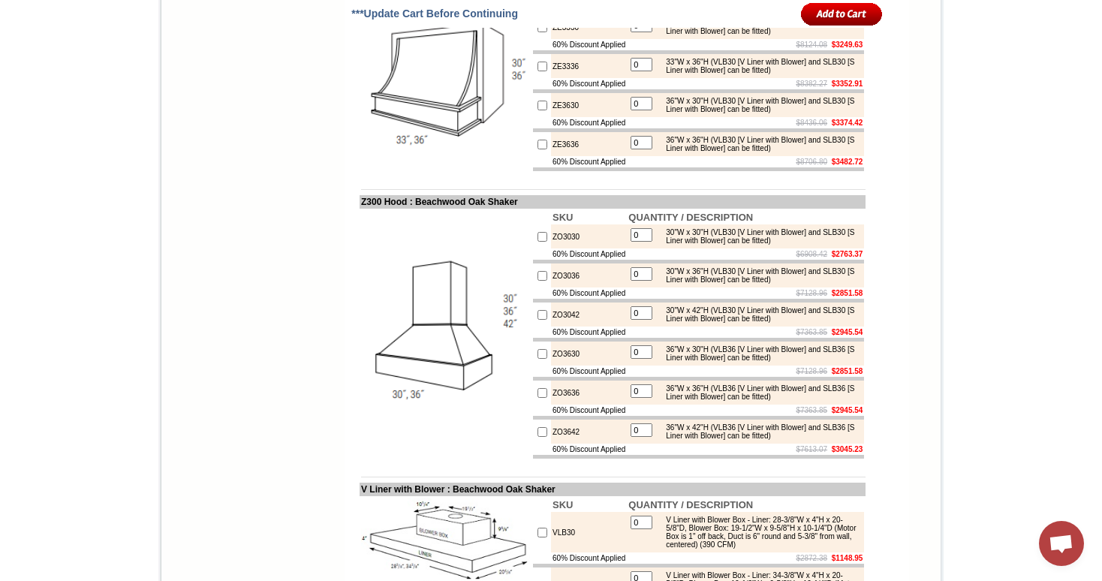
drag, startPoint x: 747, startPoint y: 301, endPoint x: 774, endPoint y: 302, distance: 26.3
drag, startPoint x: 660, startPoint y: 304, endPoint x: 805, endPoint y: 374, distance: 161.8
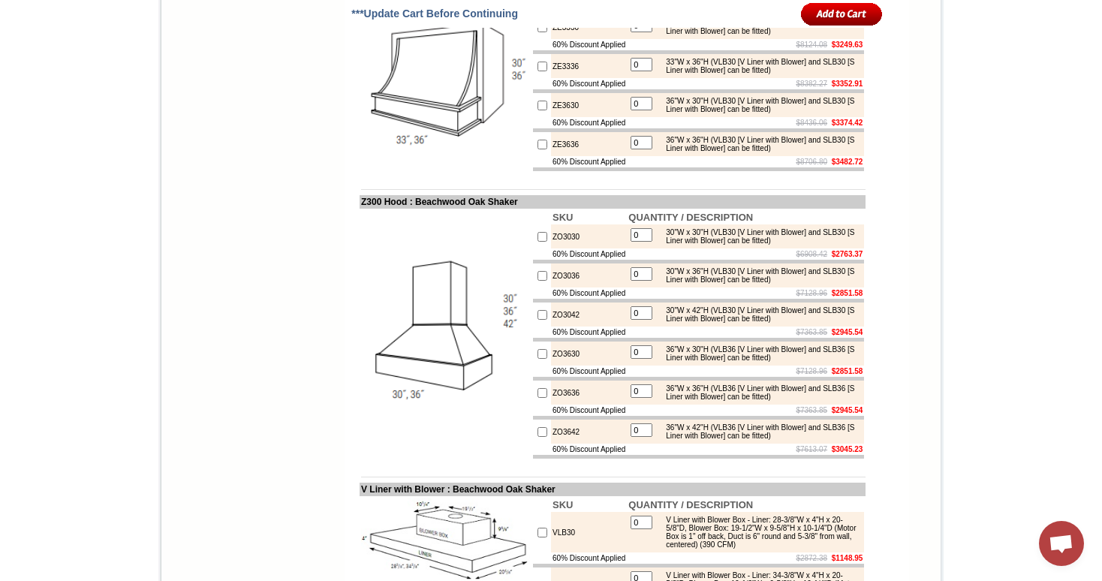
drag, startPoint x: 658, startPoint y: 302, endPoint x: 754, endPoint y: 379, distance: 123.3
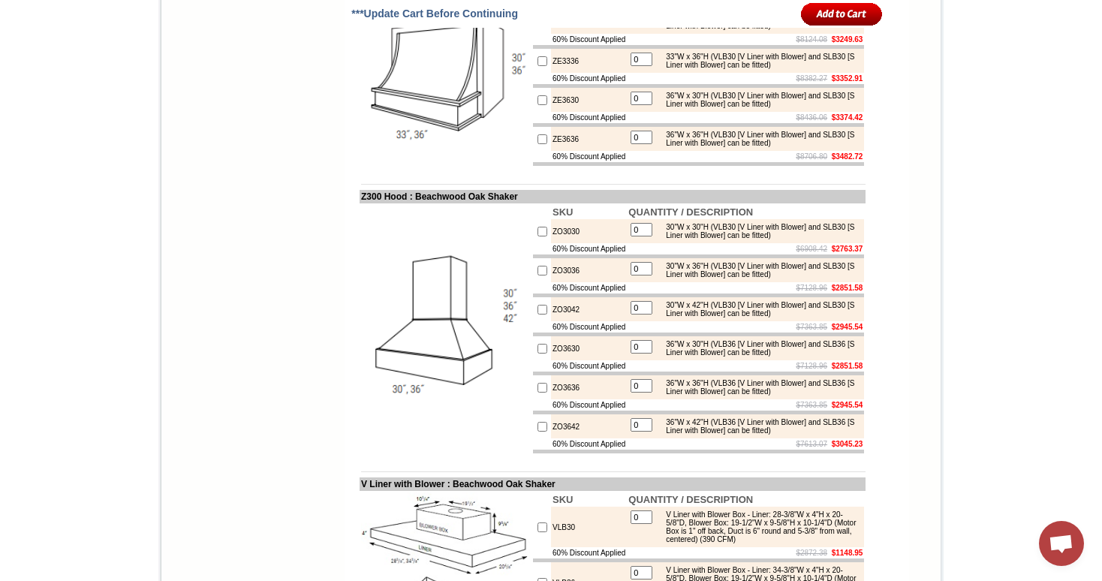
scroll to position [7860, 0]
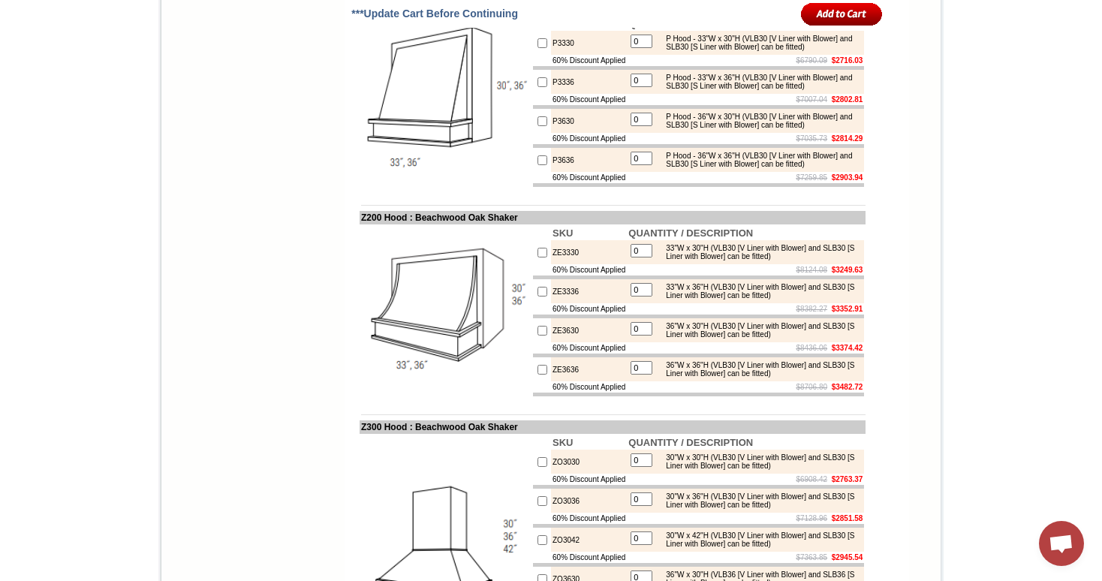
scroll to position [7613, 0]
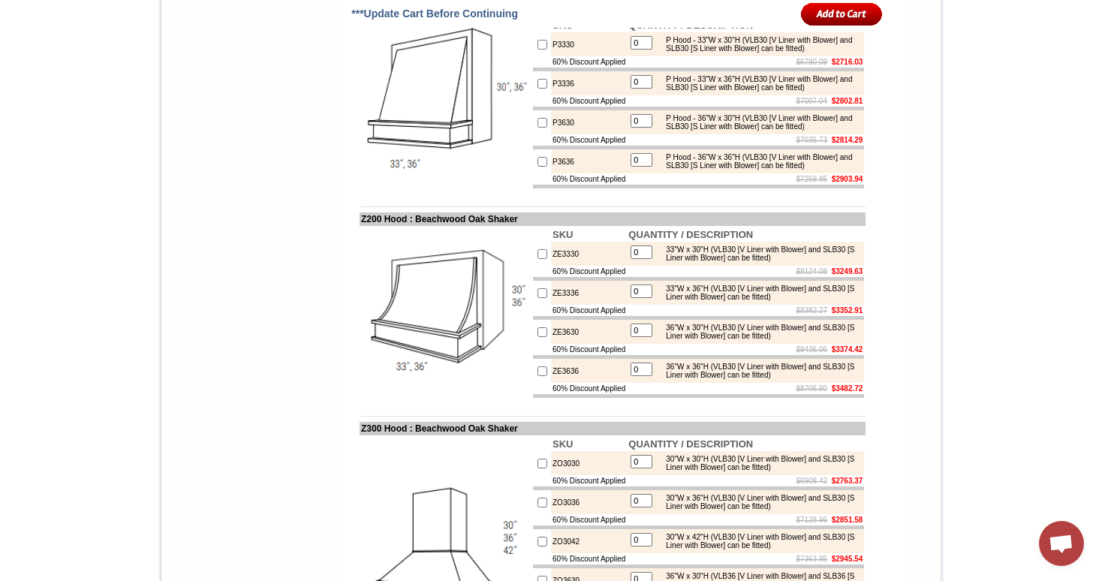
drag, startPoint x: 762, startPoint y: 224, endPoint x: 741, endPoint y: 225, distance: 21.1
drag, startPoint x: 796, startPoint y: 224, endPoint x: 820, endPoint y: 224, distance: 23.3
drag, startPoint x: 724, startPoint y: 231, endPoint x: 753, endPoint y: 230, distance: 28.6
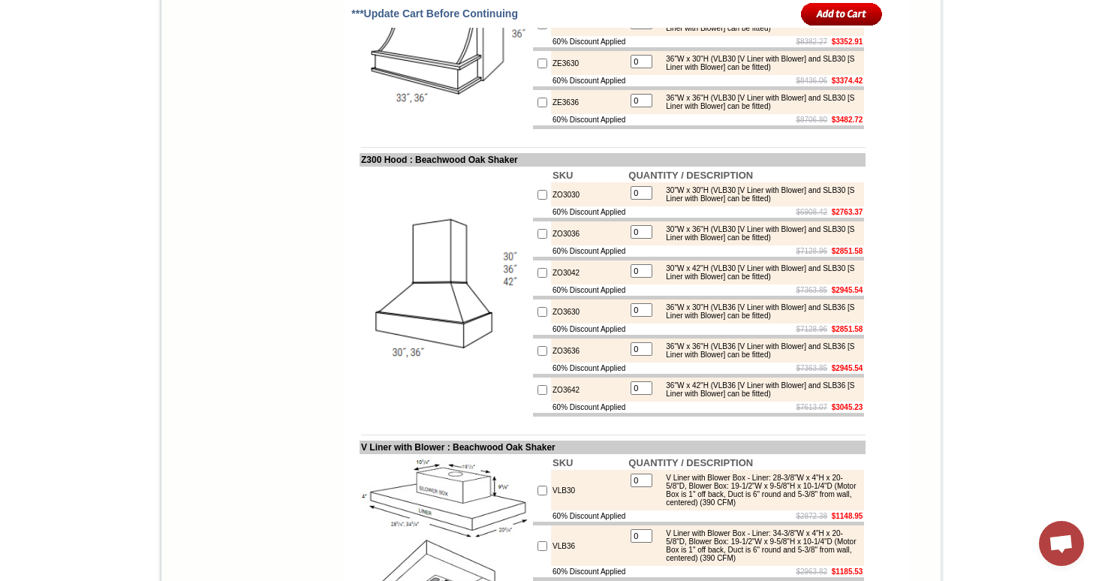
scroll to position [7914, 0]
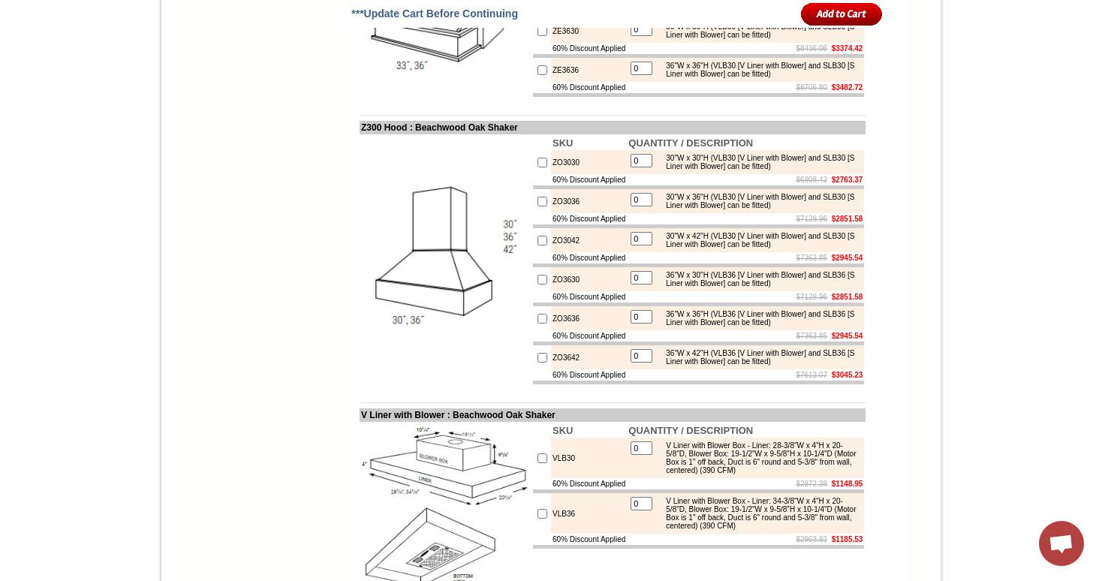
drag, startPoint x: 749, startPoint y: 230, endPoint x: 774, endPoint y: 230, distance: 24.8
drag, startPoint x: 705, startPoint y: 236, endPoint x: 732, endPoint y: 239, distance: 26.4
drag, startPoint x: 751, startPoint y: 279, endPoint x: 771, endPoint y: 279, distance: 19.5
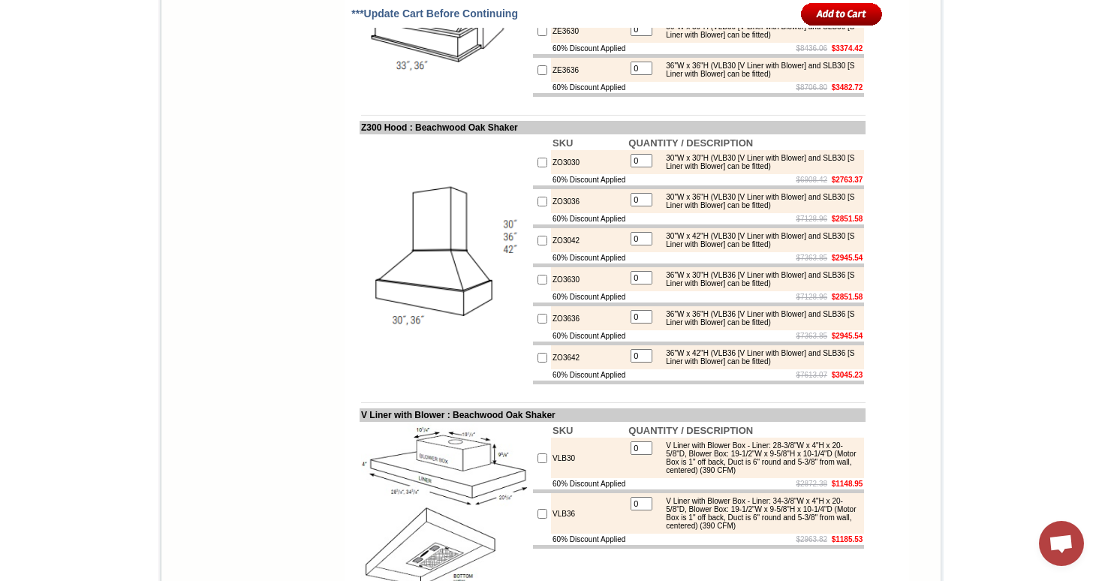
drag, startPoint x: 729, startPoint y: 289, endPoint x: 707, endPoint y: 288, distance: 22.5
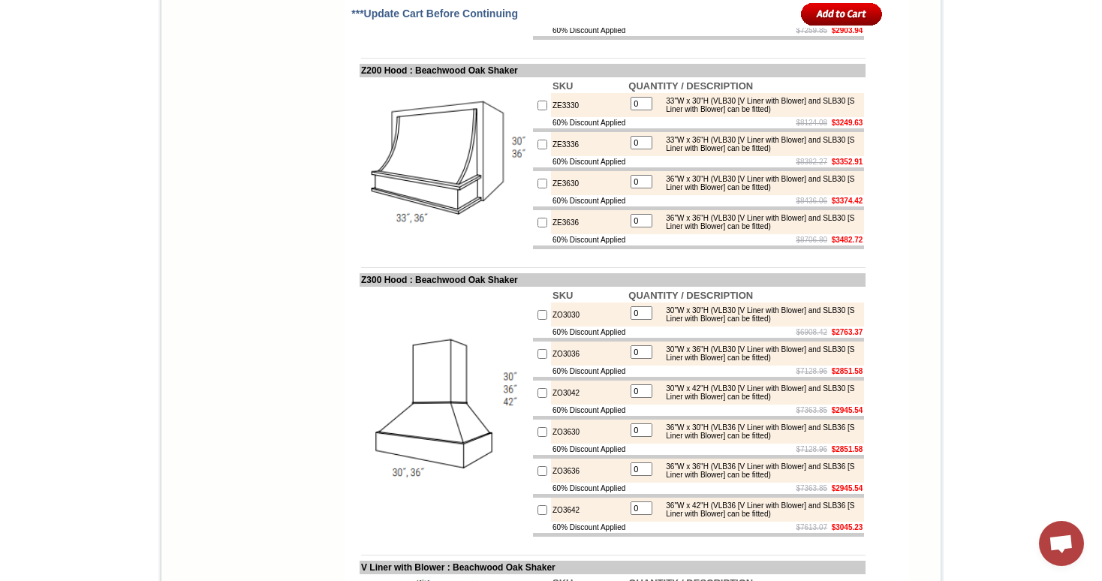
scroll to position [7753, 0]
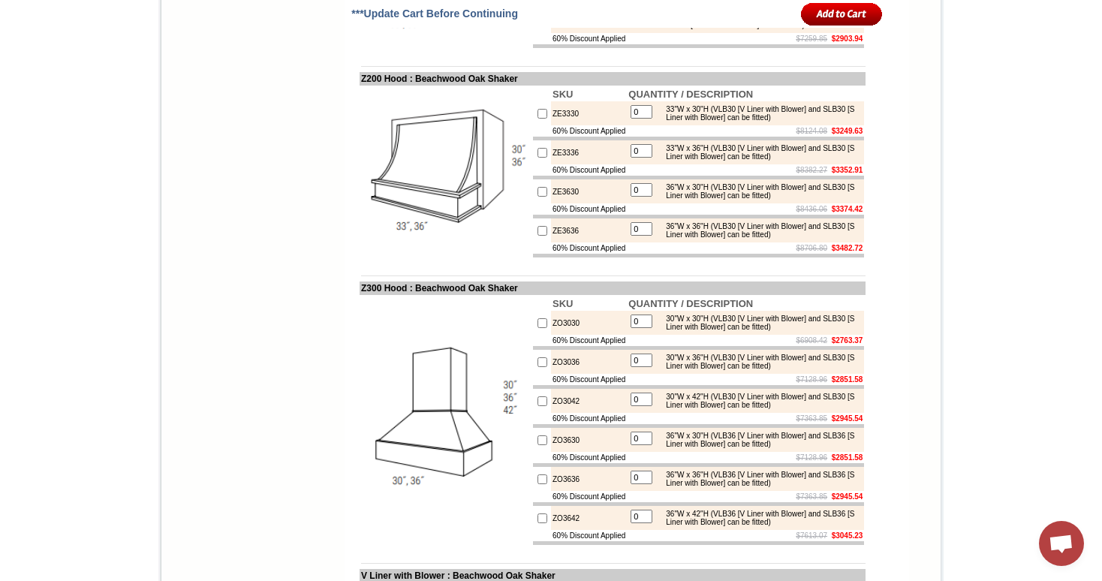
drag, startPoint x: 820, startPoint y: 182, endPoint x: 798, endPoint y: 182, distance: 21.8
drag, startPoint x: 823, startPoint y: 184, endPoint x: 795, endPoint y: 182, distance: 27.9
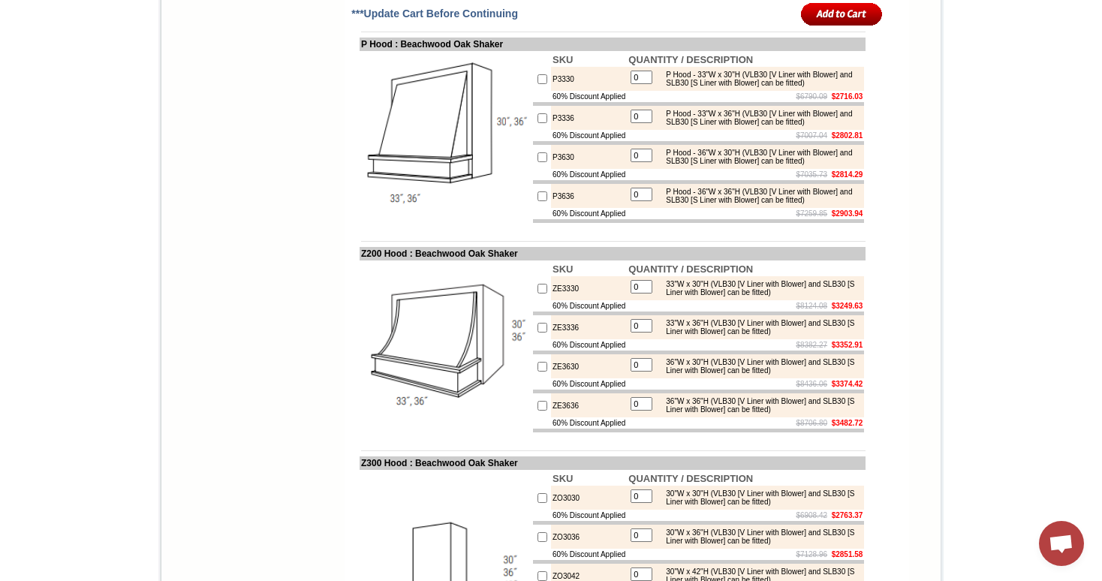
scroll to position [7575, 0]
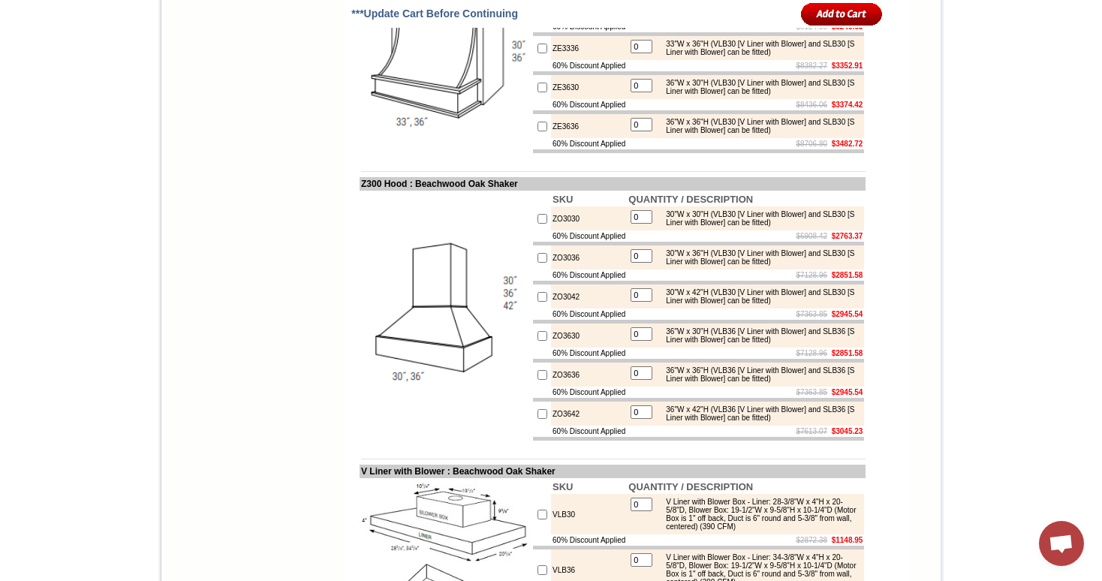
scroll to position [7915, 0]
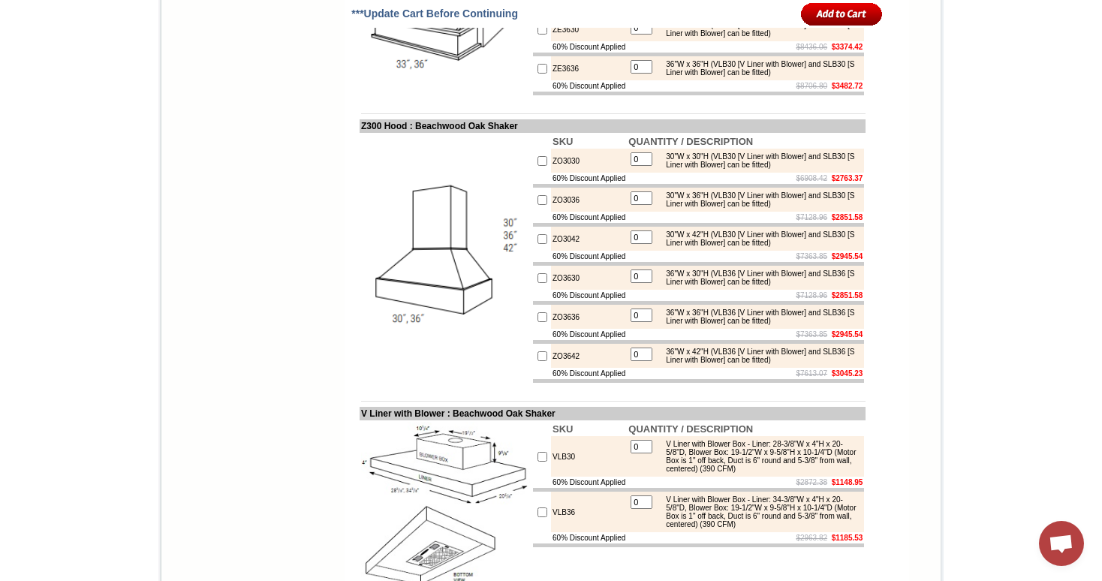
drag, startPoint x: 748, startPoint y: 228, endPoint x: 773, endPoint y: 230, distance: 24.8
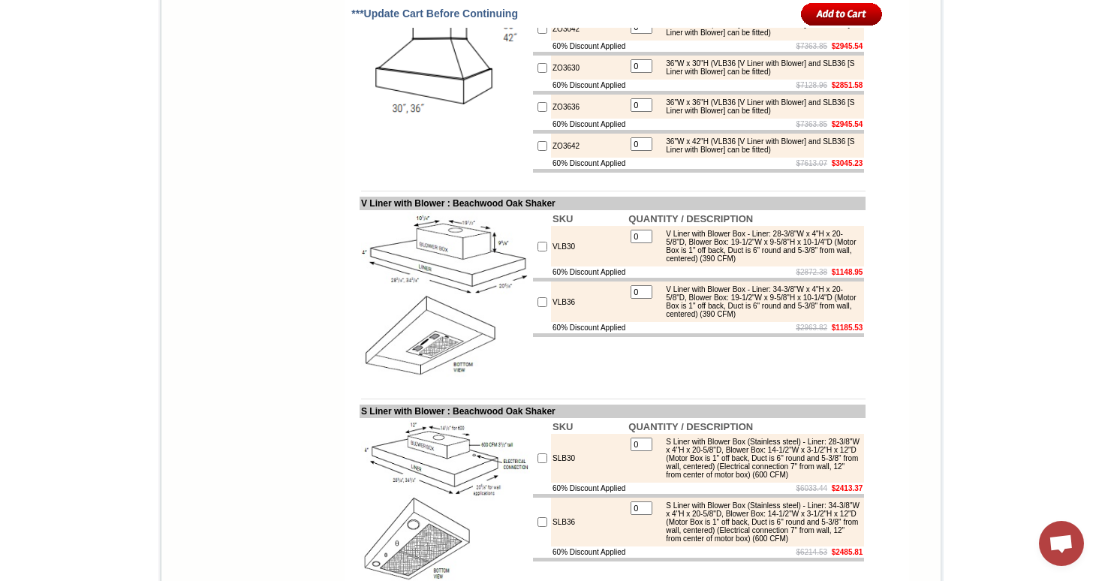
scroll to position [8126, 0]
drag, startPoint x: 537, startPoint y: 171, endPoint x: 811, endPoint y: 278, distance: 294.2
drag, startPoint x: 713, startPoint y: 254, endPoint x: 738, endPoint y: 253, distance: 25.5
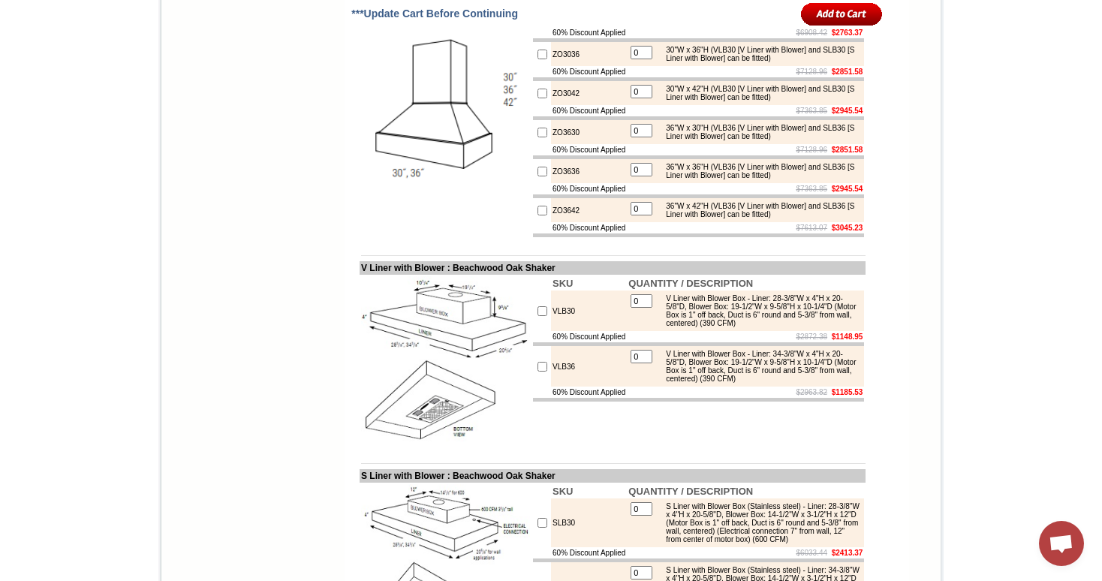
scroll to position [8045, 0]
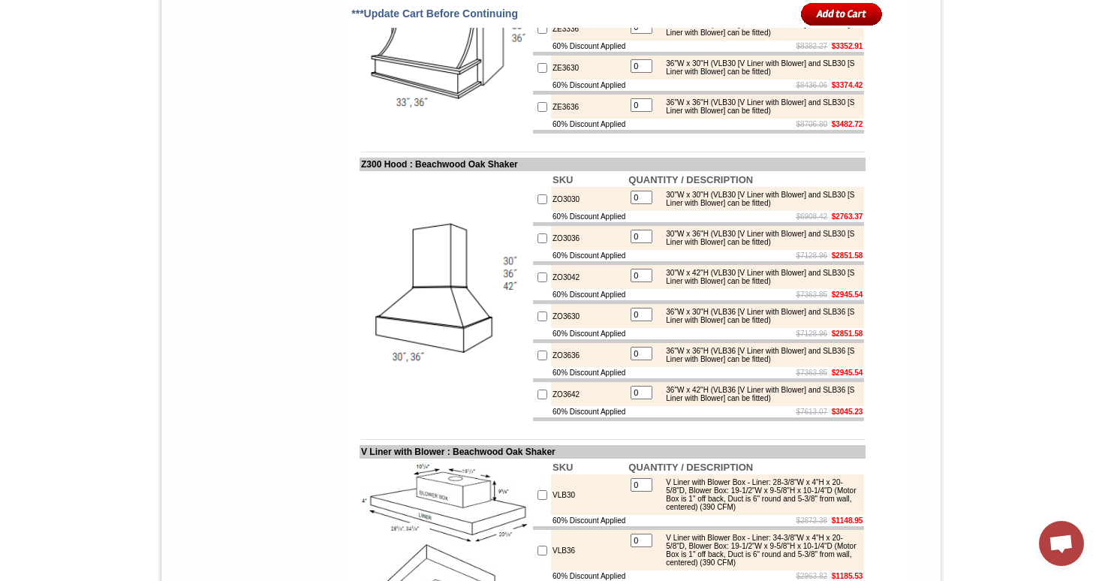
scroll to position [8106, 0]
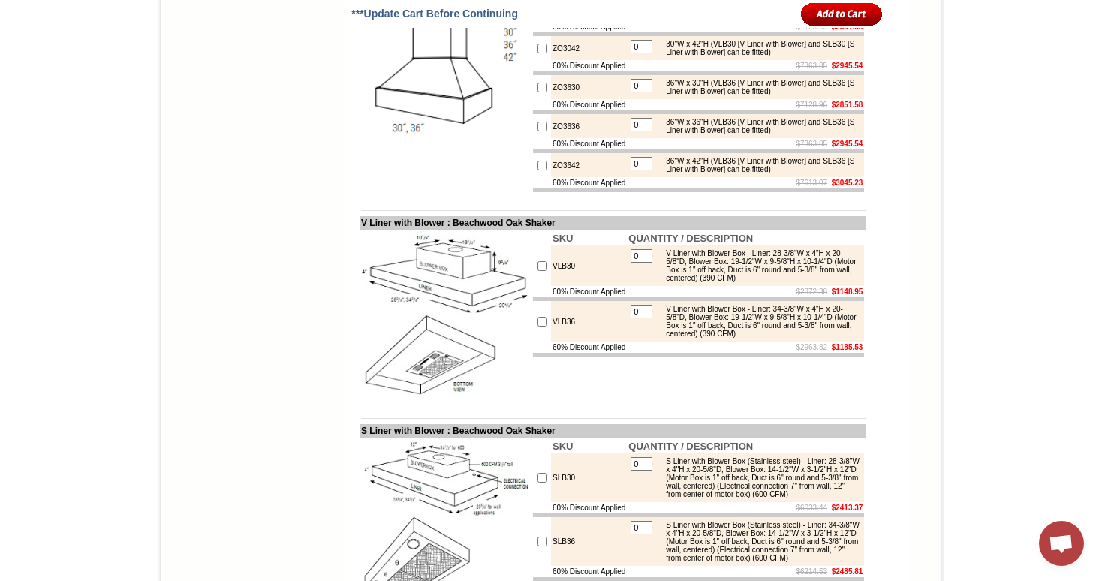
click at [654, 57] on td at bounding box center [655, 48] width 2 height 18
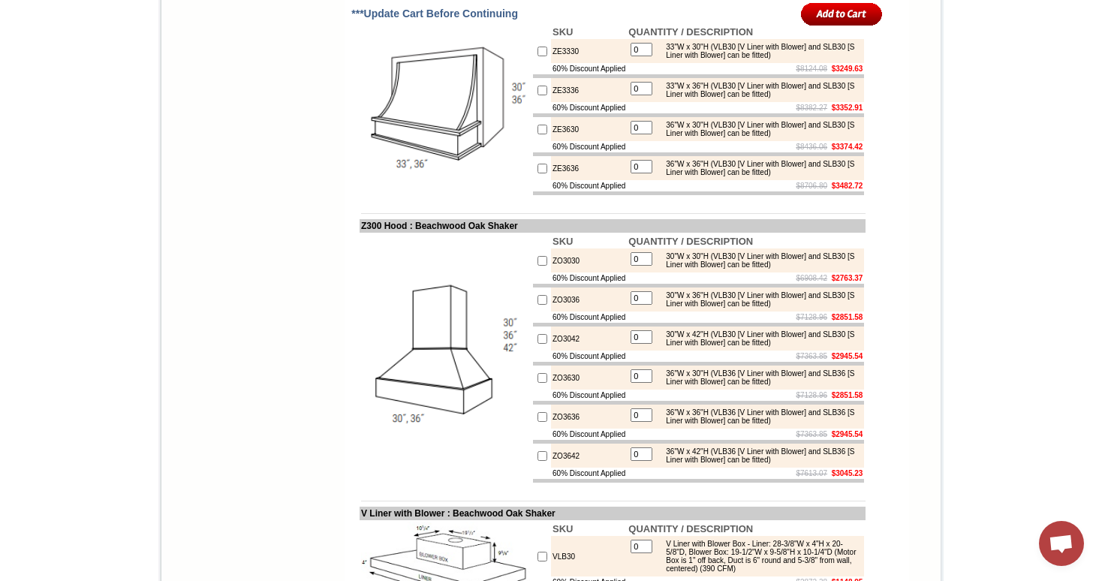
scroll to position [7815, 0]
drag, startPoint x: 660, startPoint y: 226, endPoint x: 667, endPoint y: 219, distance: 10.1
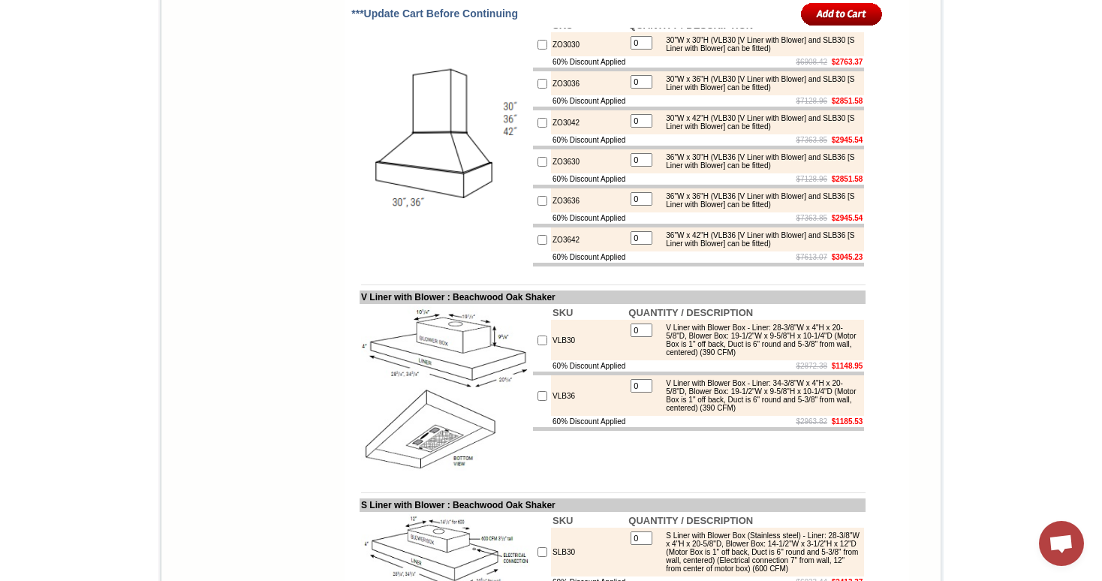
scroll to position [8047, 0]
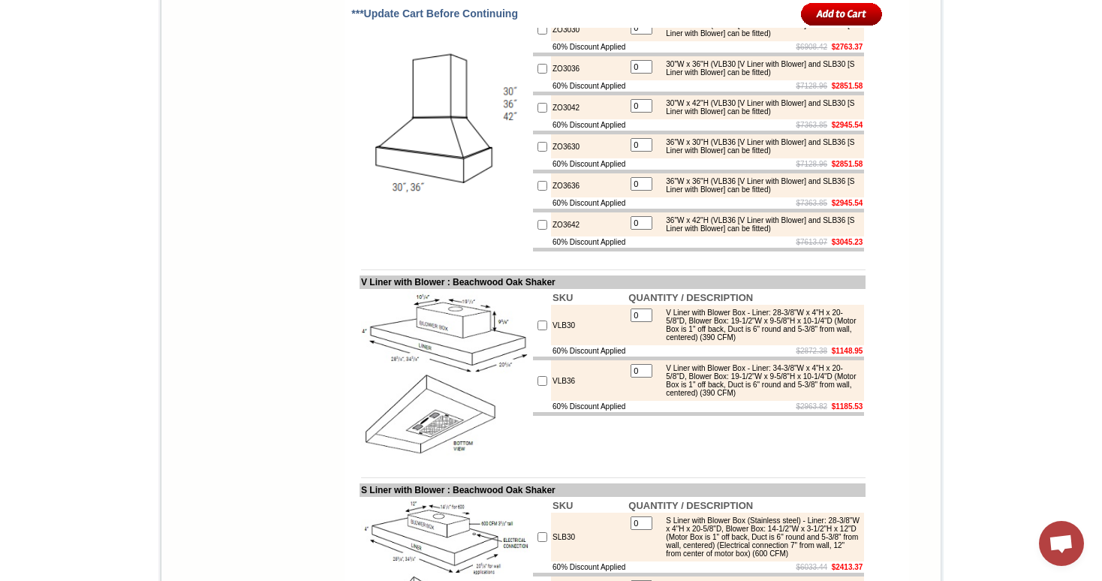
drag, startPoint x: 660, startPoint y: 253, endPoint x: 739, endPoint y: 251, distance: 78.8
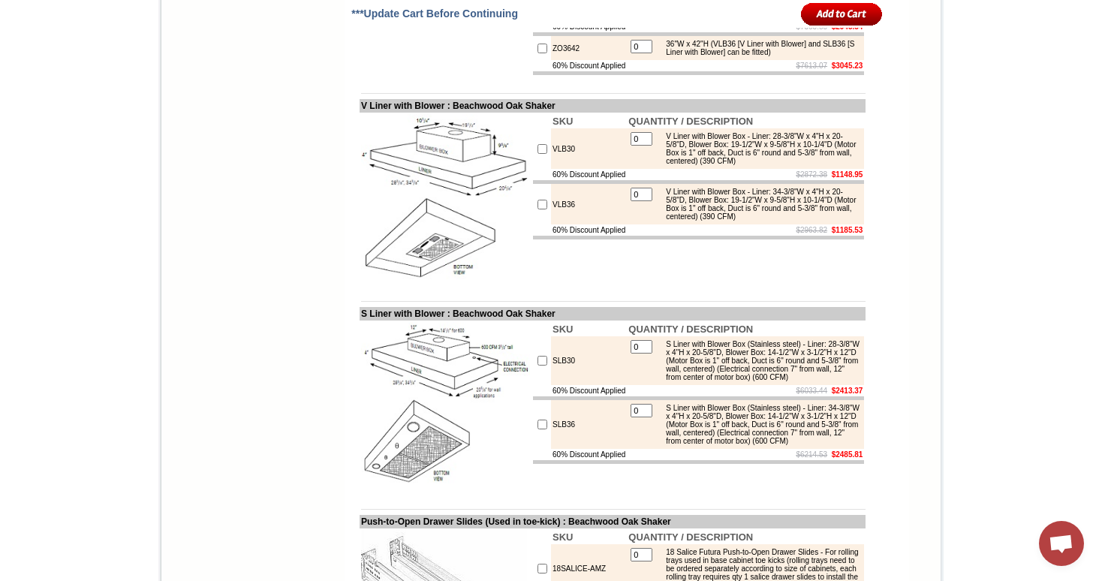
scroll to position [8253, 0]
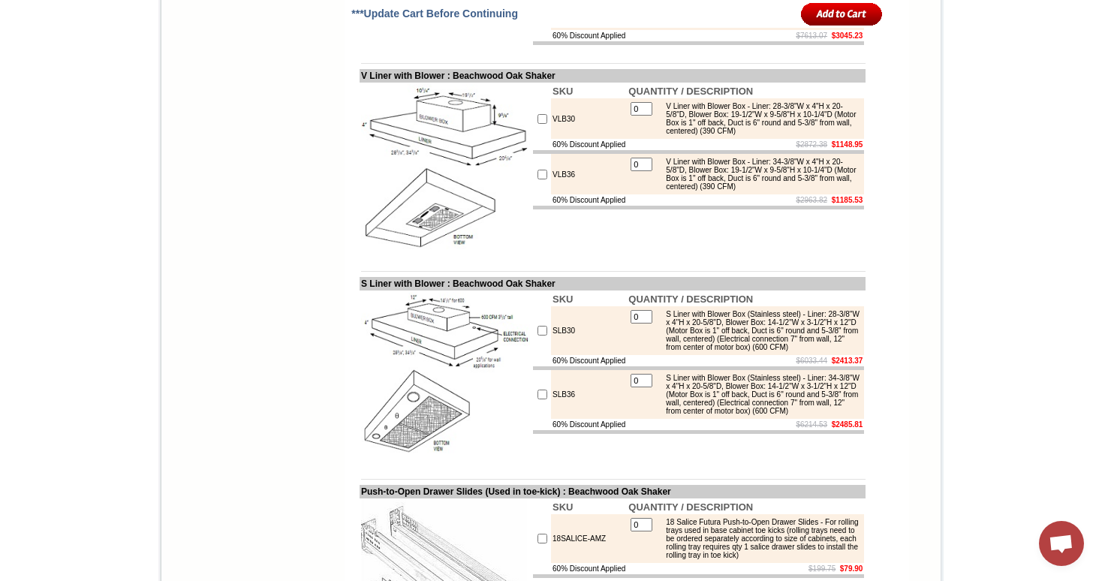
drag, startPoint x: 661, startPoint y: 264, endPoint x: 724, endPoint y: 266, distance: 63.1
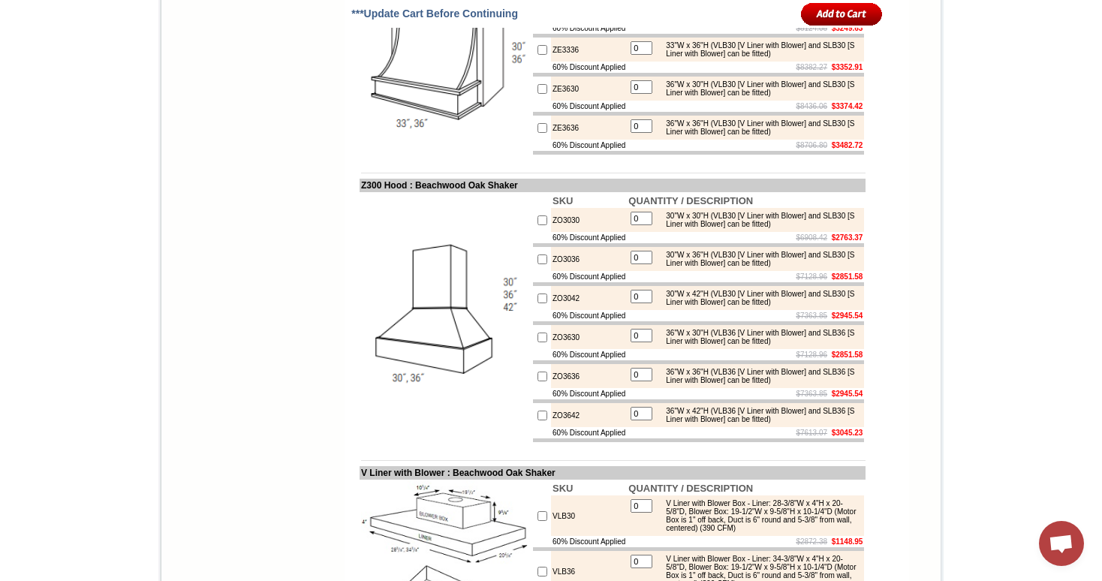
scroll to position [7939, 0]
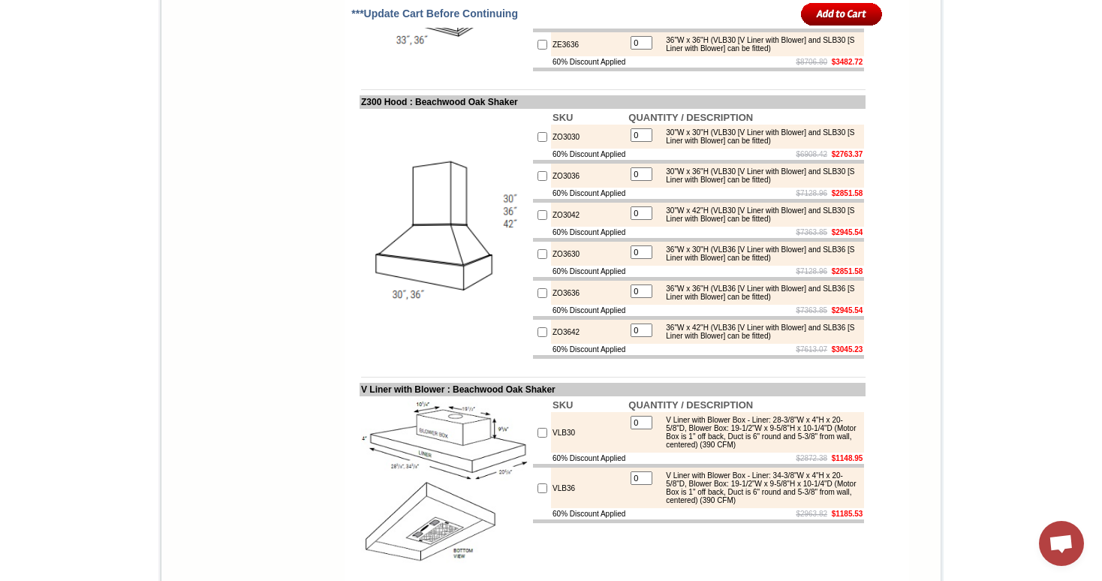
drag, startPoint x: 348, startPoint y: 324, endPoint x: 536, endPoint y: 327, distance: 187.6
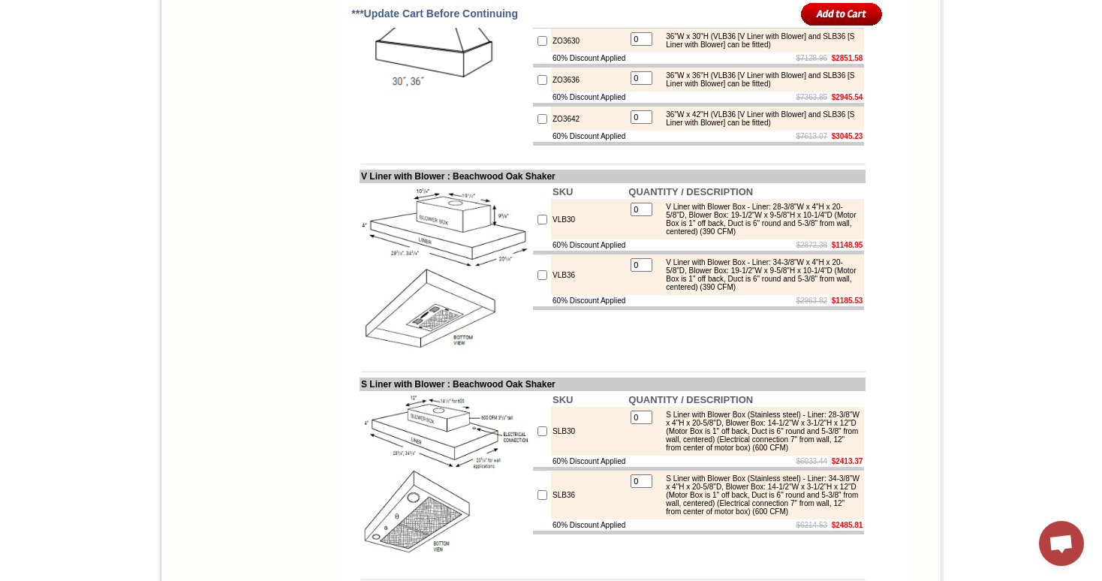
scroll to position [8151, 0]
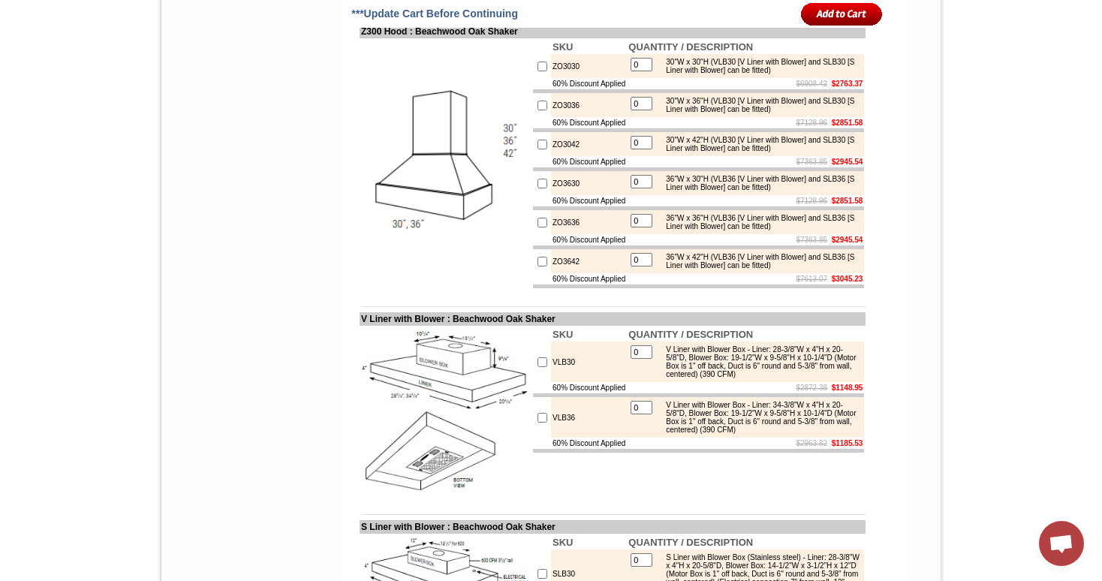
scroll to position [7923, 0]
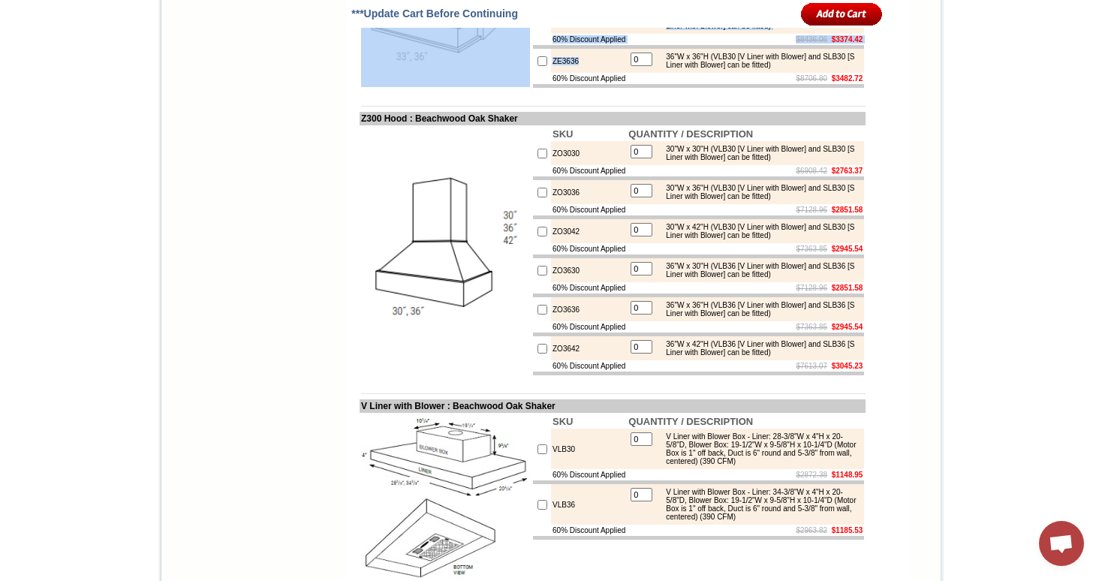
drag, startPoint x: 347, startPoint y: 86, endPoint x: 613, endPoint y: 503, distance: 494.4
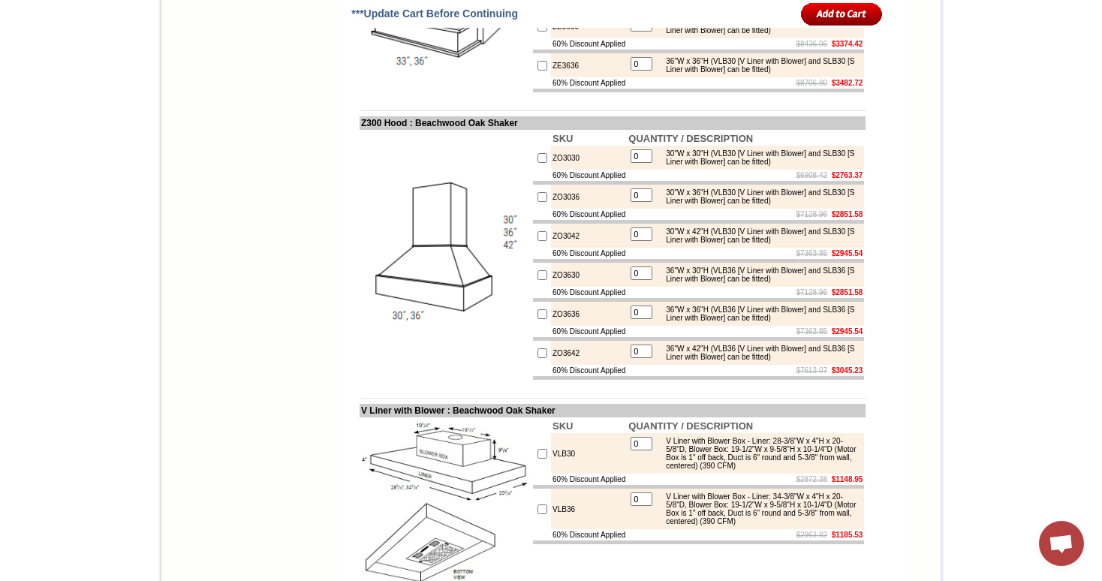
scroll to position [7917, 0]
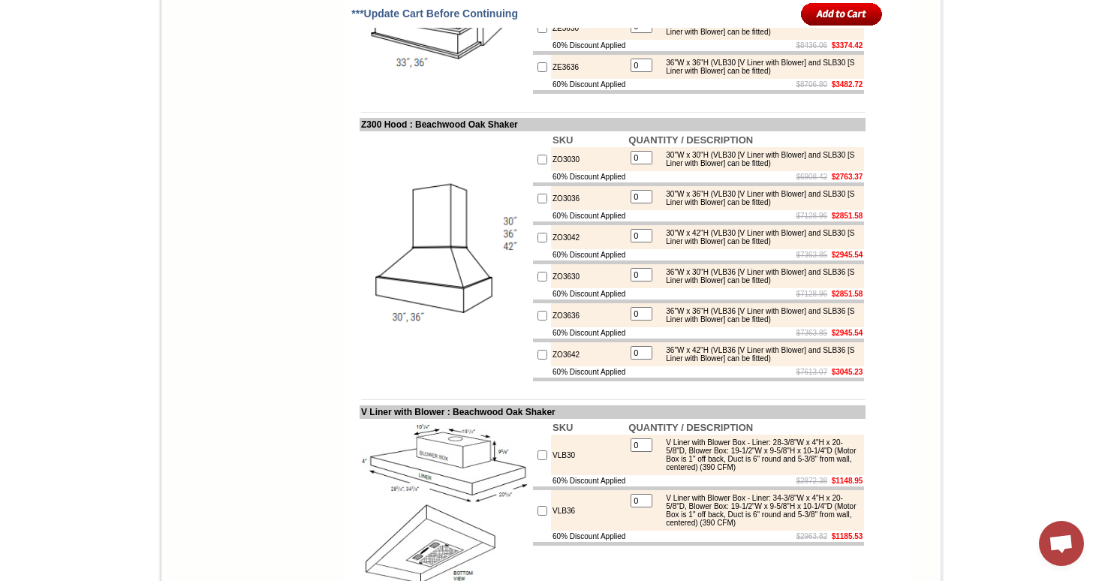
drag, startPoint x: 512, startPoint y: 95, endPoint x: 344, endPoint y: 92, distance: 167.4
copy td "P Hood : Beachwood Oak Shaker"
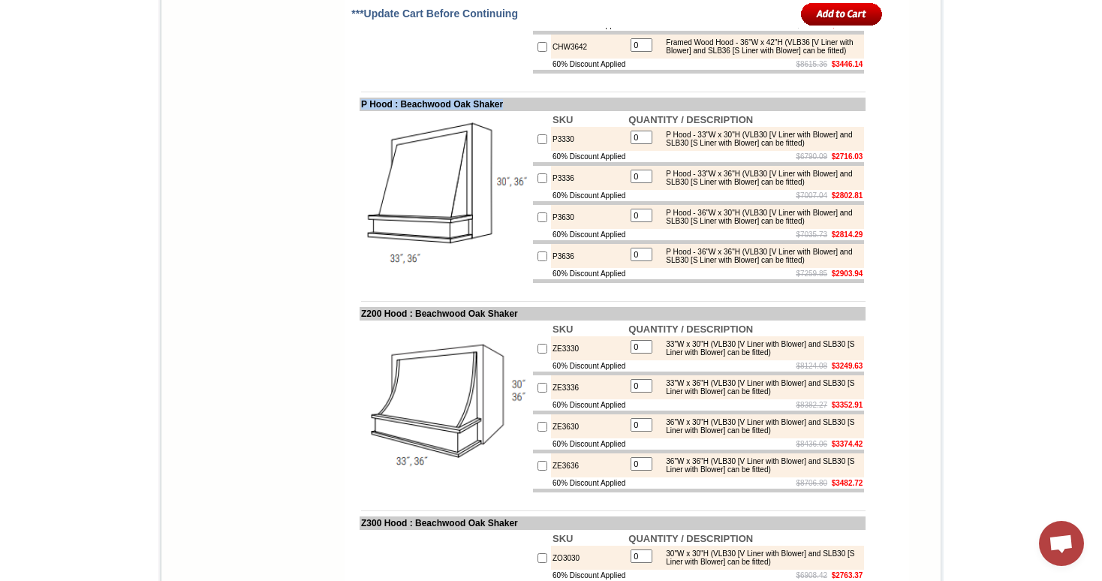
scroll to position [7423, 0]
